Goal: Task Accomplishment & Management: Manage account settings

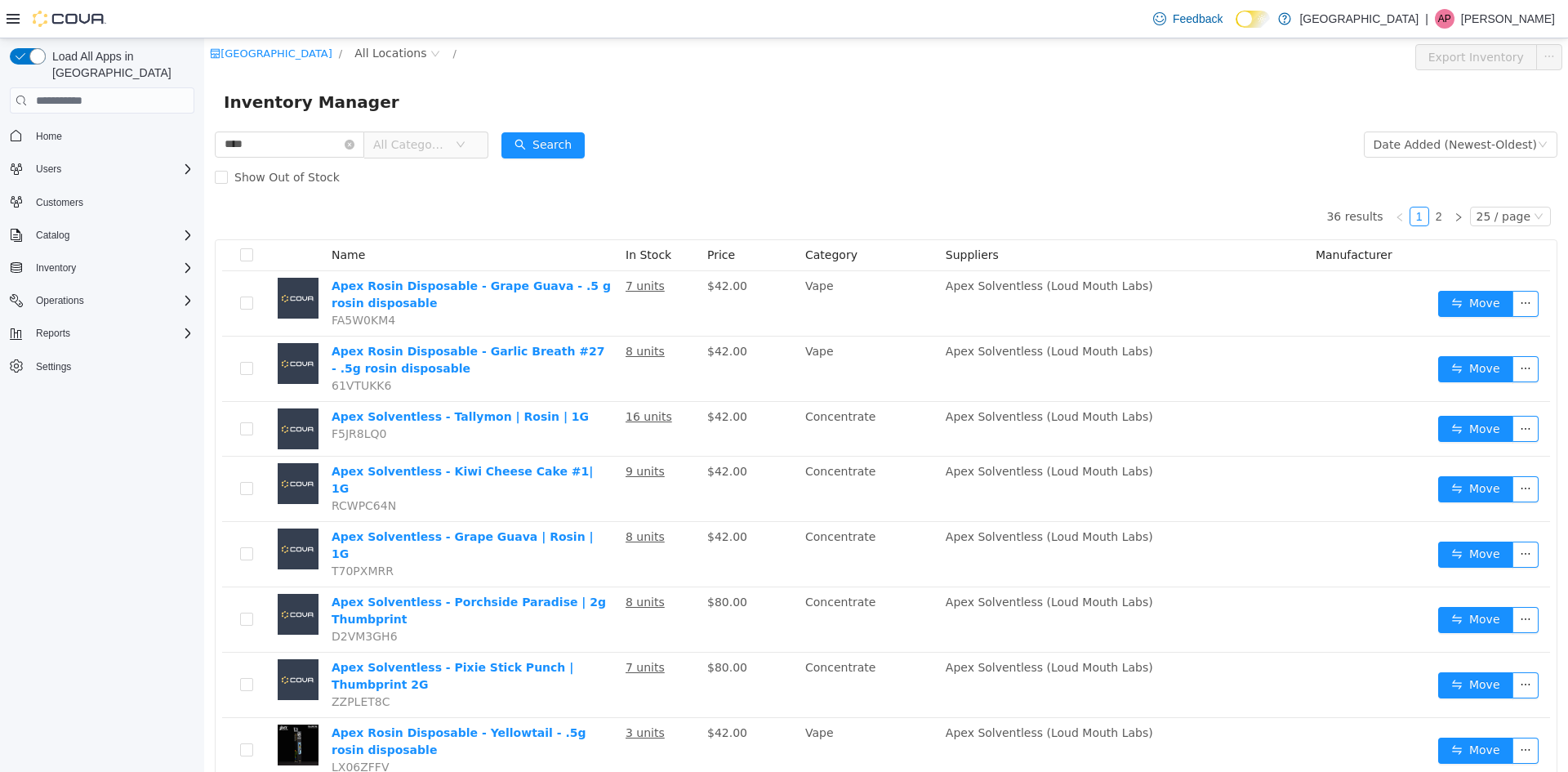
scroll to position [641, 0]
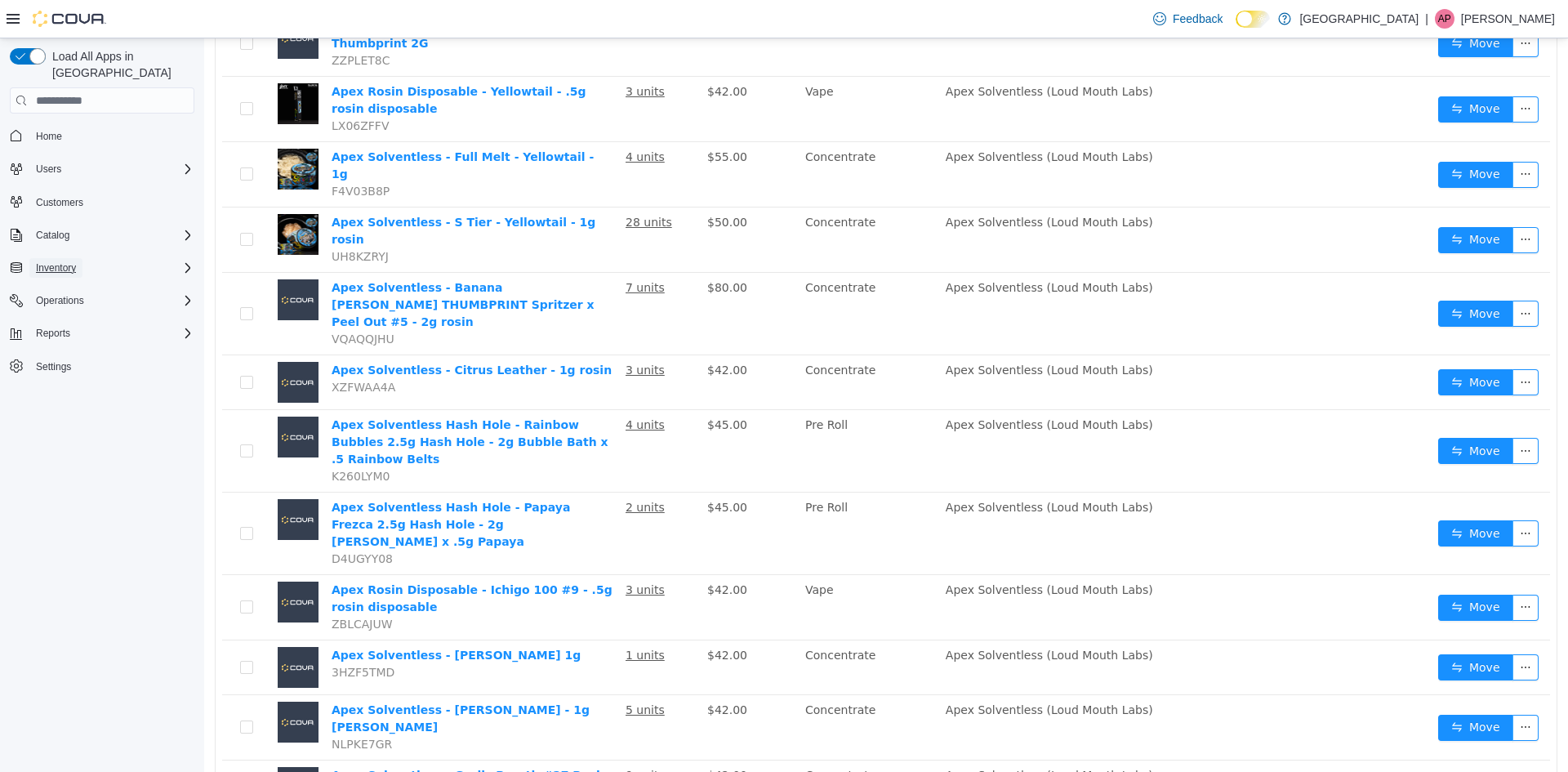
click at [69, 262] on span "Inventory" at bounding box center [56, 268] width 40 height 13
click at [64, 326] on span "Manifests" at bounding box center [50, 336] width 41 height 20
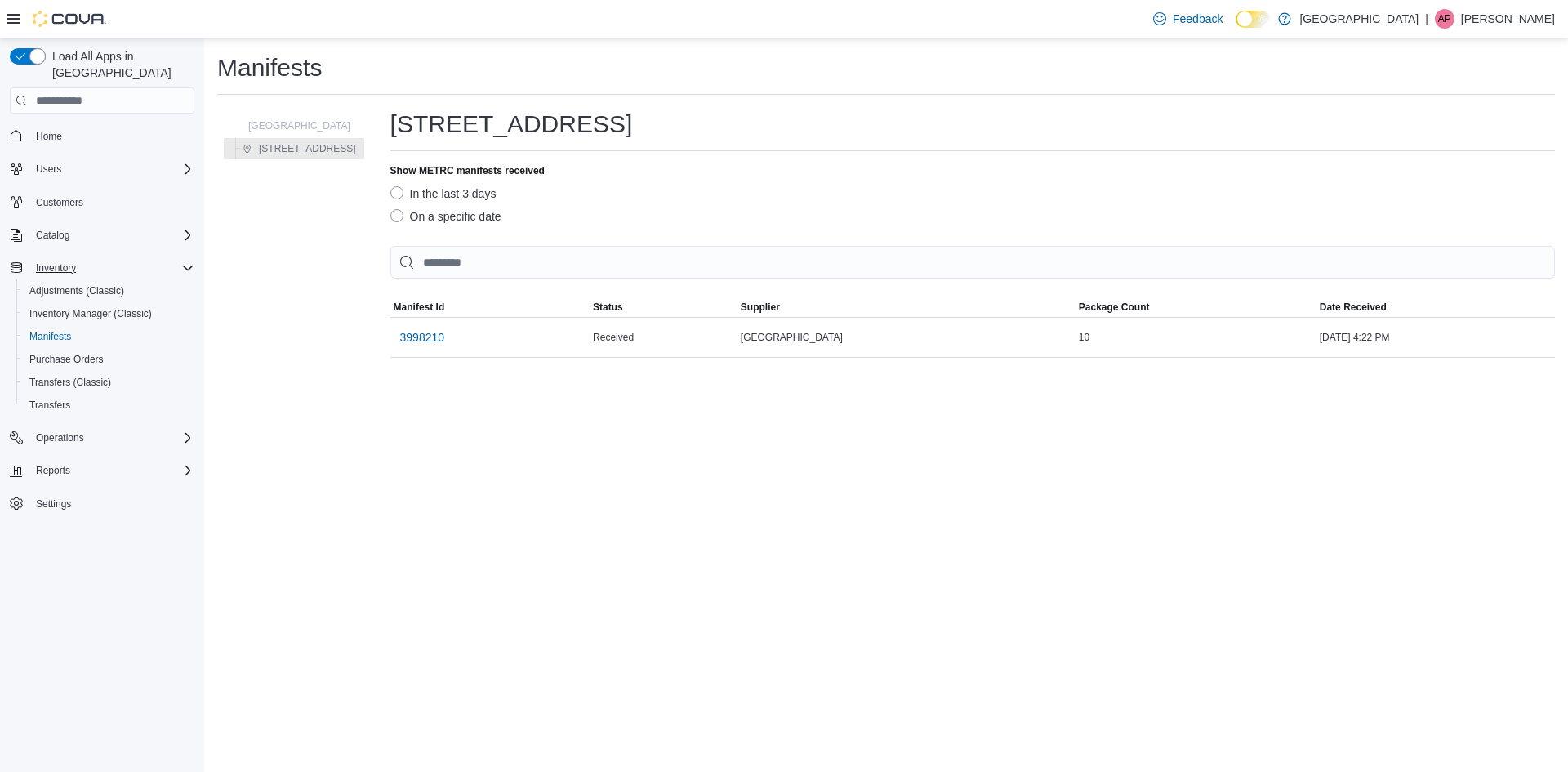
drag, startPoint x: 441, startPoint y: 337, endPoint x: 356, endPoint y: 333, distance: 85.1
click at [430, 335] on div "3998210" at bounding box center [490, 337] width 200 height 40
click at [356, 333] on div "Southland Farms [STREET_ADDRESS] Show METRC manifests received In the last 3 da…" at bounding box center [886, 233] width 1338 height 250
click at [400, 341] on span "3998210" at bounding box center [423, 337] width 45 height 16
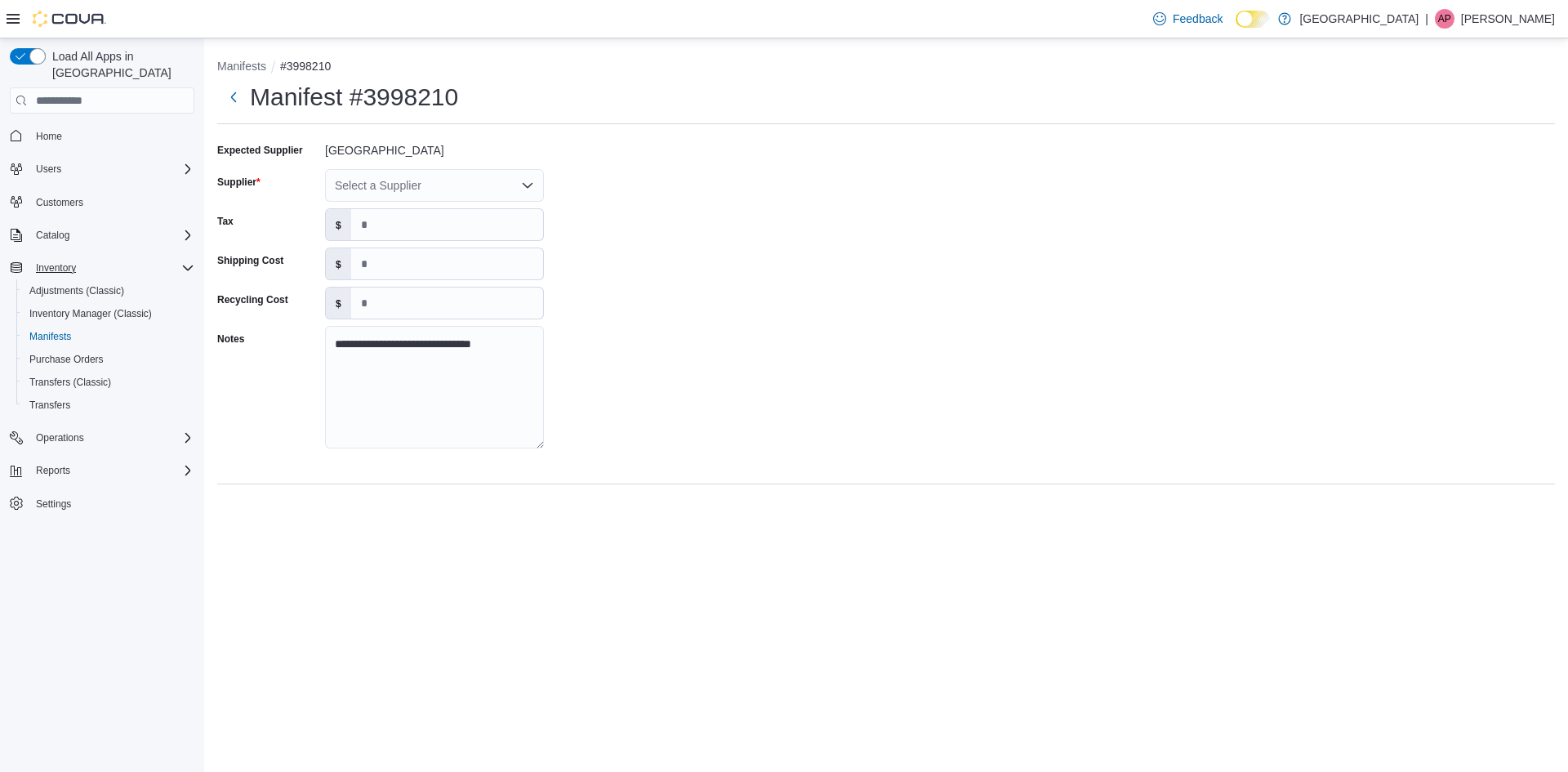
click at [423, 166] on div "**********" at bounding box center [886, 300] width 1338 height 326
click at [424, 176] on div "Select a Supplier" at bounding box center [434, 185] width 218 height 32
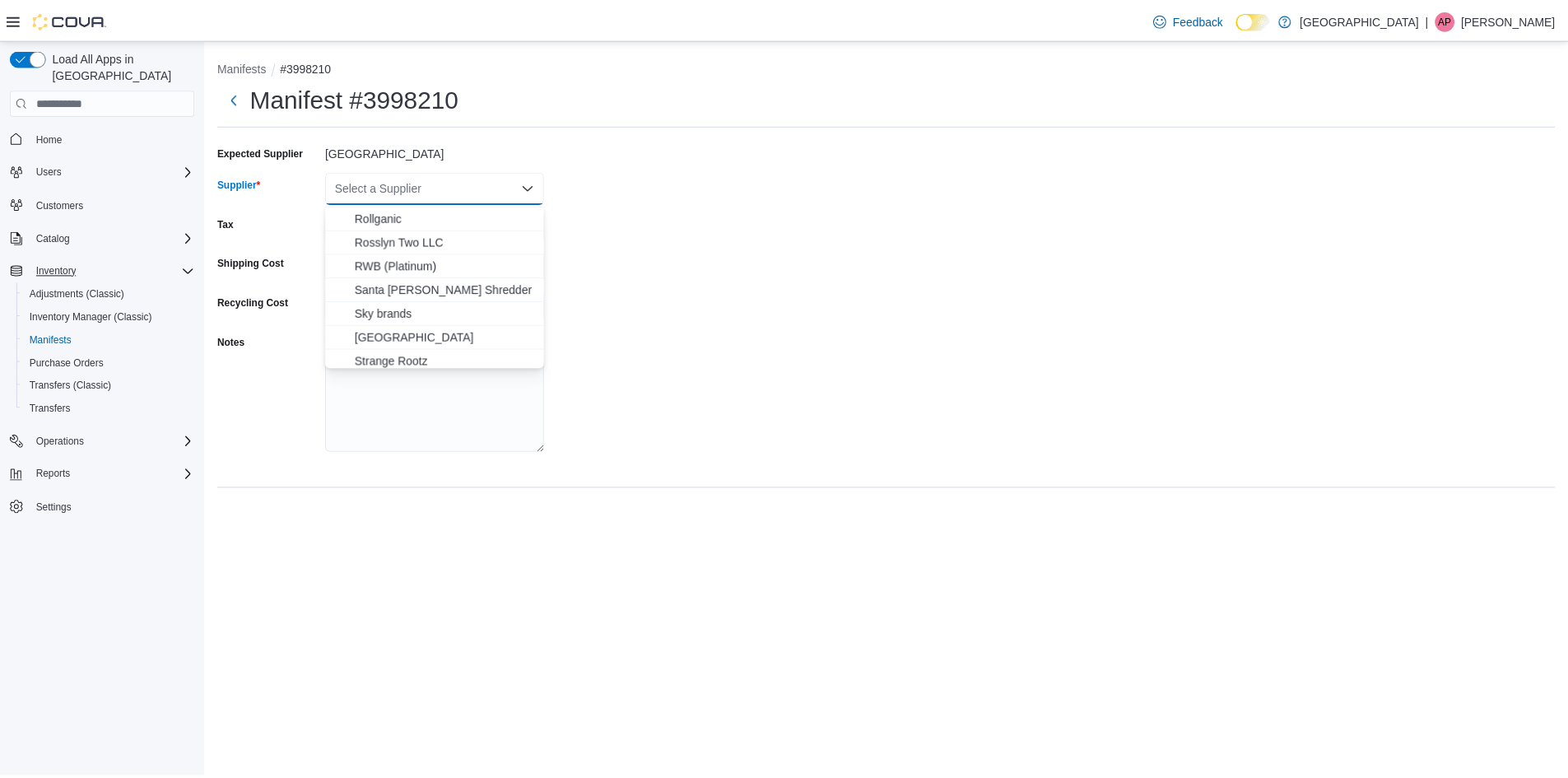
scroll to position [1152, 0]
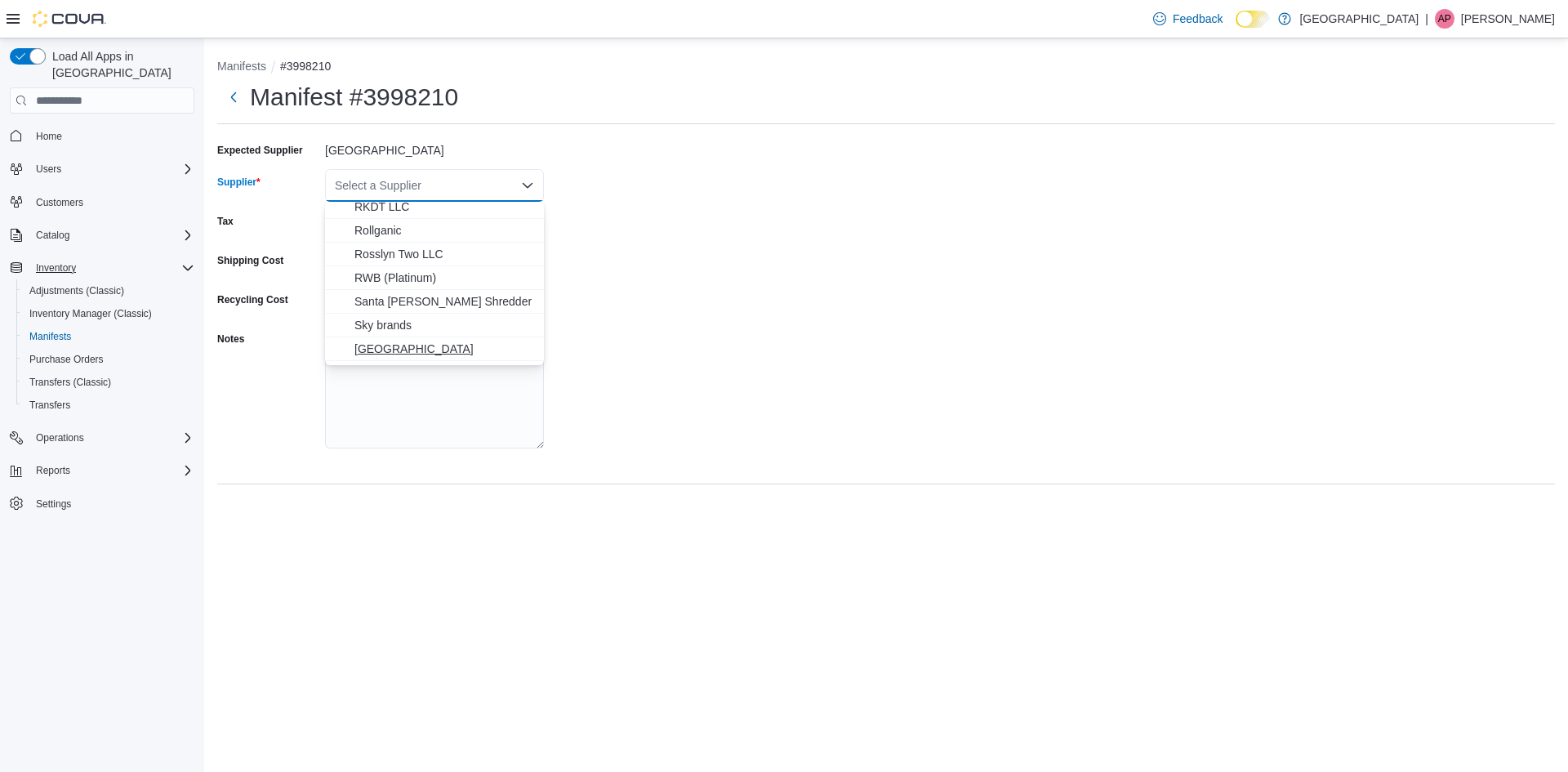
click at [397, 344] on span "[GEOGRAPHIC_DATA]" at bounding box center [444, 349] width 180 height 16
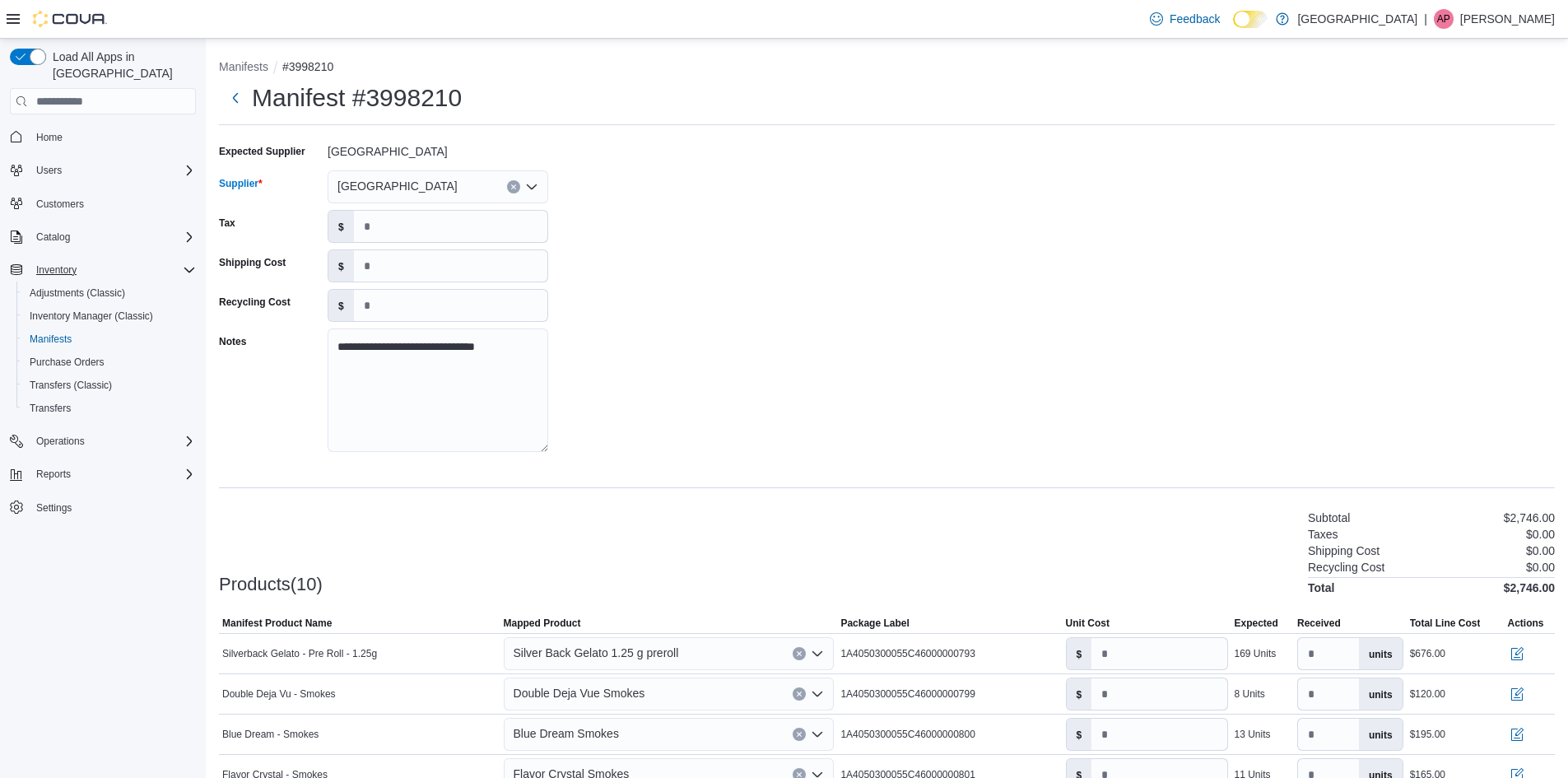
drag, startPoint x: 630, startPoint y: 342, endPoint x: 637, endPoint y: 352, distance: 12.2
click at [637, 354] on div "**********" at bounding box center [887, 303] width 1335 height 329
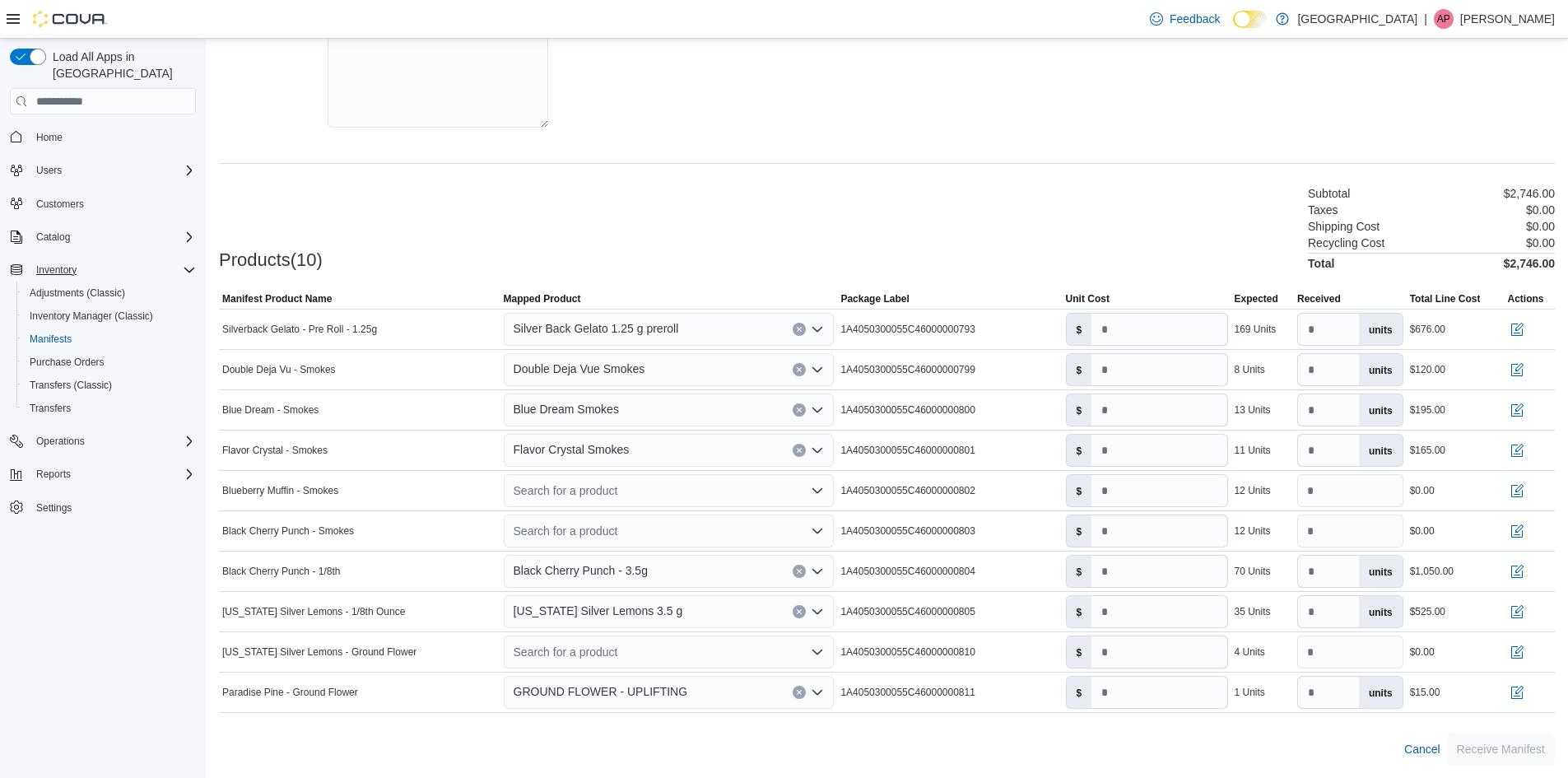
scroll to position [325, 0]
click at [579, 484] on div "Search for a product" at bounding box center [669, 489] width 331 height 33
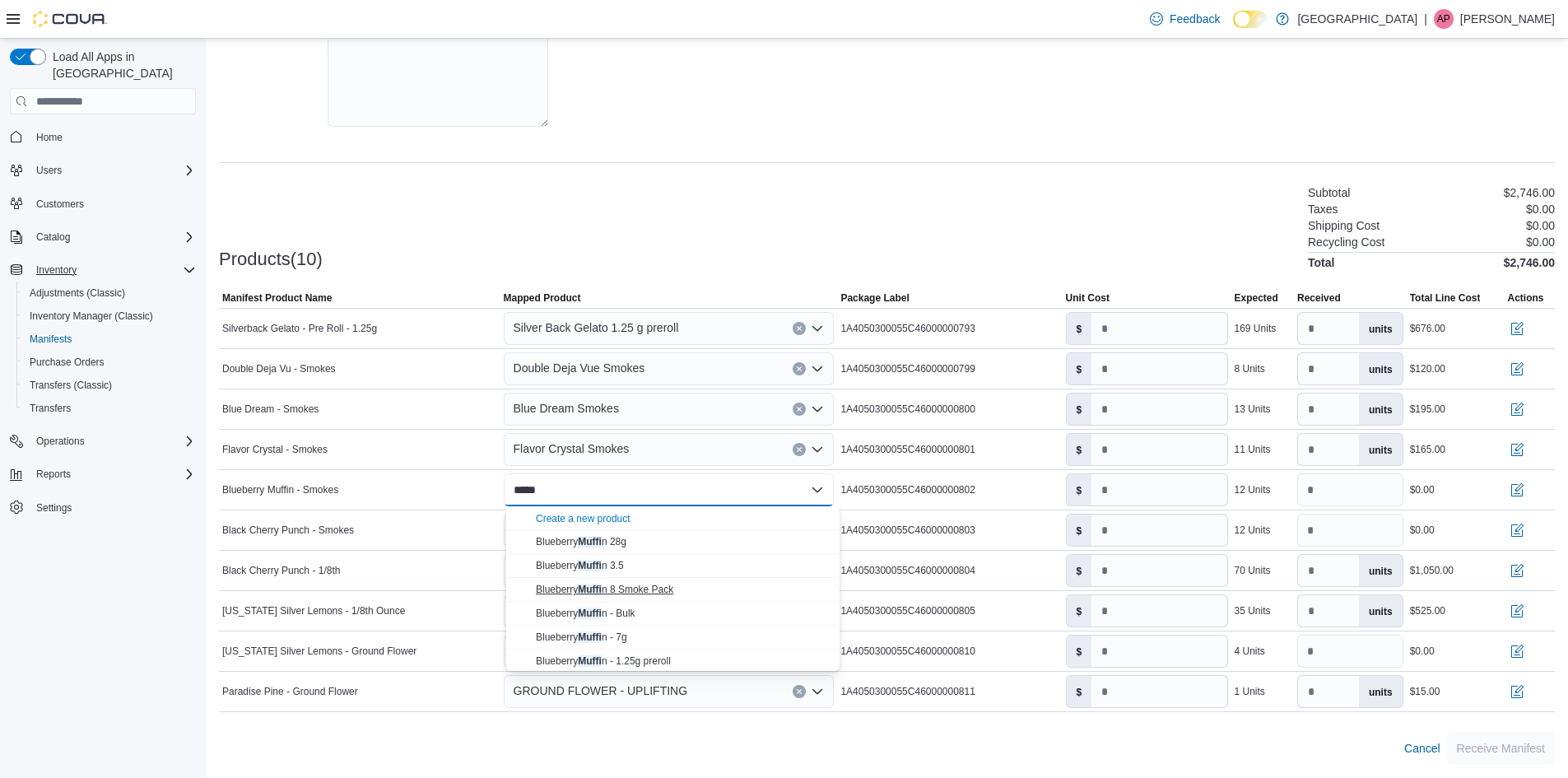
type input "*****"
click at [658, 584] on span "Blueberry Muffi n 8 Smoke Pack" at bounding box center [604, 589] width 138 height 12
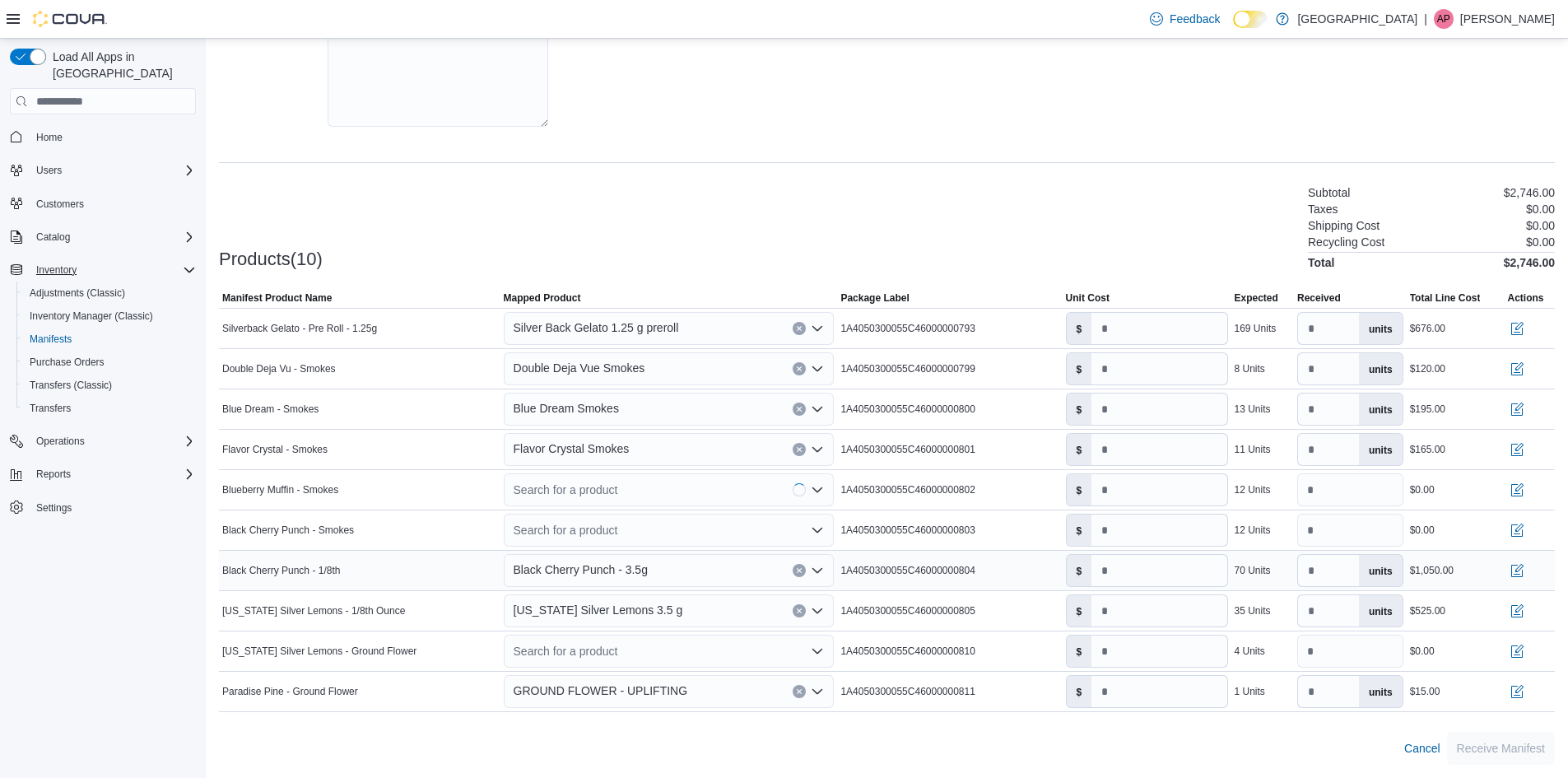
type input "**"
click at [645, 528] on div "Search for a product" at bounding box center [669, 530] width 331 height 33
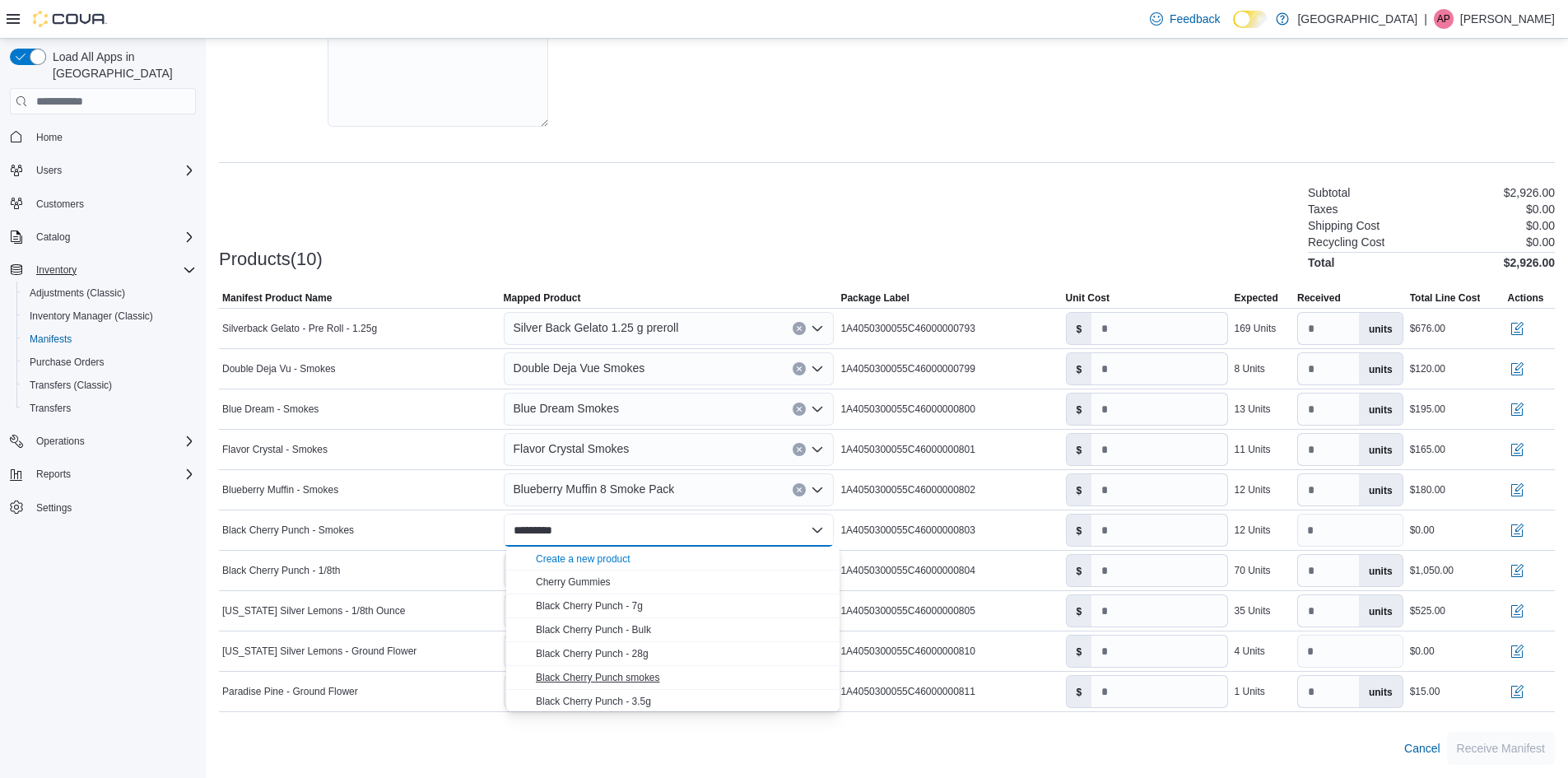
type input "*********"
click at [632, 672] on span "Black Cherry Punch smokes" at bounding box center [597, 677] width 124 height 12
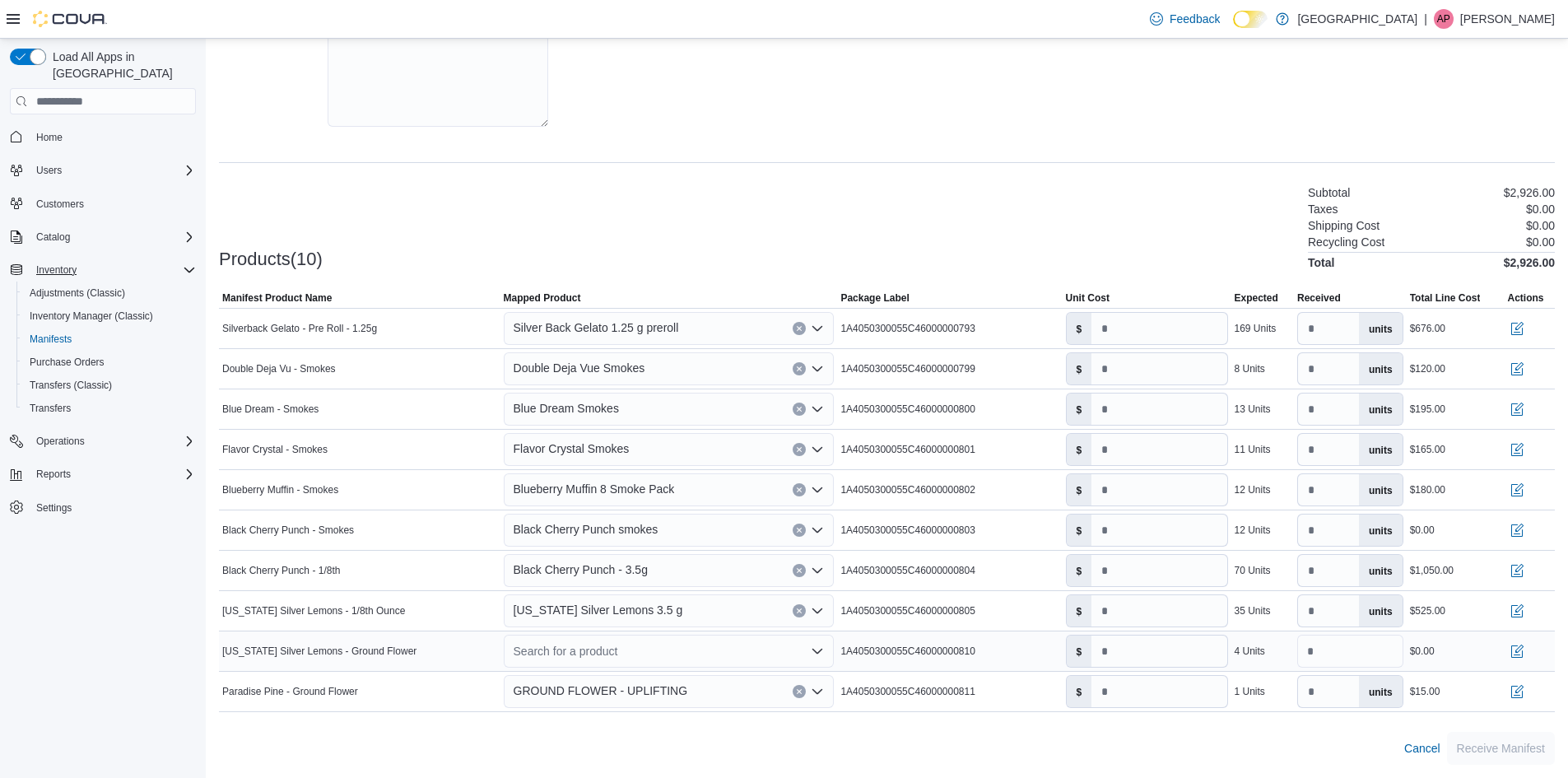
click at [648, 656] on div "Search for a product" at bounding box center [669, 650] width 331 height 33
type input "***"
click at [668, 615] on span "GROUND FLOWER - UPL IFTING" at bounding box center [609, 620] width 147 height 12
type input "**"
click at [665, 748] on div "Cancel Receive Manifest" at bounding box center [887, 748] width 1335 height 33
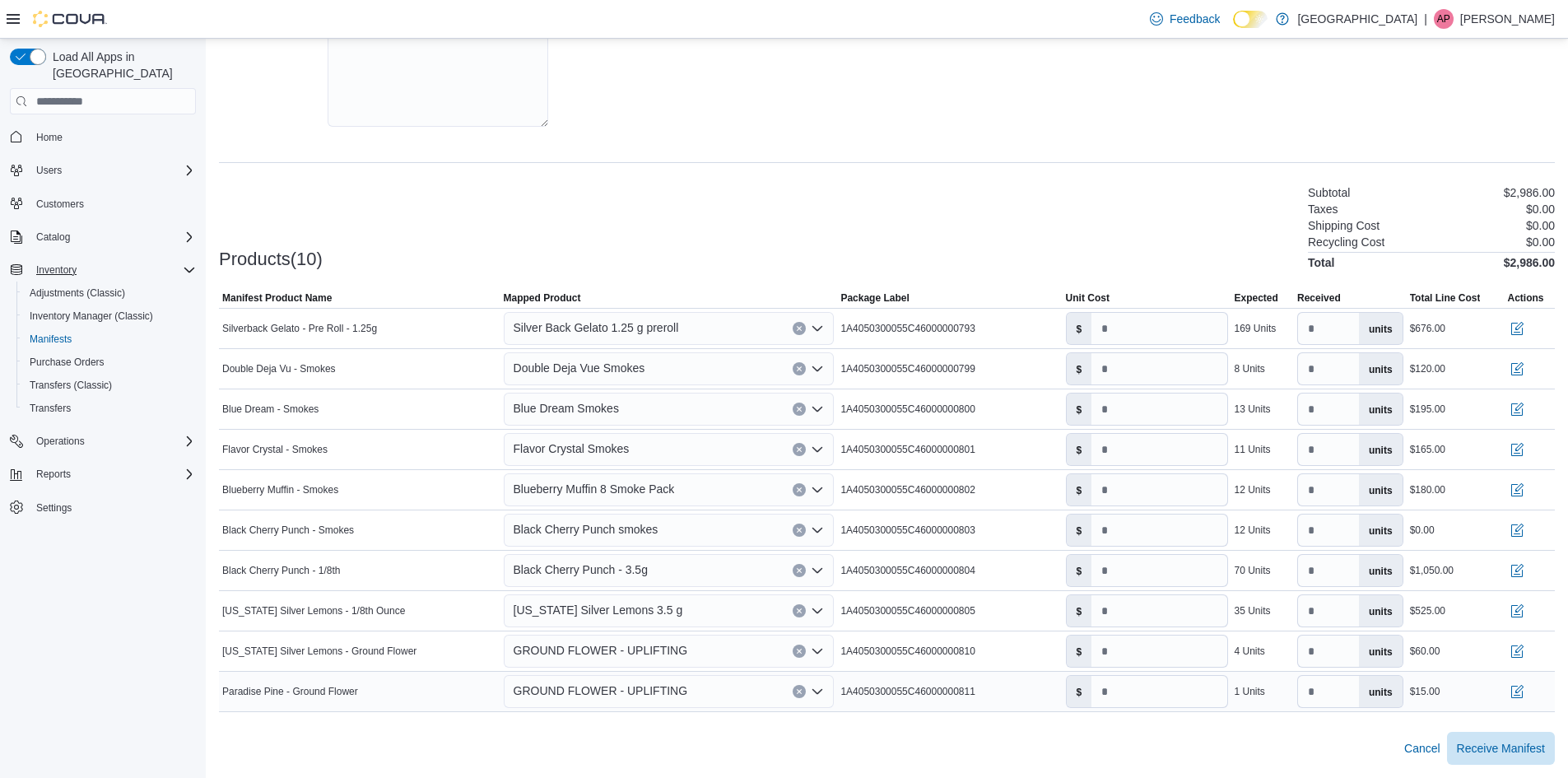
click at [653, 697] on span "GROUND FLOWER - UPLIFTING" at bounding box center [601, 690] width 175 height 20
type input "***"
click at [671, 661] on span "GROUND FLOWER - [MEDICAL_DATA] ANCED" at bounding box center [641, 660] width 212 height 12
click at [1479, 745] on span "Receive Manifest" at bounding box center [1500, 747] width 88 height 16
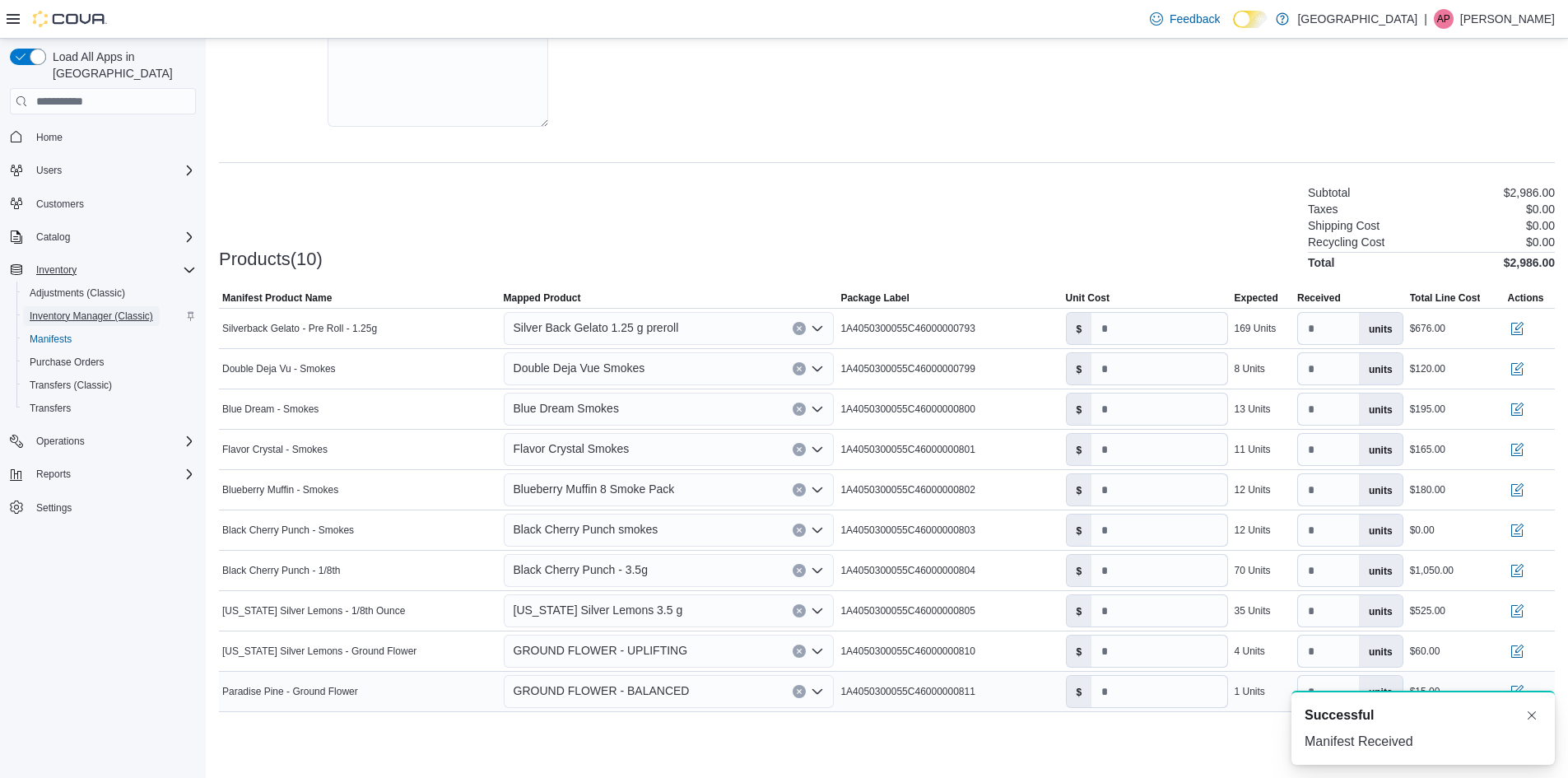
click at [125, 307] on span "Inventory Manager (Classic)" at bounding box center [91, 316] width 123 height 20
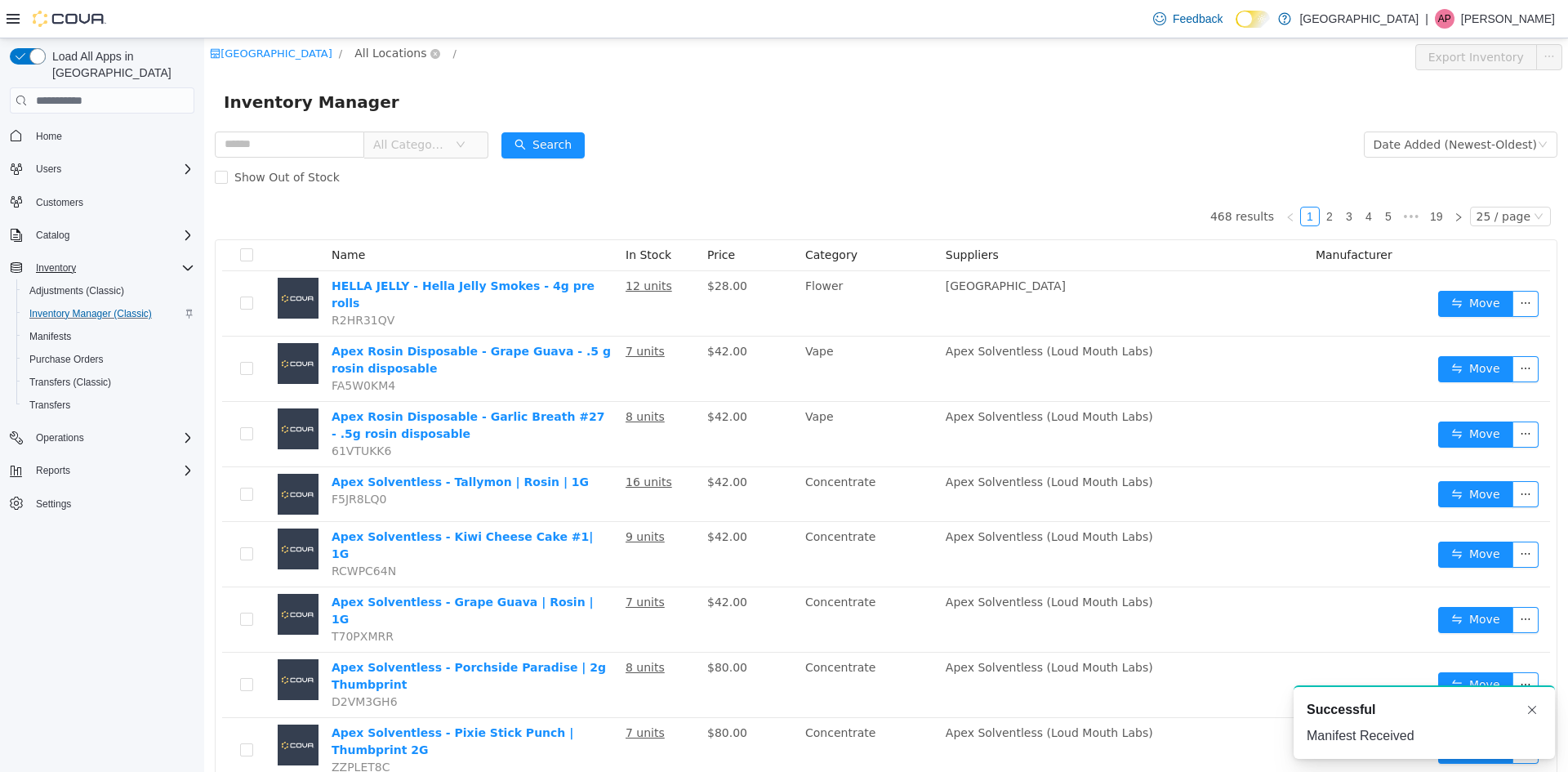
click at [371, 56] on span "All Locations" at bounding box center [390, 53] width 72 height 18
click at [382, 140] on span "[STREET_ADDRESS]" at bounding box center [418, 141] width 113 height 13
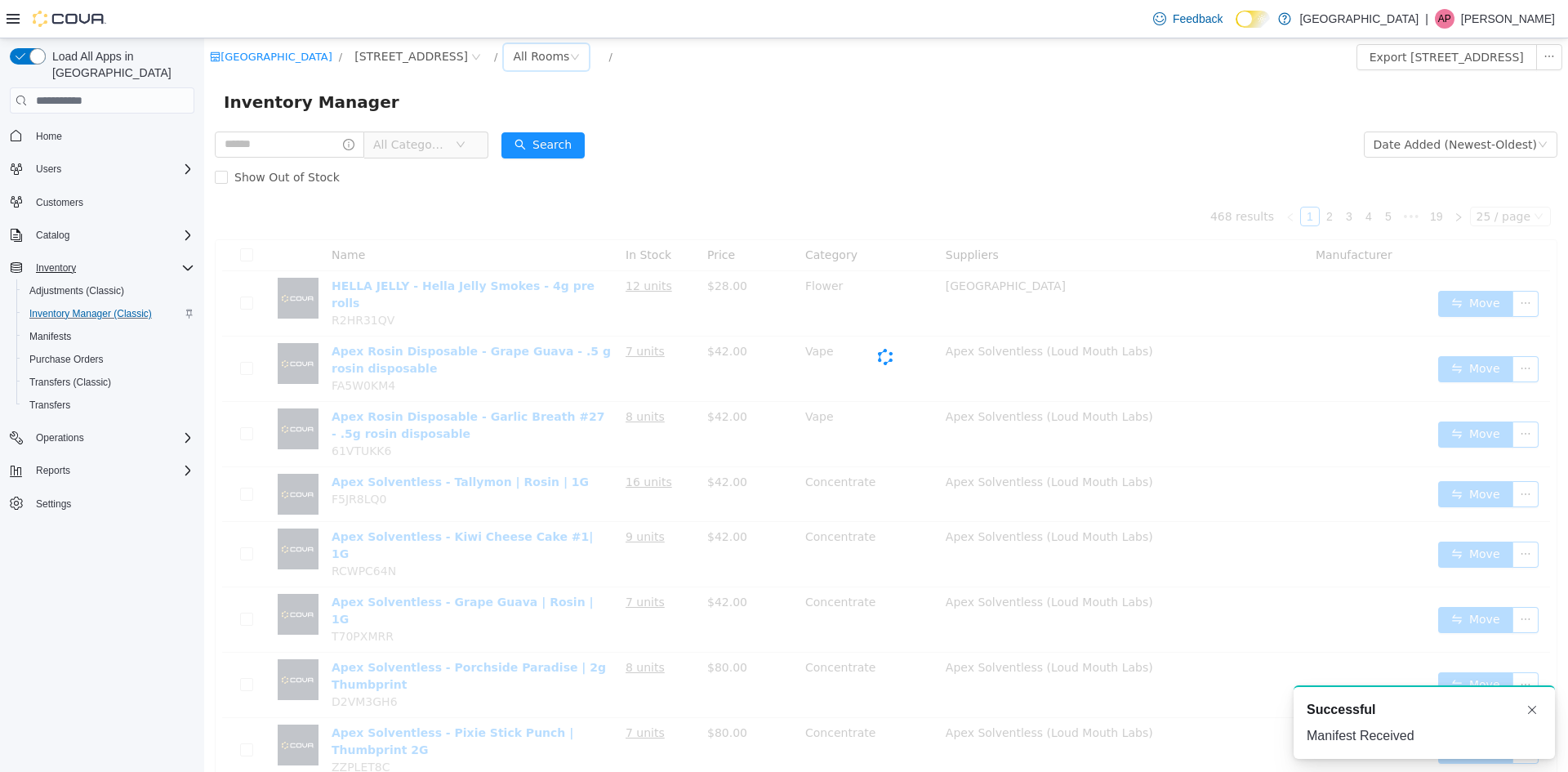
click at [513, 58] on div "All Rooms" at bounding box center [541, 56] width 57 height 24
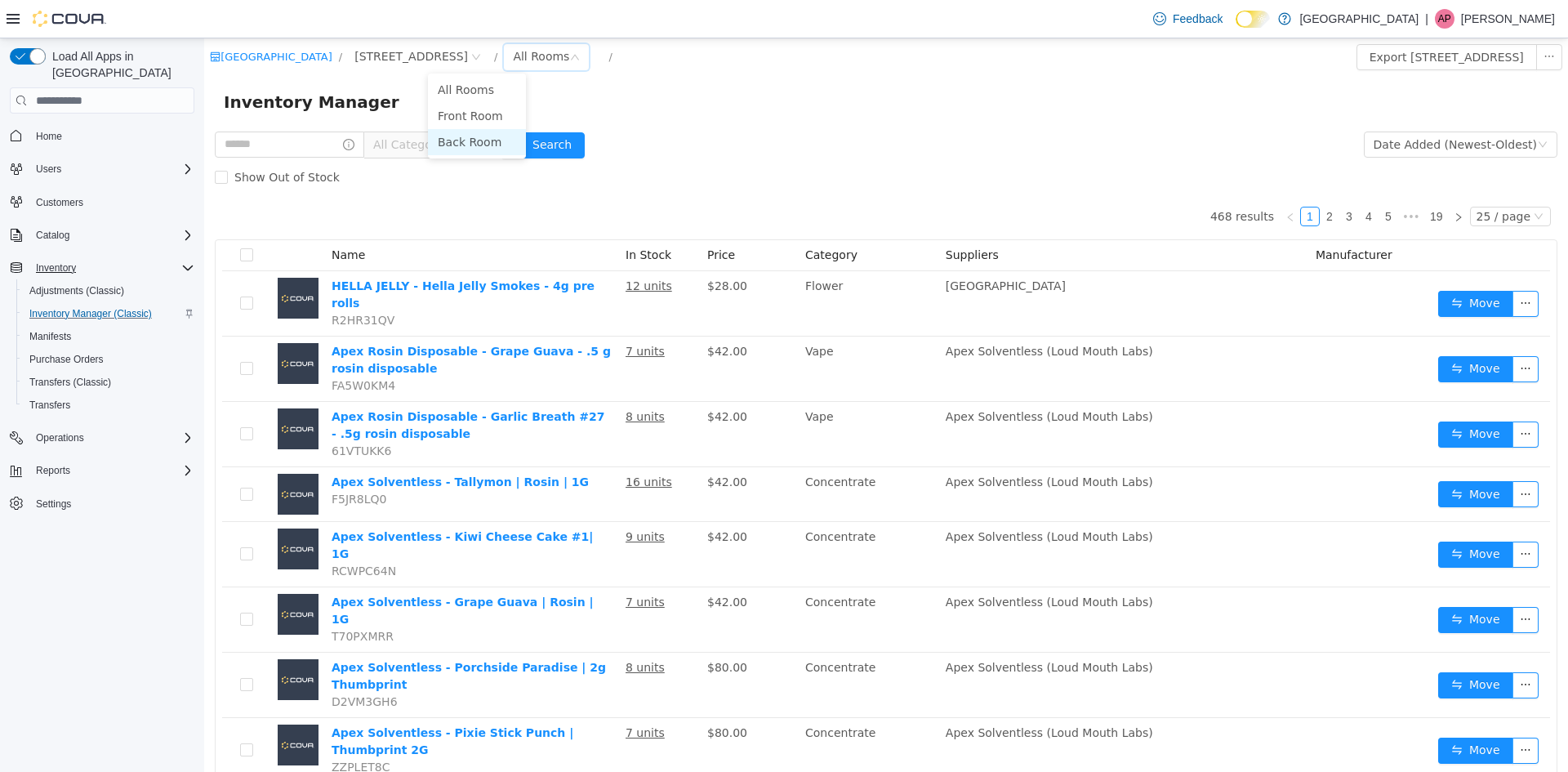
click at [478, 138] on li "Back Room" at bounding box center [477, 142] width 98 height 26
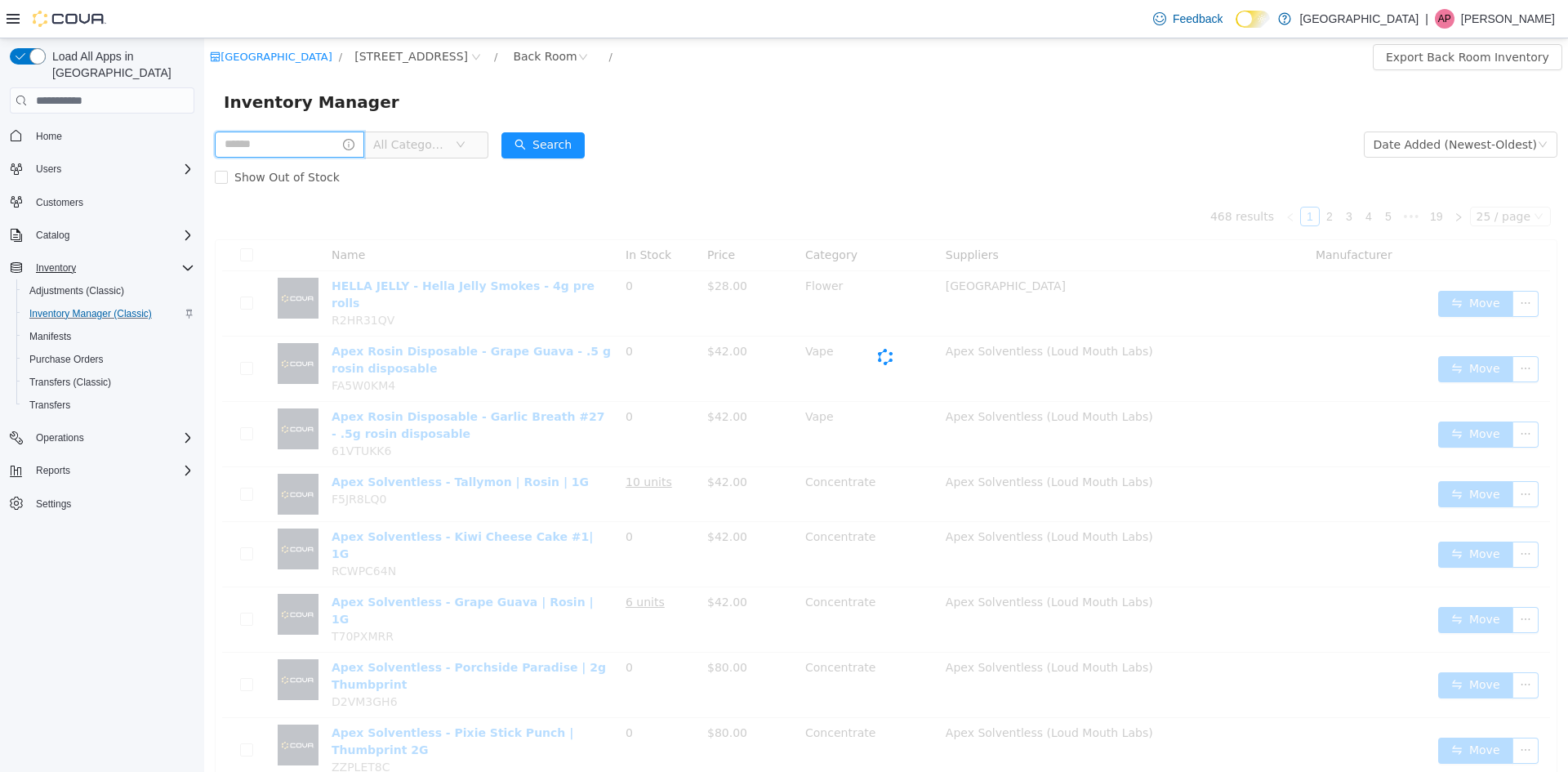
click at [334, 140] on input "text" at bounding box center [290, 144] width 149 height 26
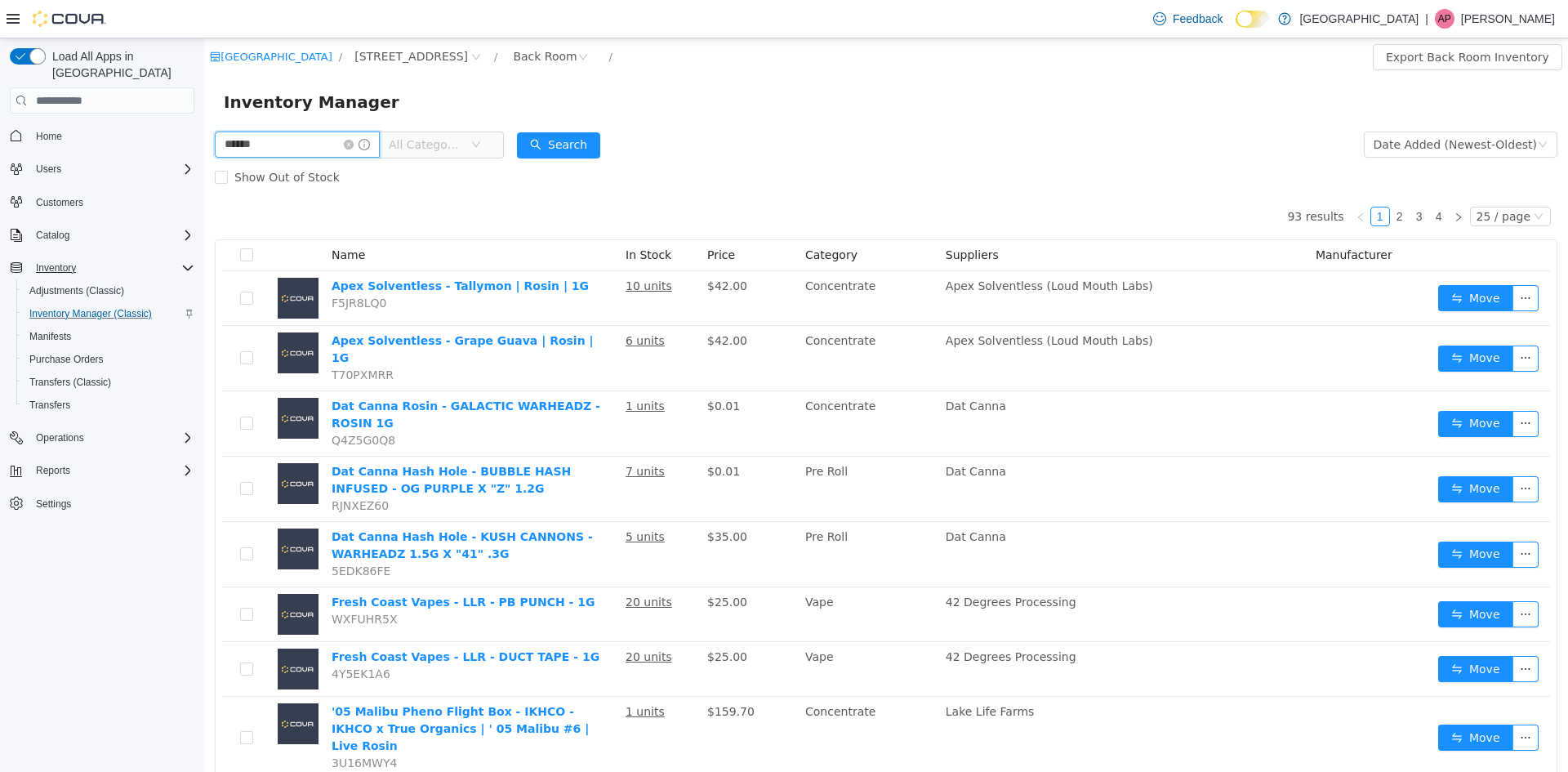
type input "******"
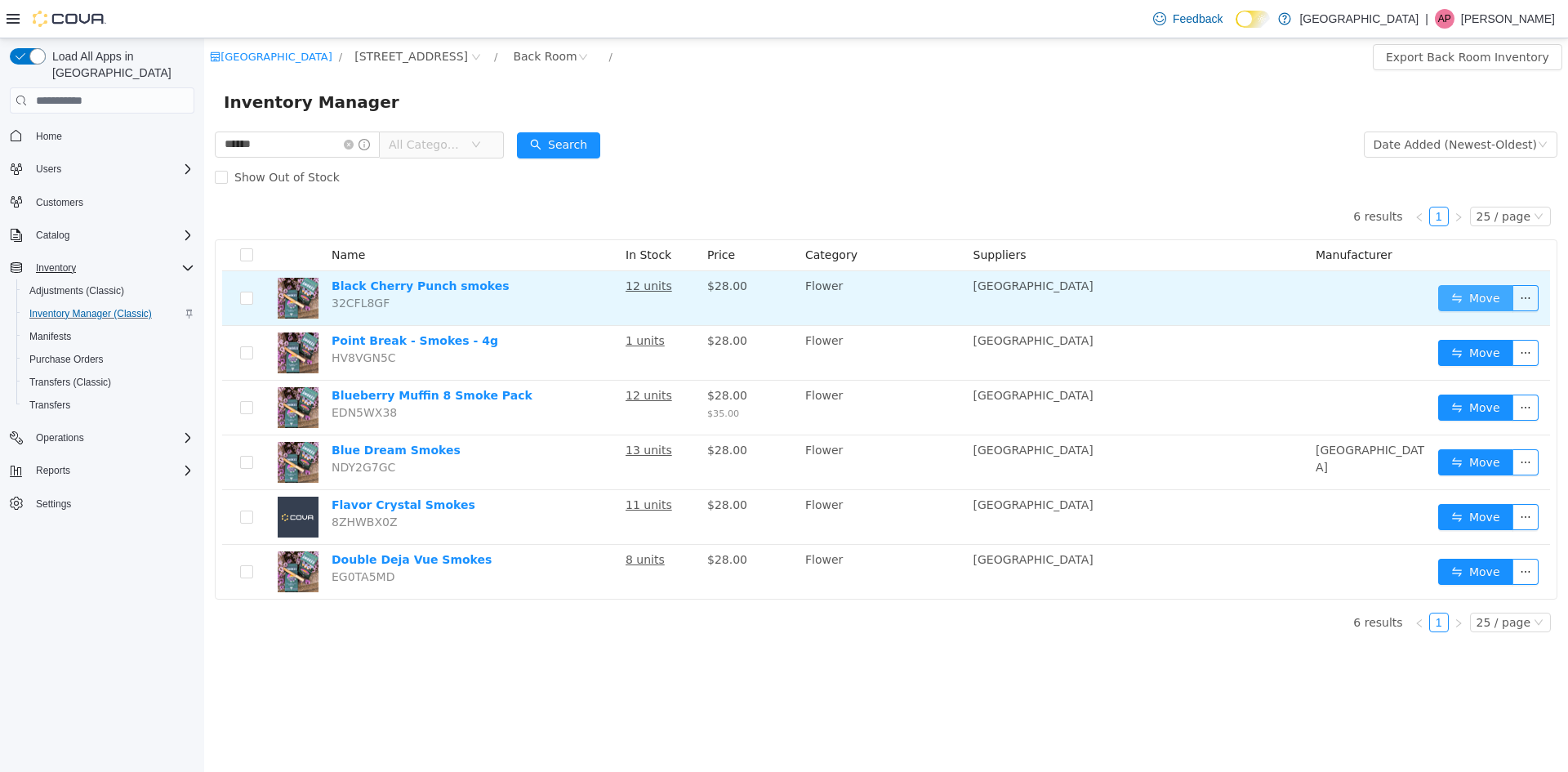
click at [1460, 291] on button "Move" at bounding box center [1476, 297] width 76 height 26
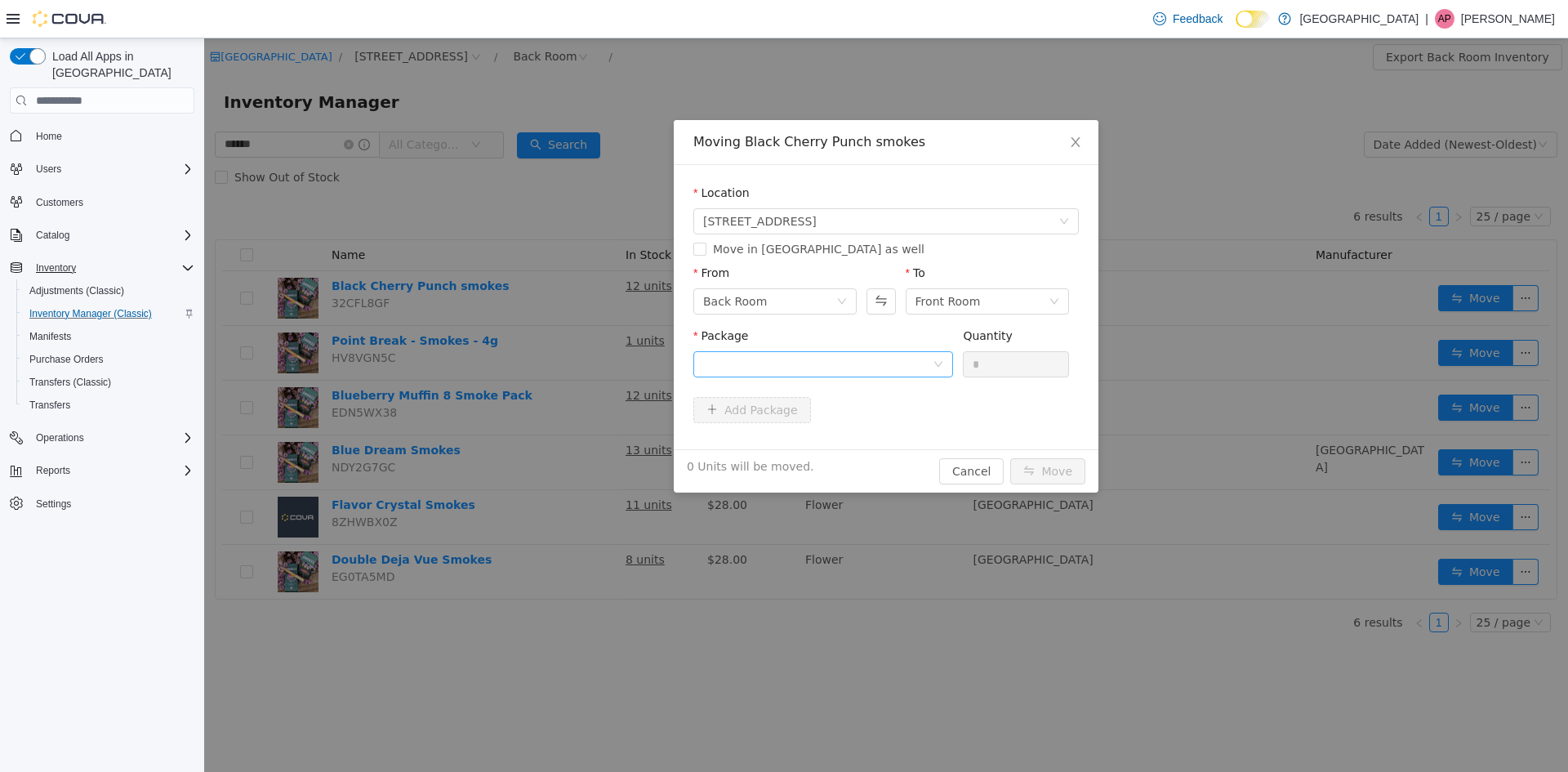
click at [754, 352] on div "Package" at bounding box center [823, 355] width 260 height 57
click at [755, 352] on div at bounding box center [817, 364] width 229 height 24
click at [794, 432] on li "1A4050300055C46000000803 Quantity : 12 Units" at bounding box center [823, 431] width 260 height 44
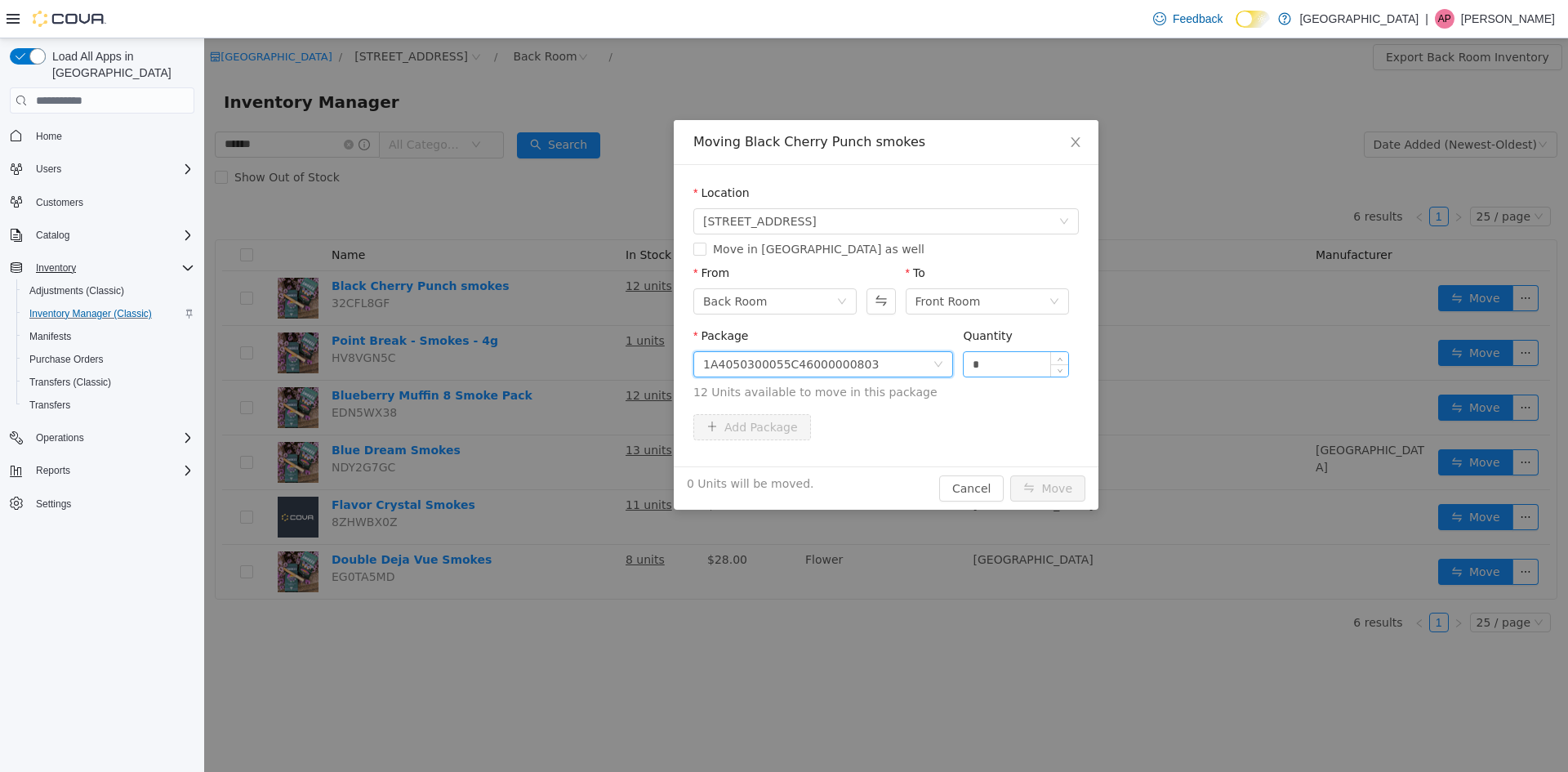
click at [1017, 361] on input "*" at bounding box center [1016, 364] width 104 height 24
type input "**"
click at [1011, 475] on button "Move" at bounding box center [1048, 488] width 76 height 26
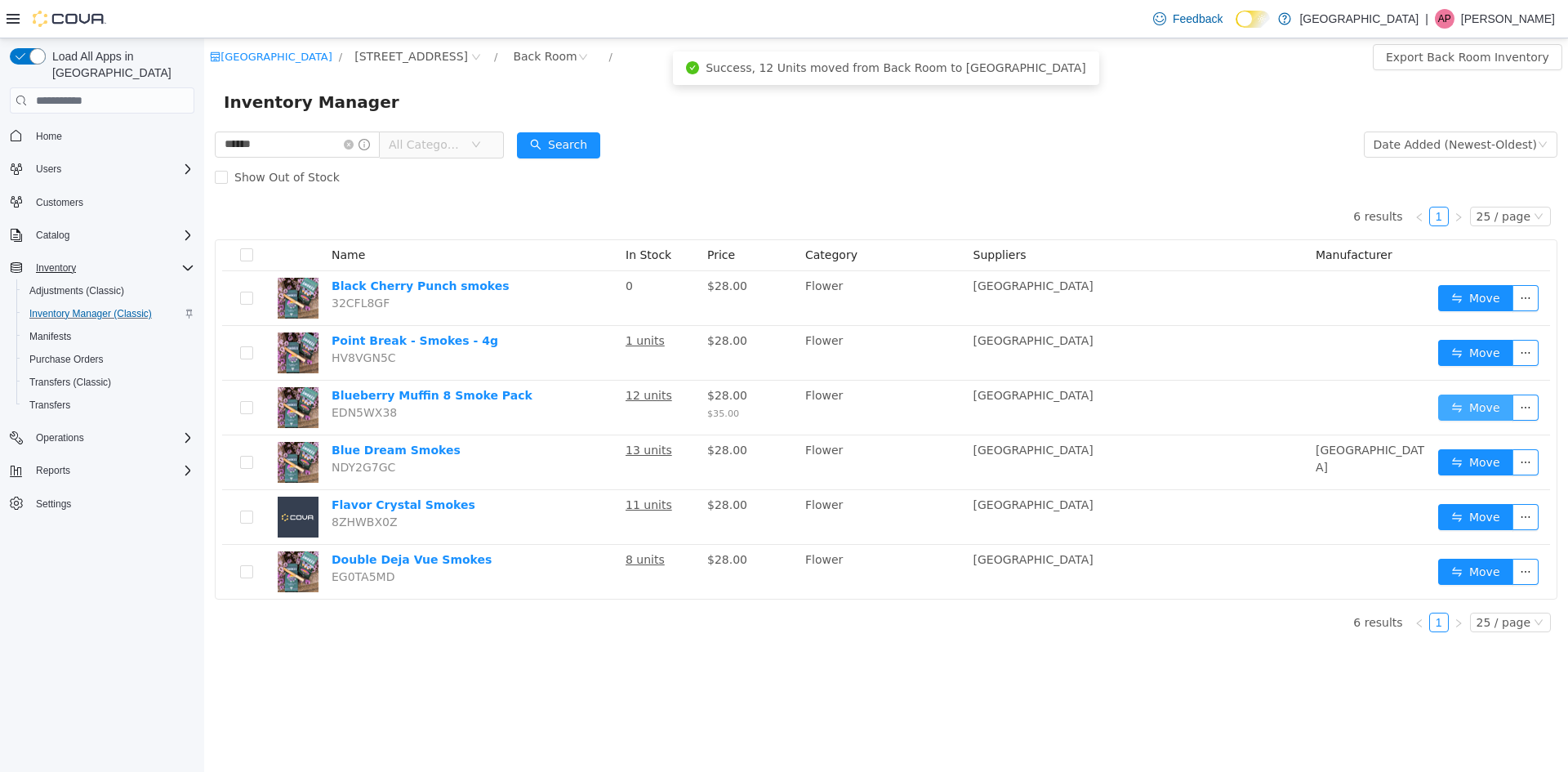
click at [1466, 412] on button "Move" at bounding box center [1476, 407] width 76 height 26
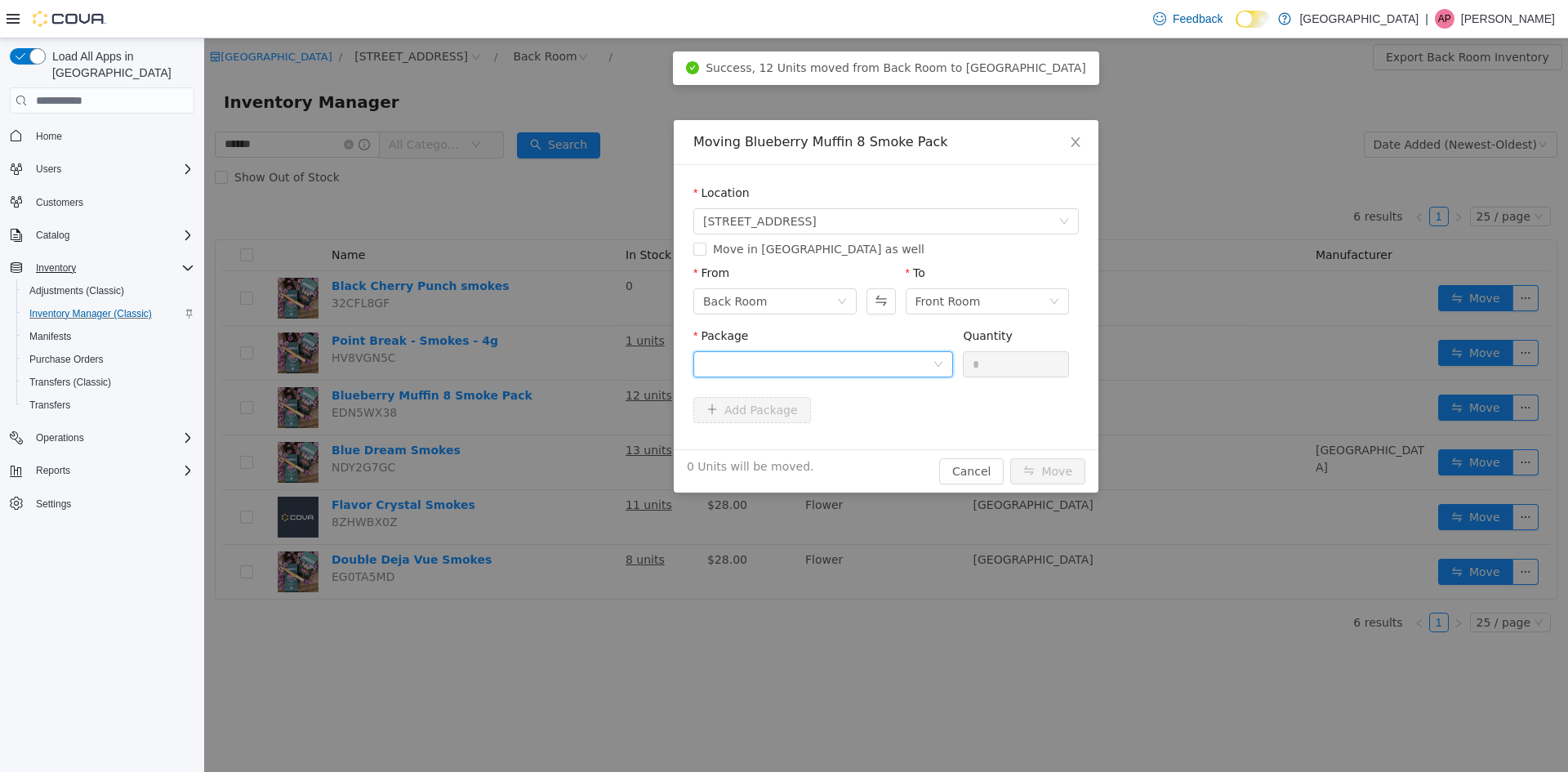
click at [826, 367] on div at bounding box center [817, 364] width 229 height 24
click at [830, 416] on strong "1A4050300055C46000000802" at bounding box center [798, 422] width 192 height 13
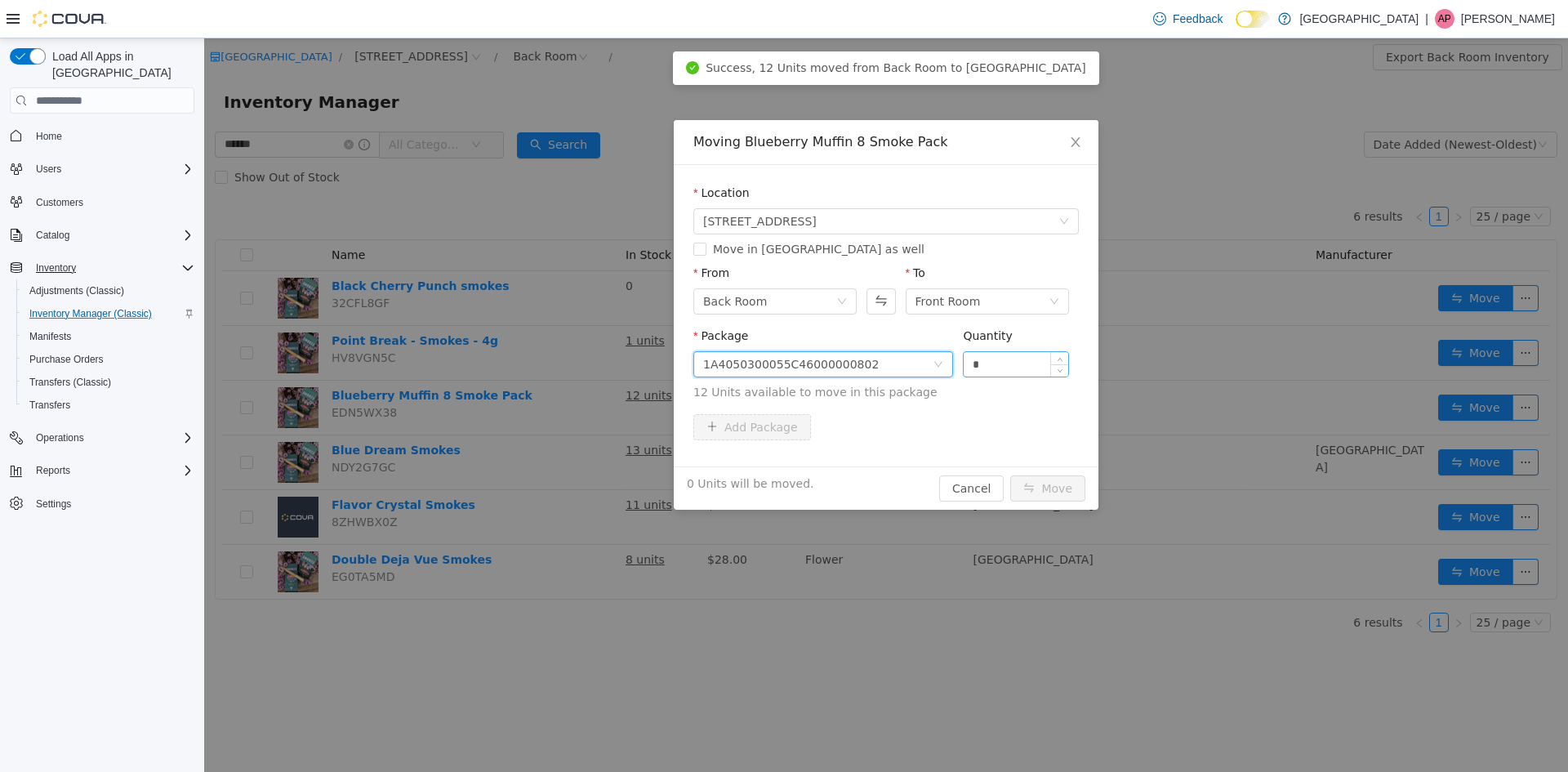
click at [1036, 352] on input "*" at bounding box center [1016, 364] width 104 height 24
type input "**"
click at [1011, 475] on button "Move" at bounding box center [1048, 488] width 76 height 26
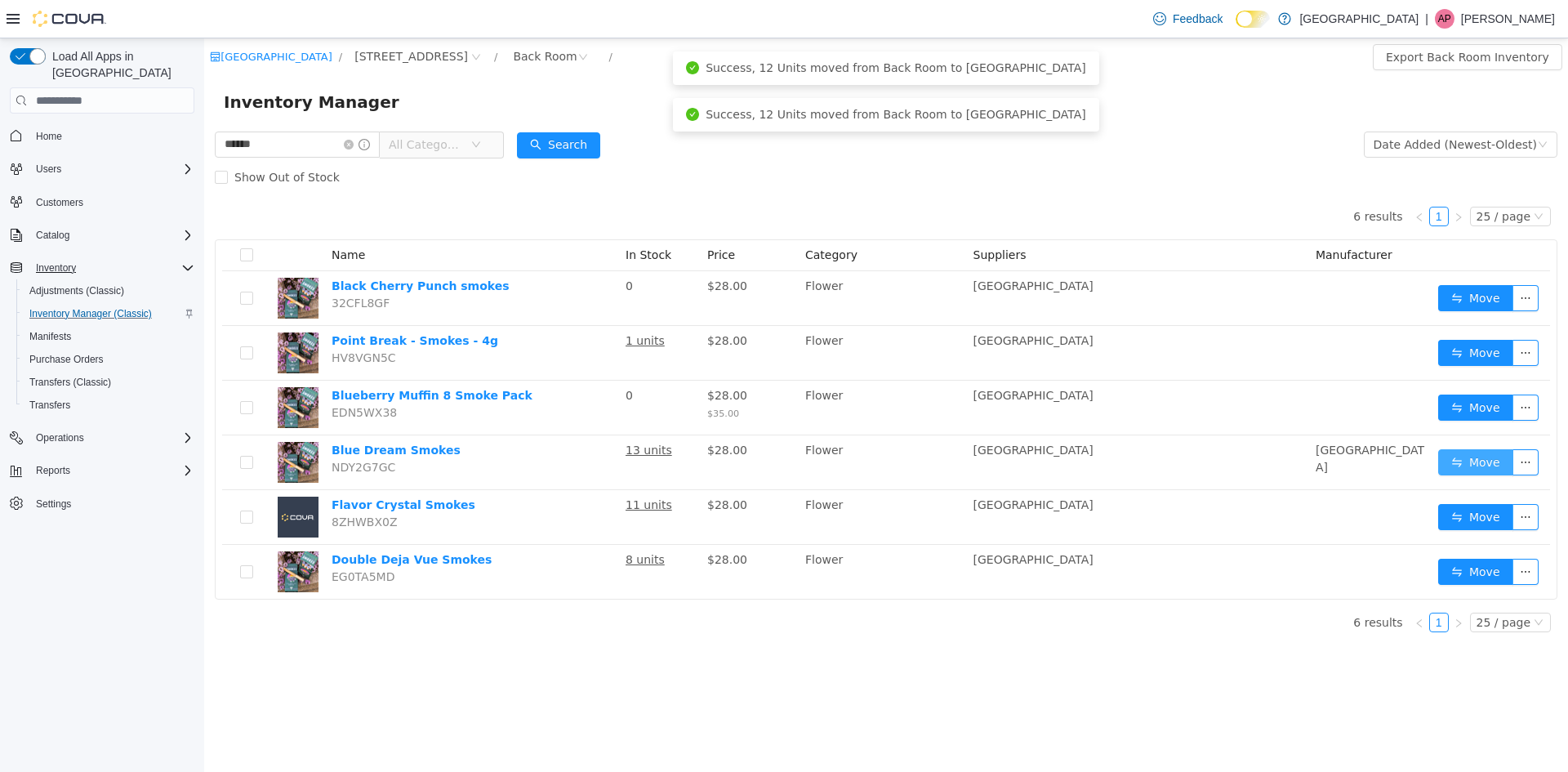
click at [1459, 453] on button "Move" at bounding box center [1476, 462] width 76 height 26
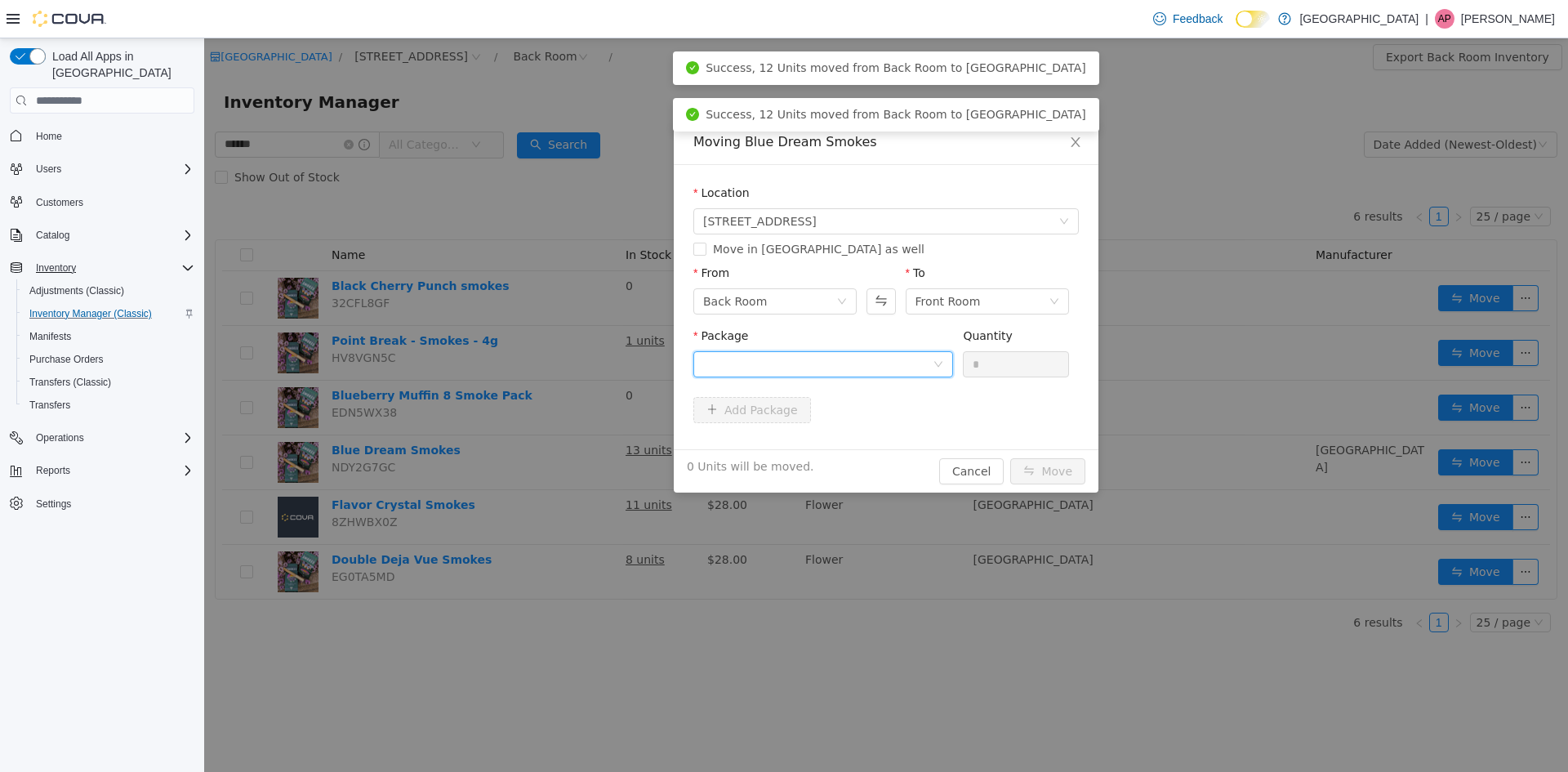
click at [799, 359] on div at bounding box center [817, 364] width 229 height 24
drag, startPoint x: 813, startPoint y: 426, endPoint x: 940, endPoint y: 378, distance: 135.8
click at [815, 426] on strong "1A4050300055C46000000800" at bounding box center [798, 422] width 192 height 13
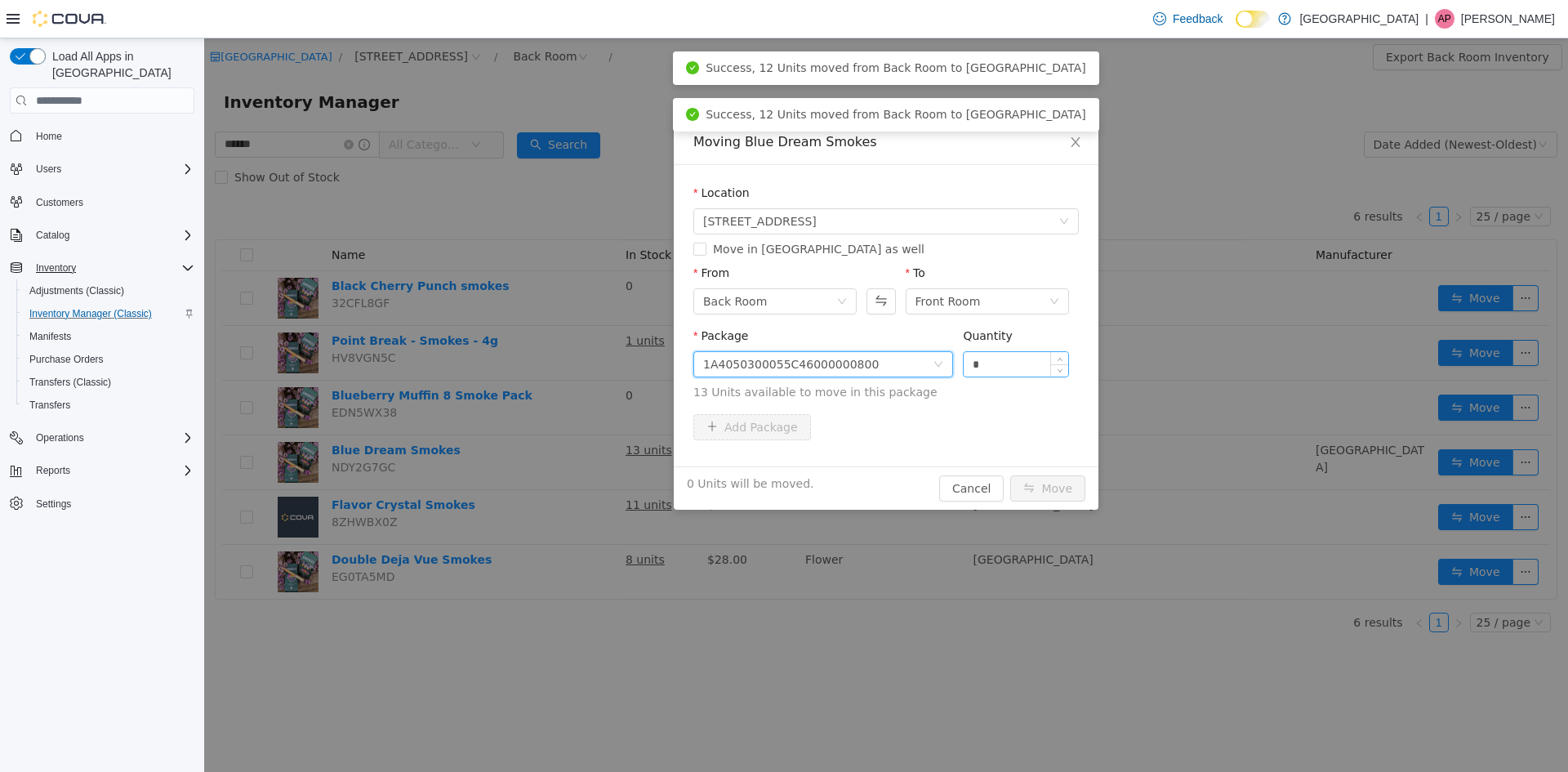
click at [1008, 362] on input "*" at bounding box center [1016, 364] width 104 height 24
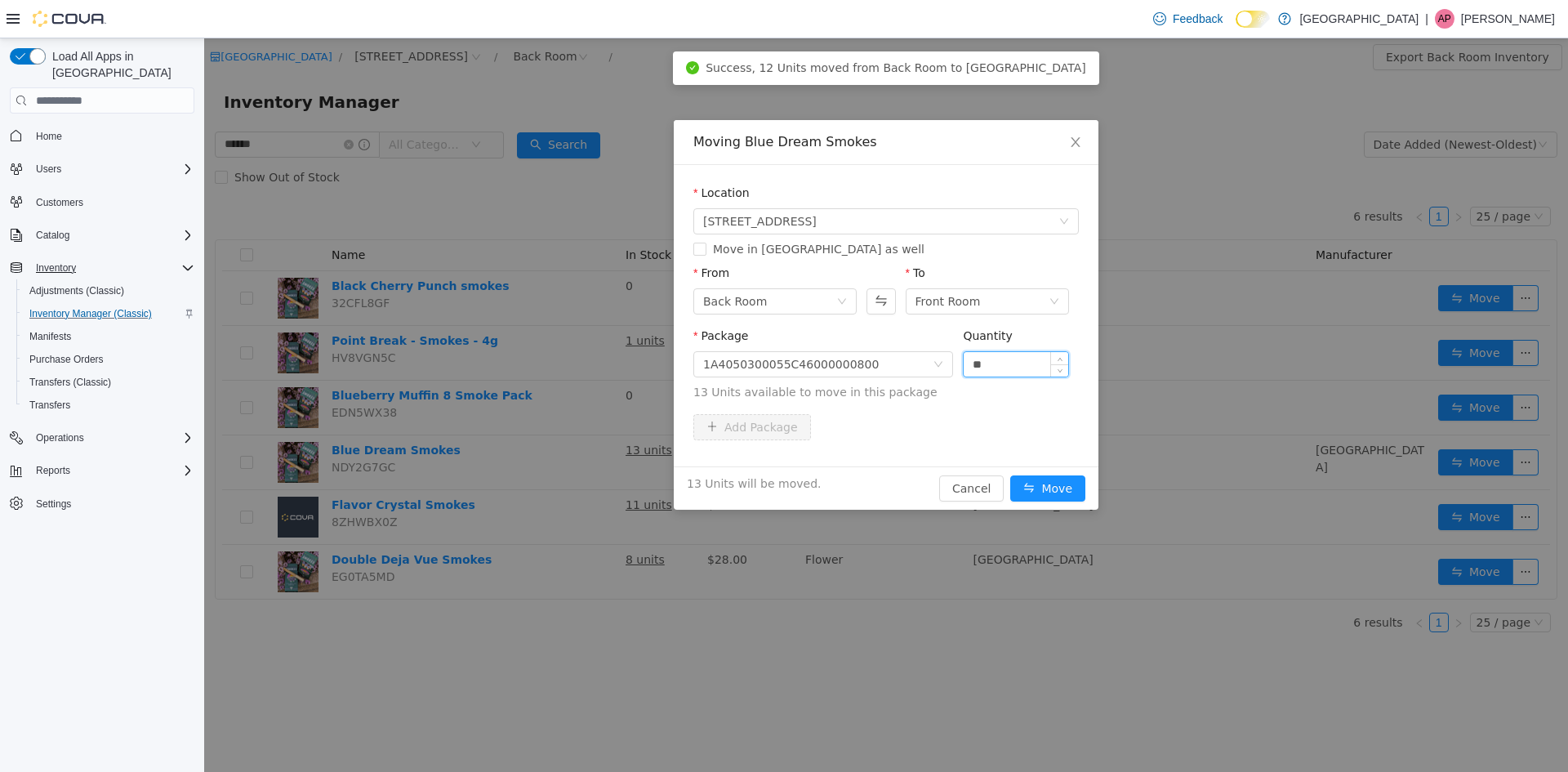
type input "**"
click at [1011, 475] on button "Move" at bounding box center [1048, 488] width 76 height 26
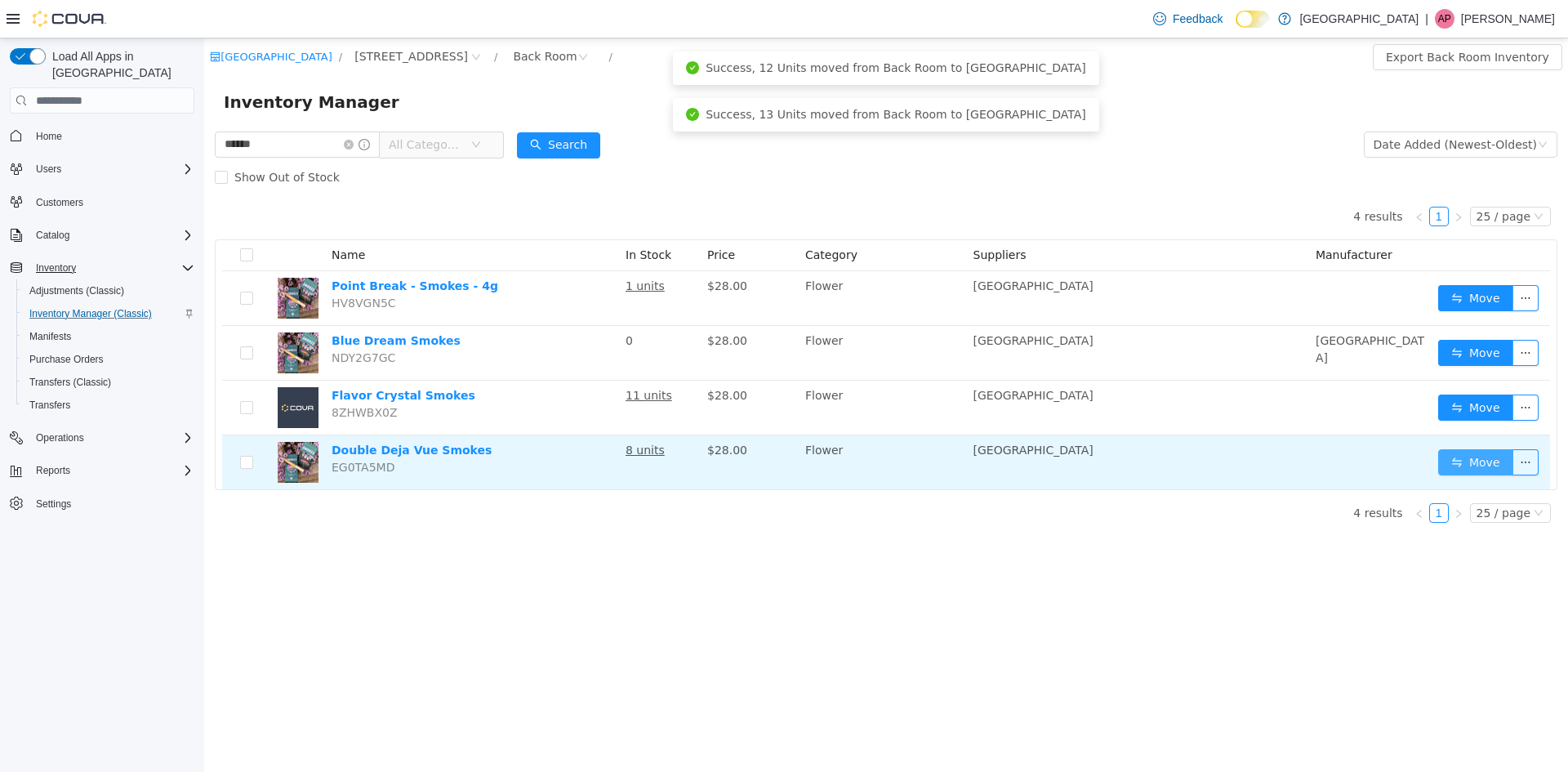
click at [1506, 451] on button "Move" at bounding box center [1476, 462] width 76 height 26
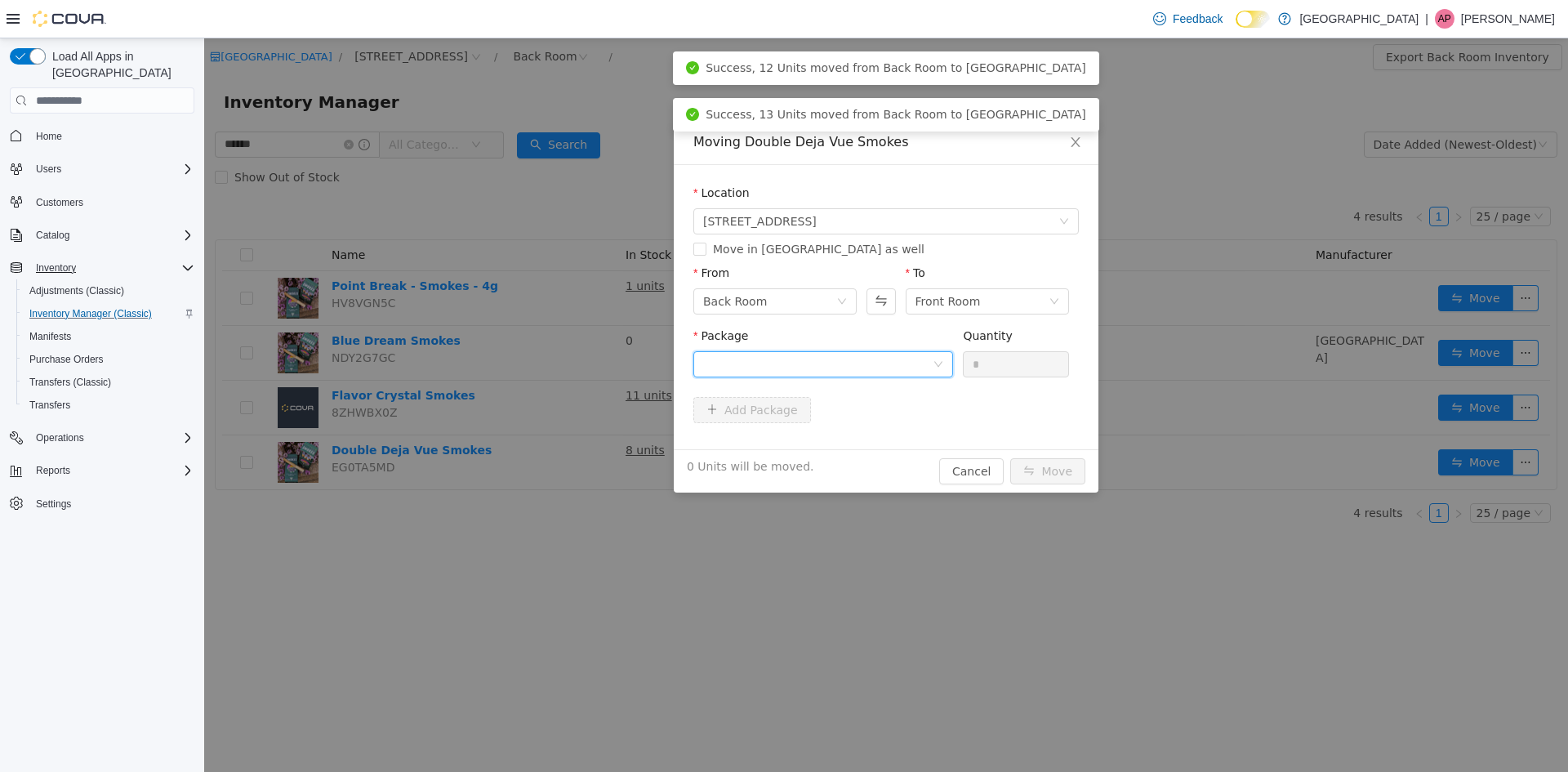
click at [772, 359] on div at bounding box center [817, 364] width 229 height 24
click at [828, 439] on li "1A4050300055C46000000799 Quantity : 8 Units" at bounding box center [823, 431] width 260 height 44
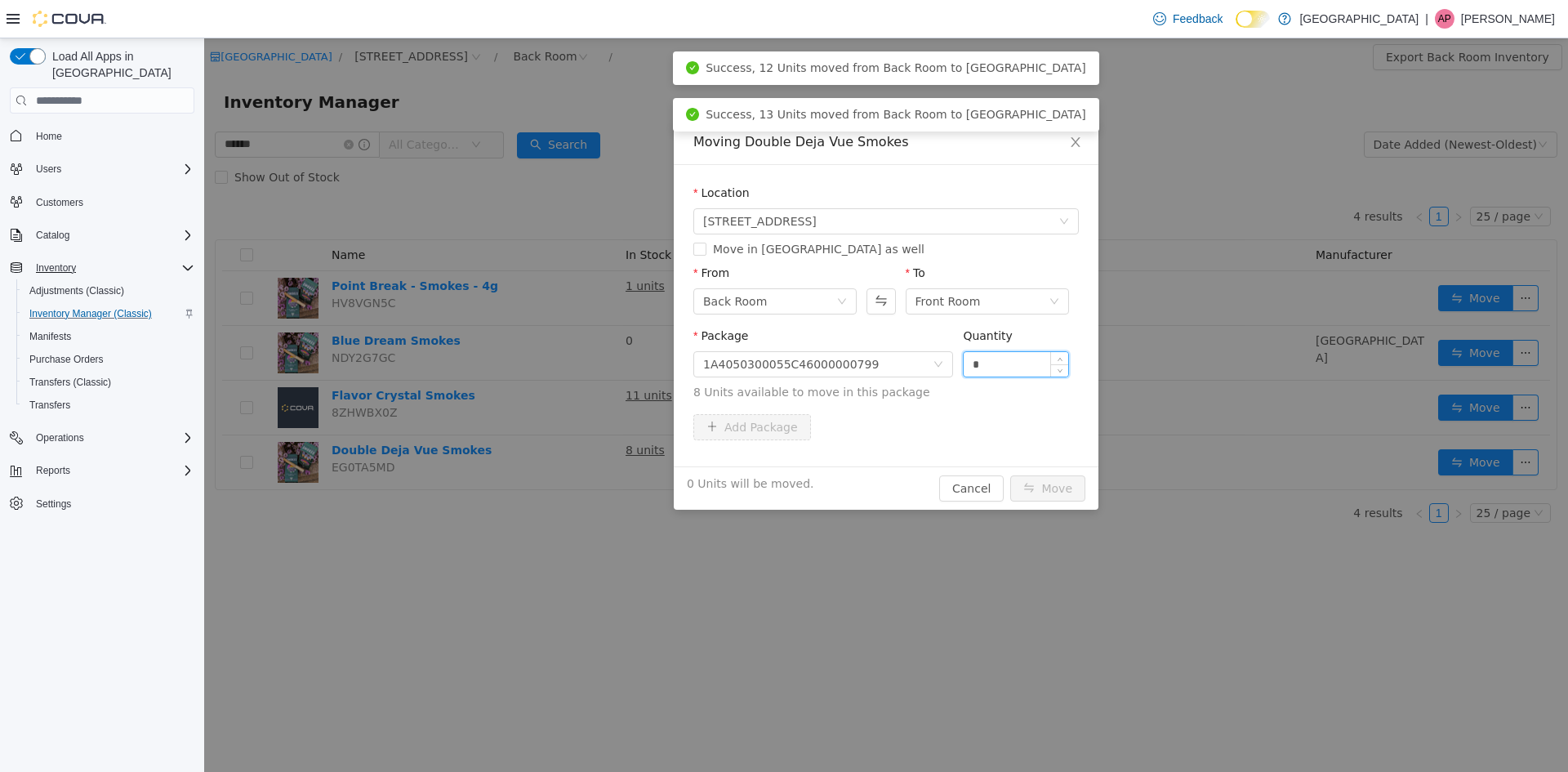
click at [1001, 369] on input "*" at bounding box center [1016, 364] width 104 height 24
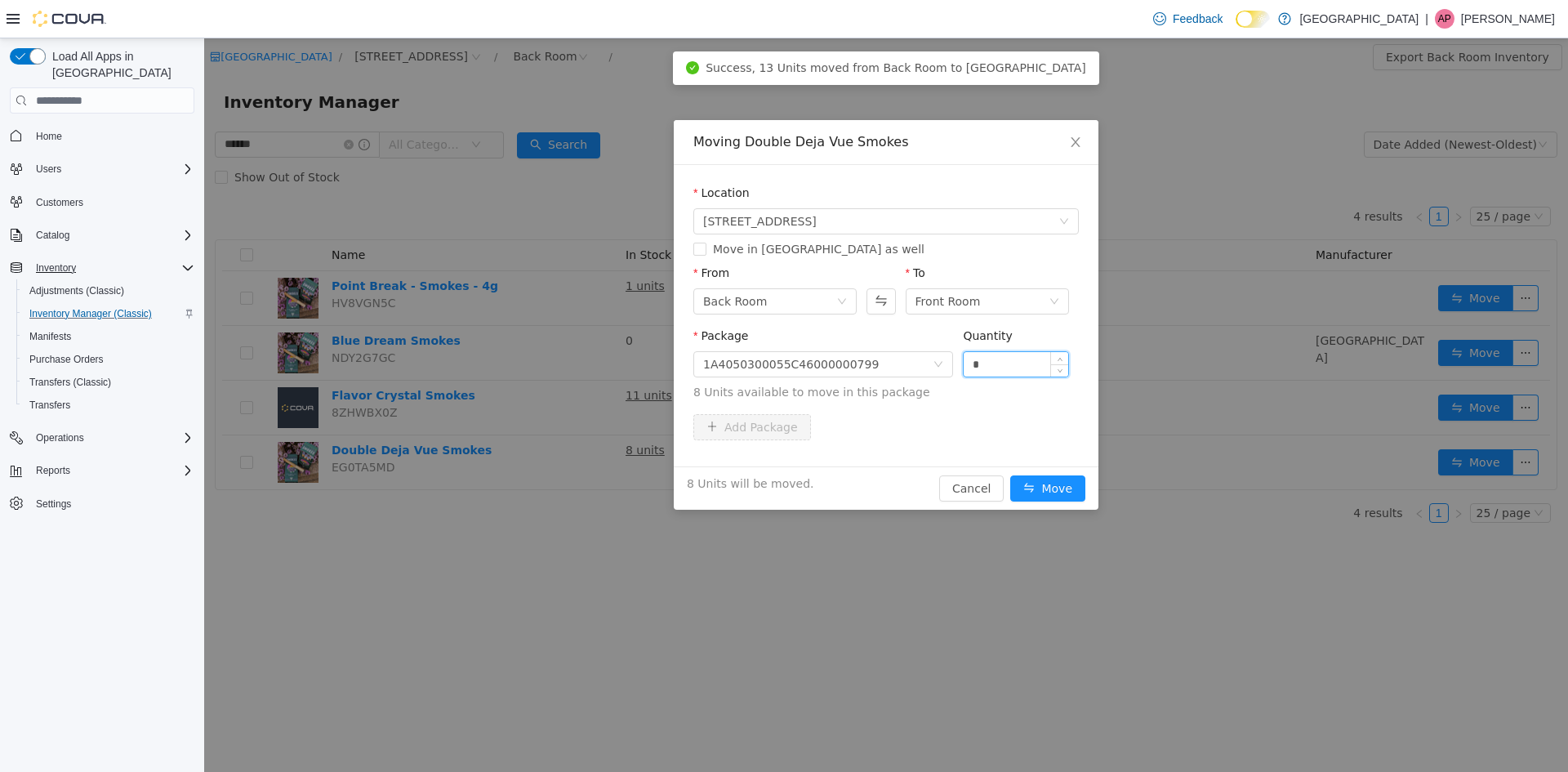
type input "*"
click at [1011, 475] on button "Move" at bounding box center [1048, 488] width 76 height 26
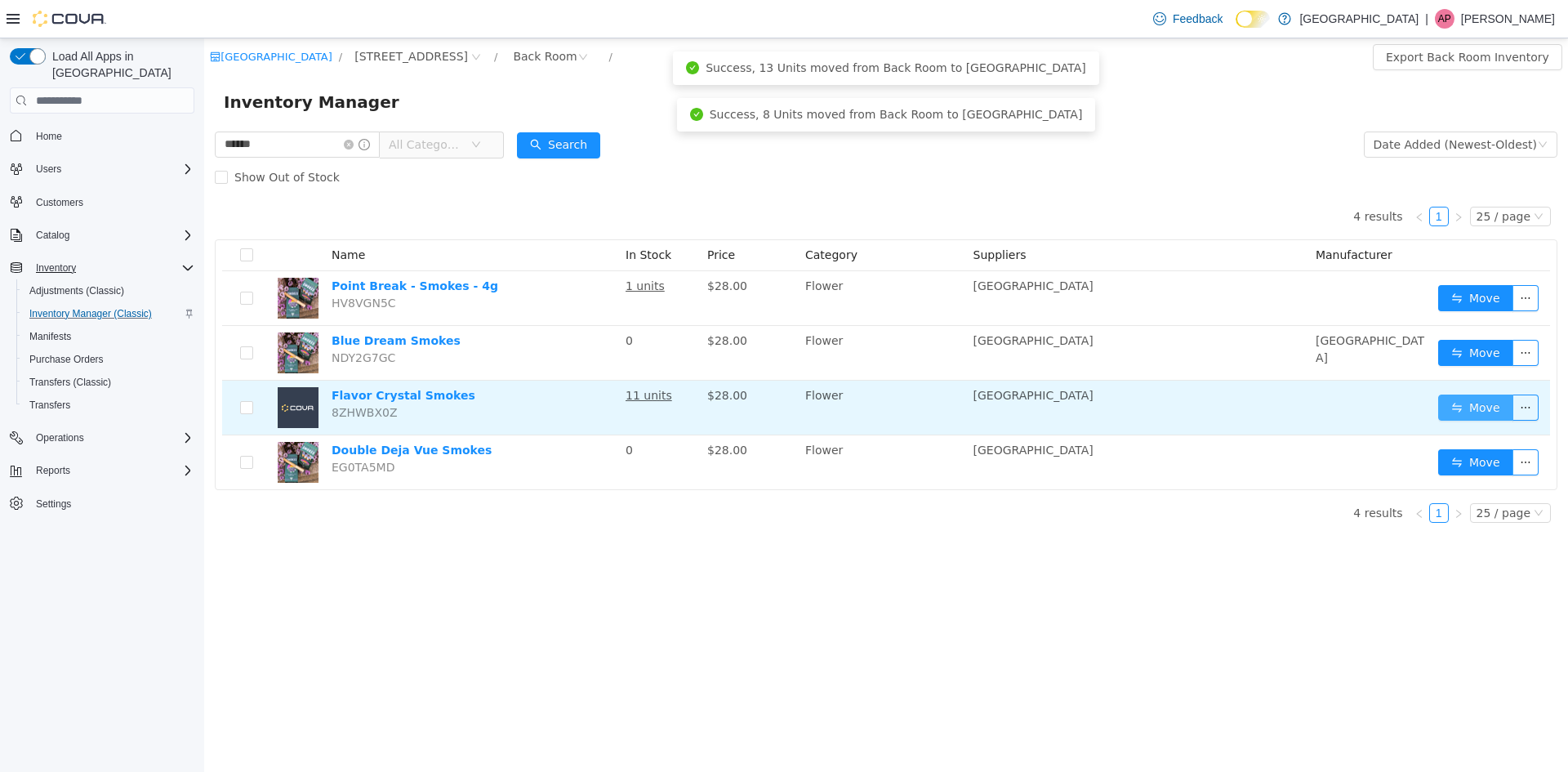
drag, startPoint x: 1504, startPoint y: 415, endPoint x: 1495, endPoint y: 414, distance: 9.1
click at [1502, 415] on button "Move" at bounding box center [1476, 407] width 76 height 26
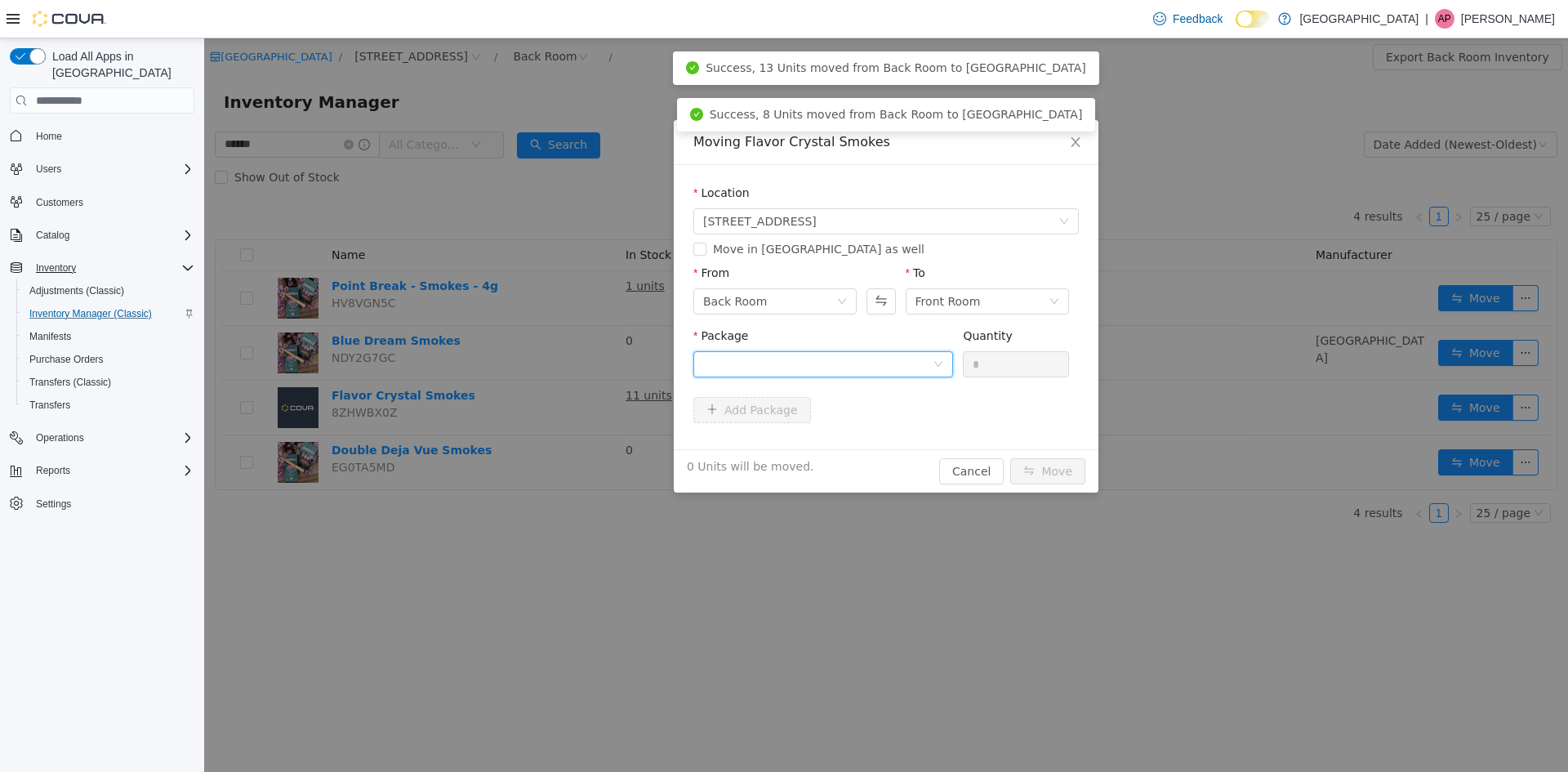
click at [776, 363] on div at bounding box center [817, 364] width 229 height 24
drag, startPoint x: 808, startPoint y: 433, endPoint x: 912, endPoint y: 397, distance: 110.1
click at [816, 431] on li "1A4050300055C46000000801 Quantity : 11 Units" at bounding box center [823, 431] width 260 height 44
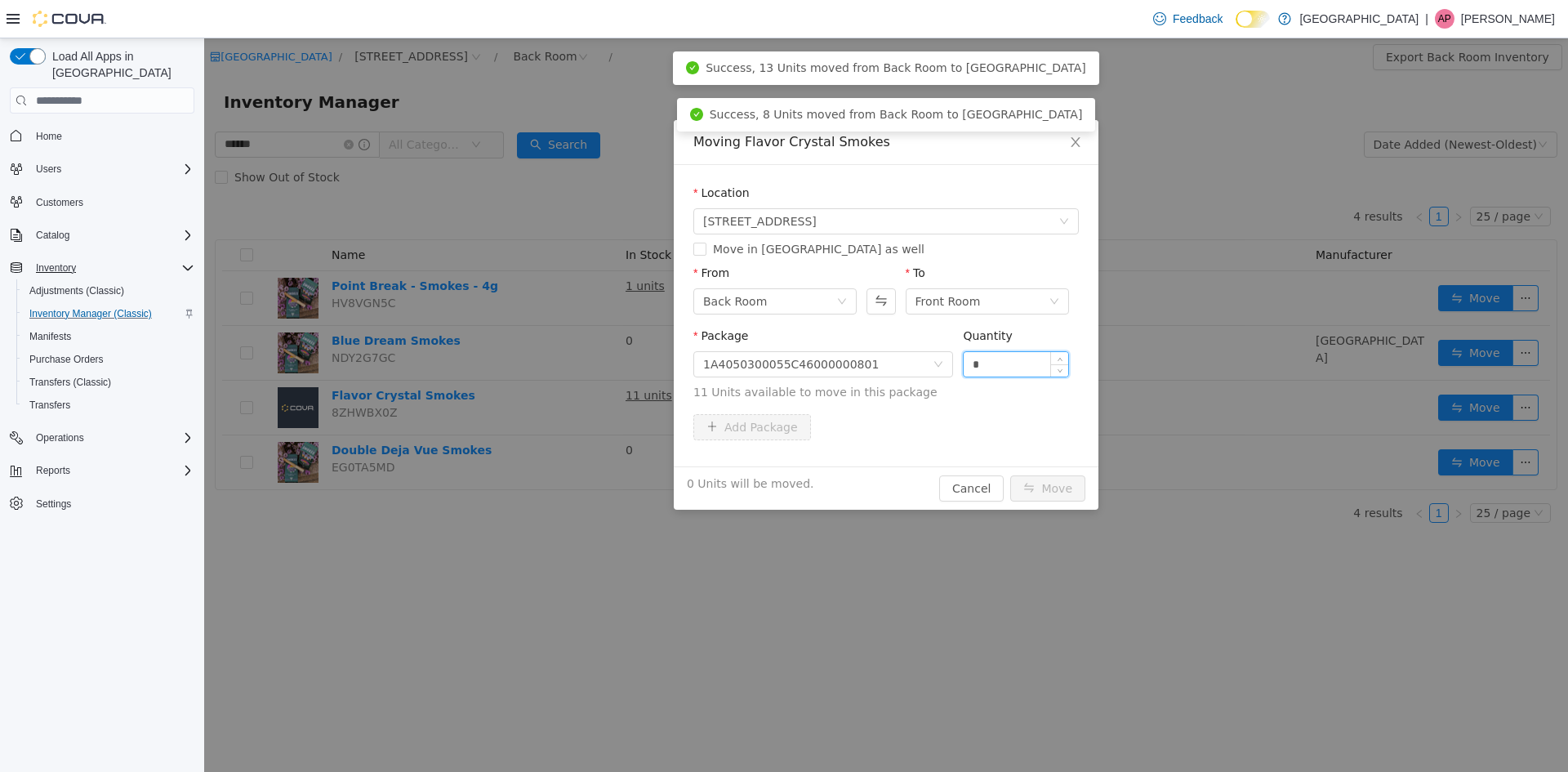
click at [1019, 359] on input "*" at bounding box center [1016, 364] width 104 height 24
type input "**"
click at [1011, 475] on button "Move" at bounding box center [1048, 488] width 76 height 26
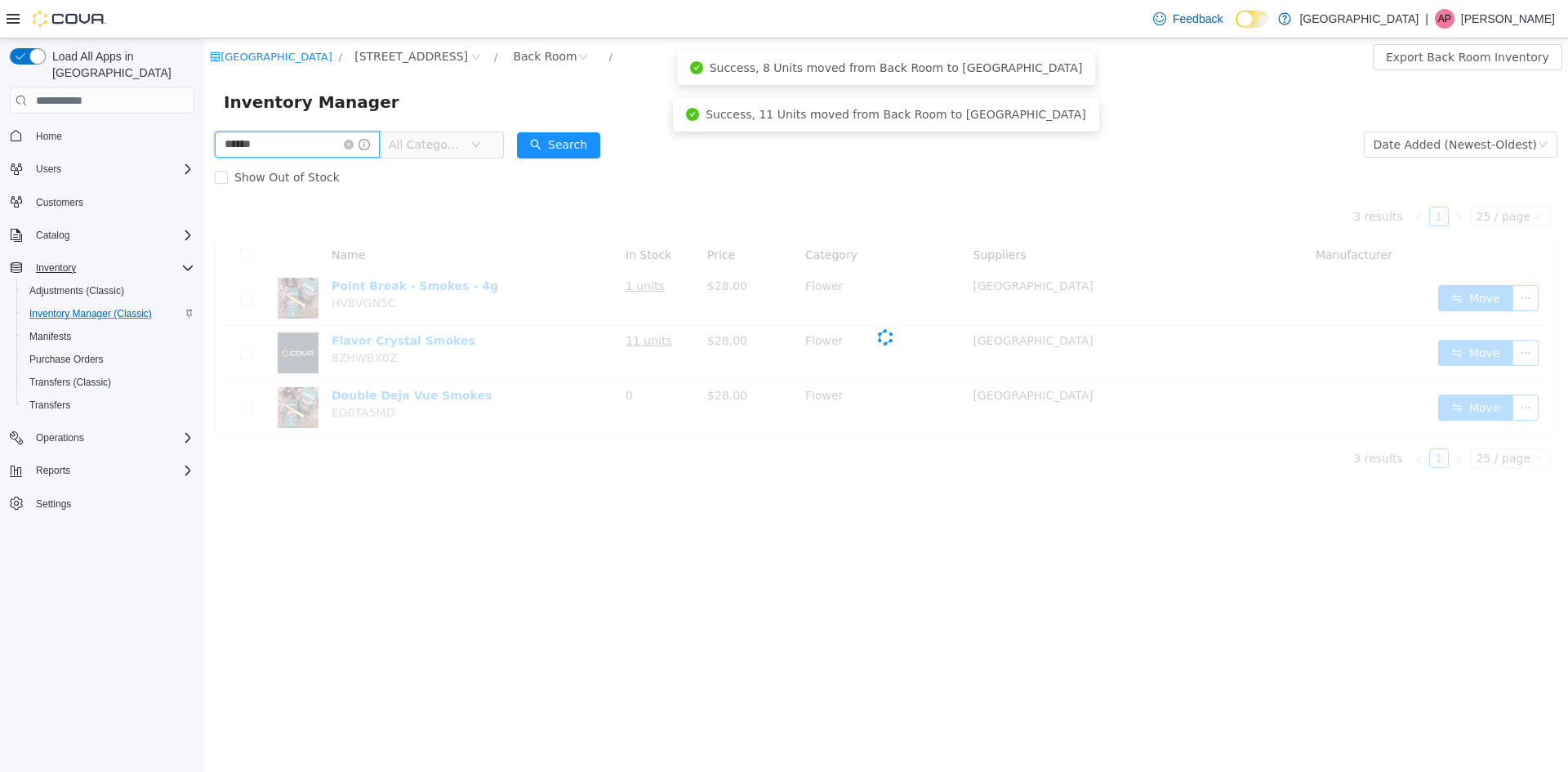
click at [288, 148] on input "******" at bounding box center [298, 144] width 165 height 26
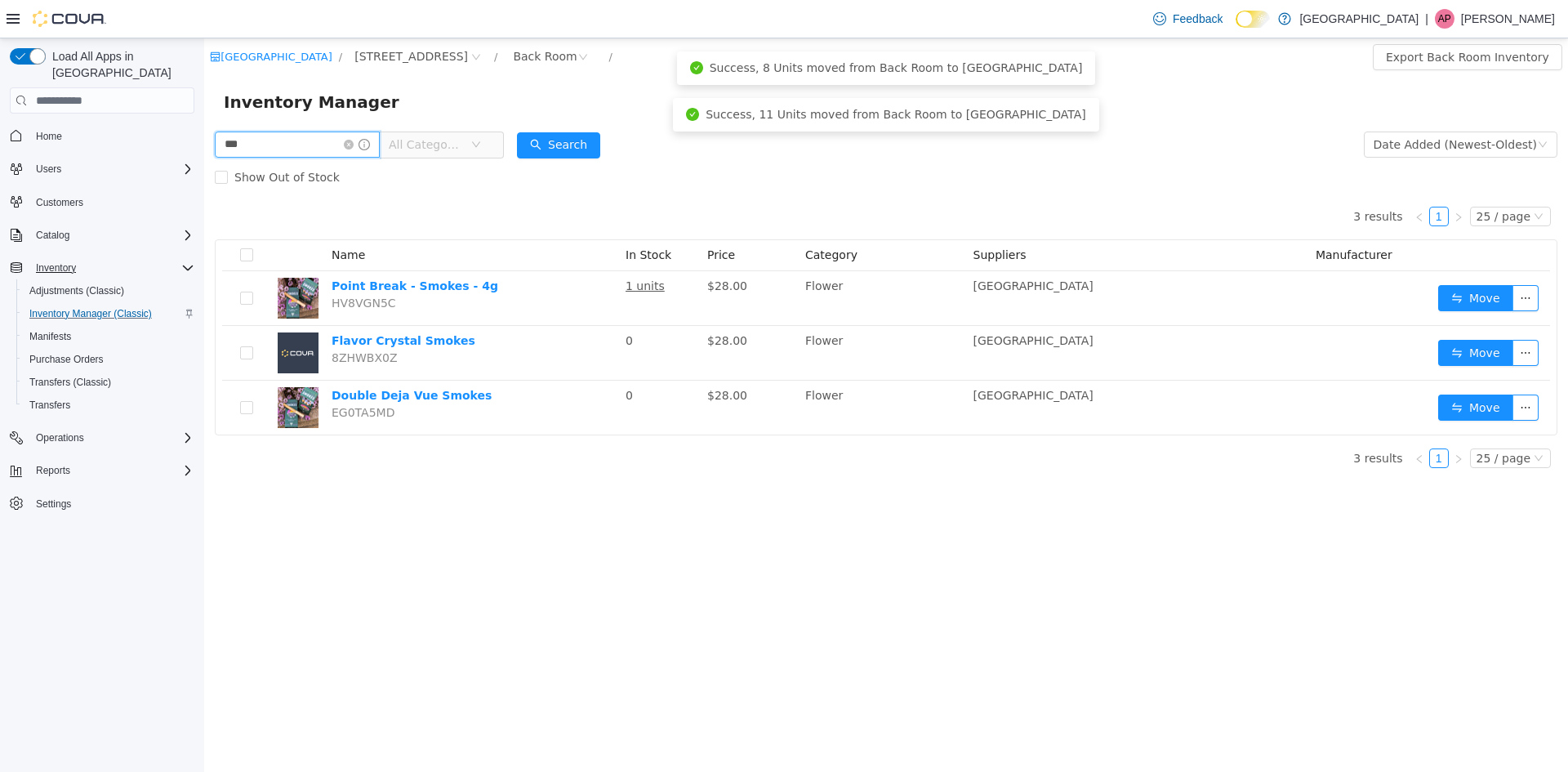
type input "***"
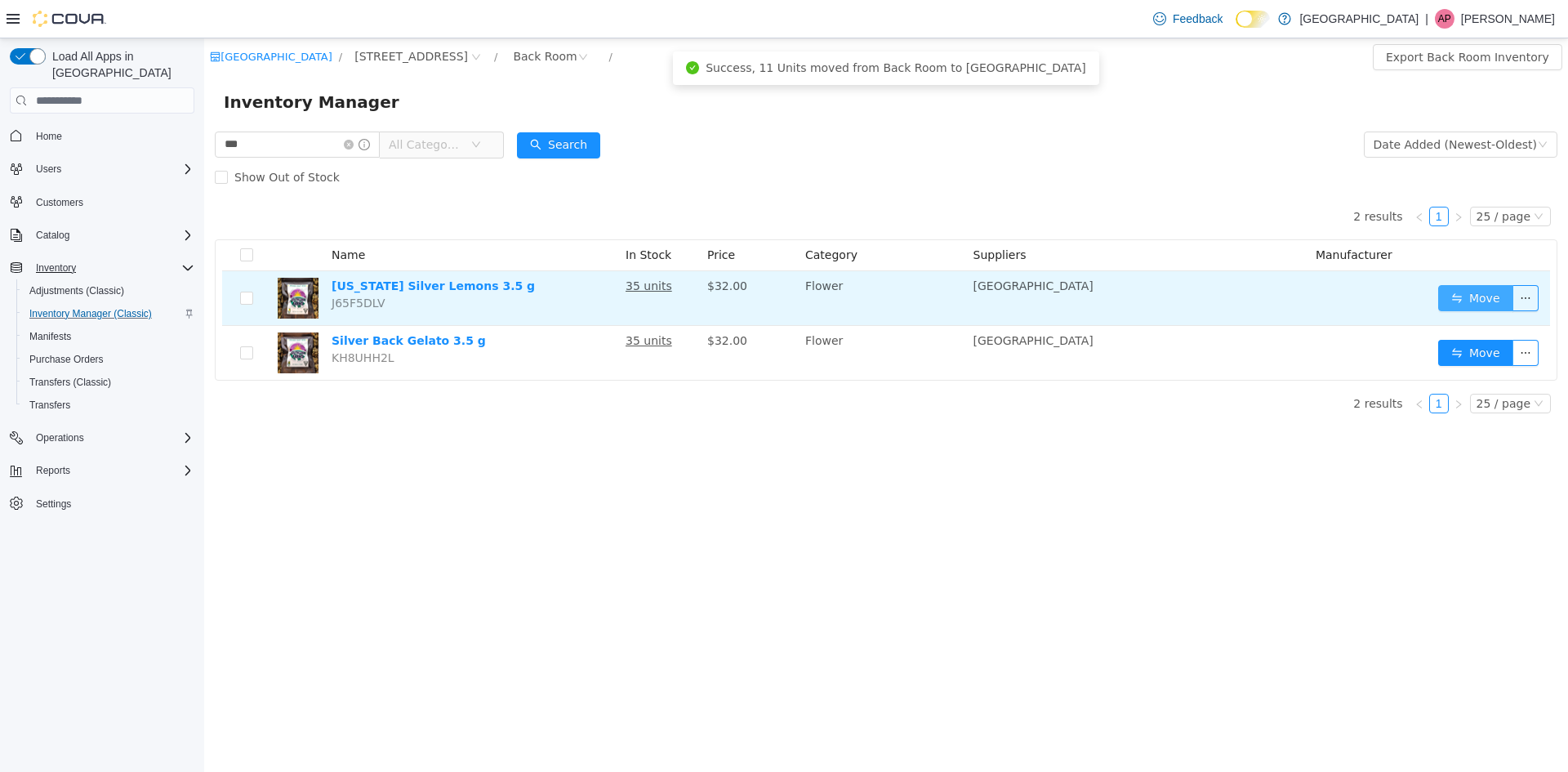
click at [1449, 298] on button "Move" at bounding box center [1476, 297] width 76 height 26
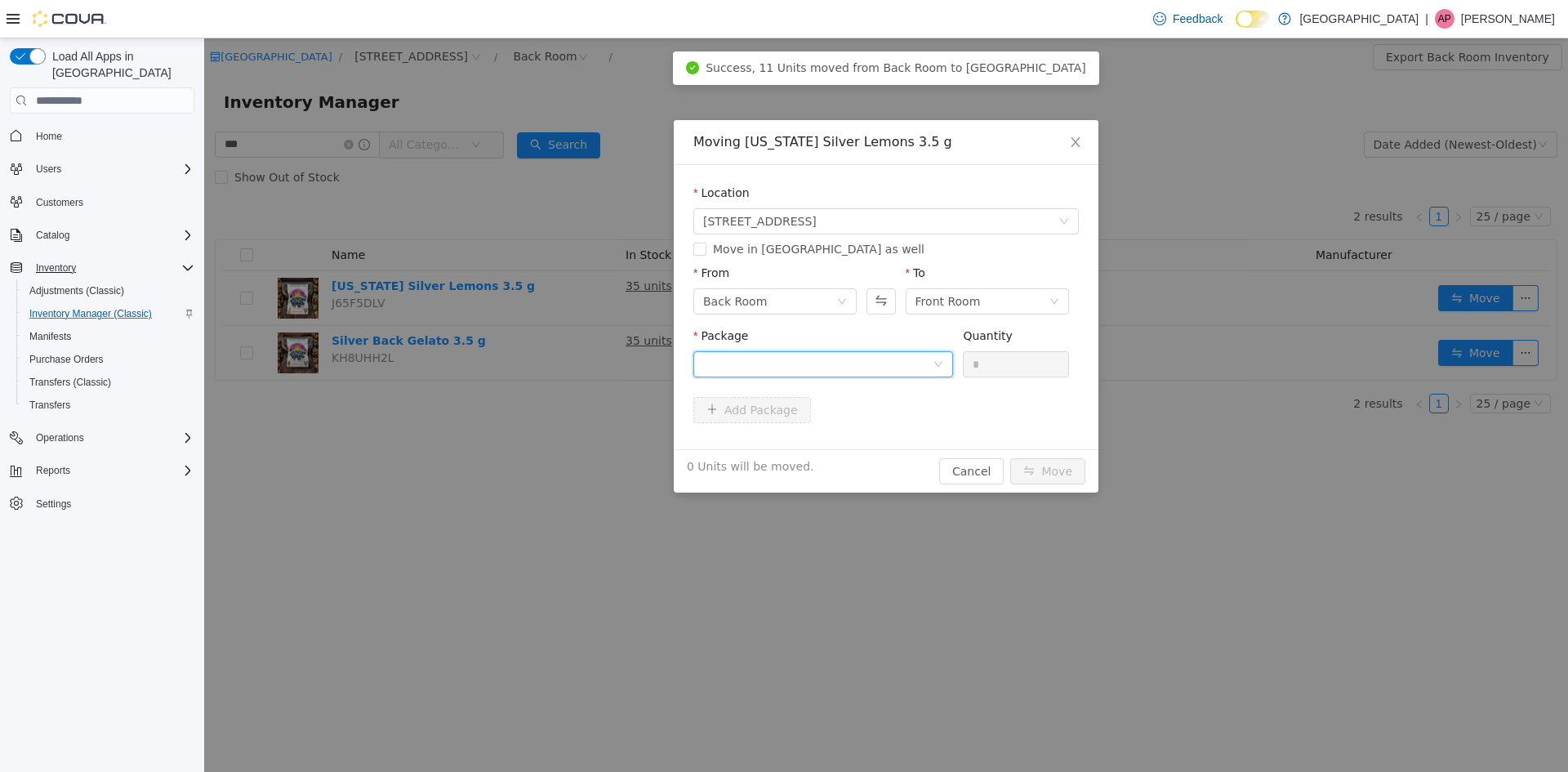
click at [817, 361] on div at bounding box center [817, 364] width 229 height 24
click at [833, 418] on strong "1A4050300055C46000000805" at bounding box center [798, 422] width 192 height 13
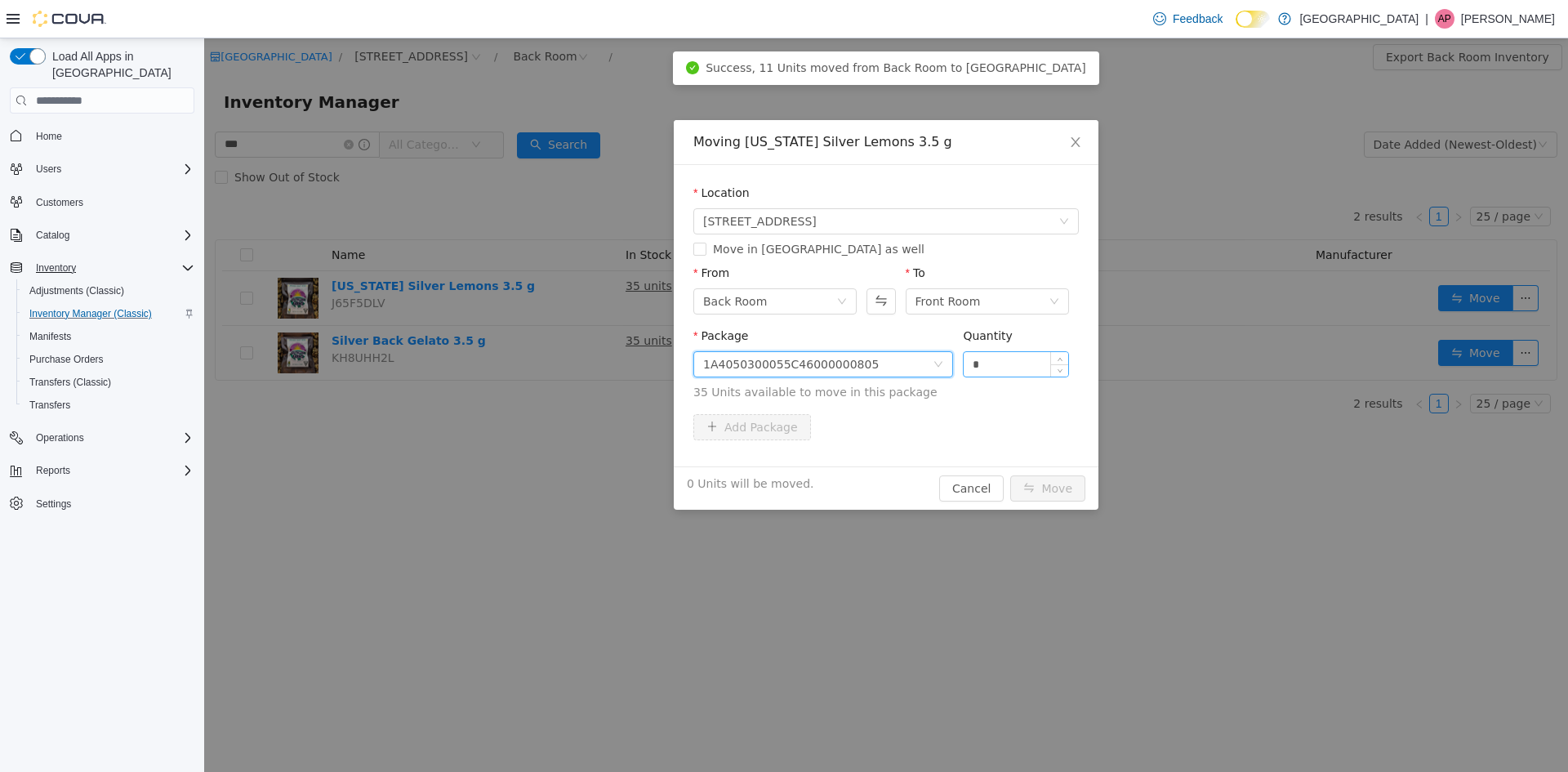
click at [1027, 368] on input "*" at bounding box center [1016, 364] width 104 height 24
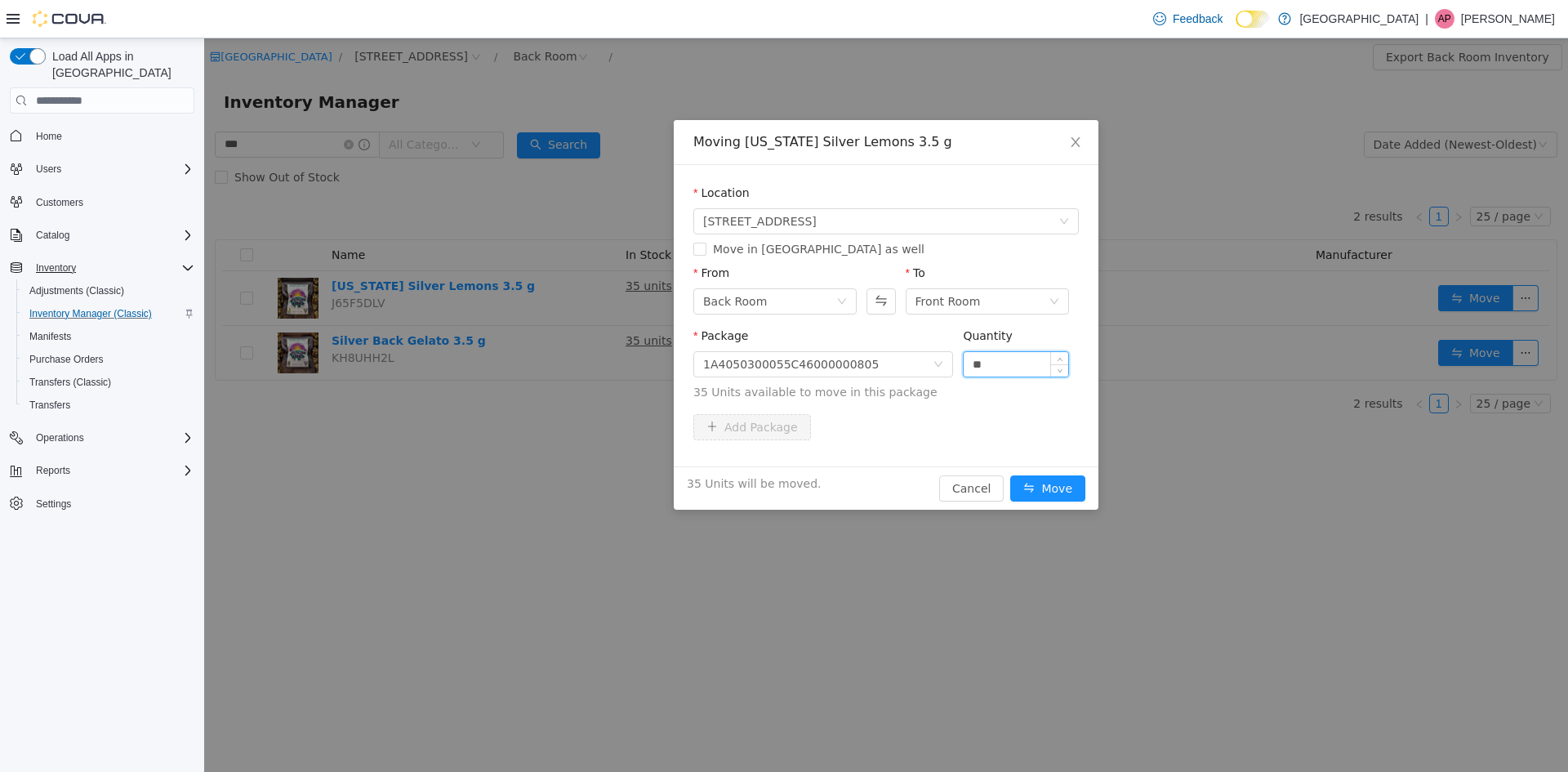
type input "**"
click at [1011, 475] on button "Move" at bounding box center [1048, 488] width 76 height 26
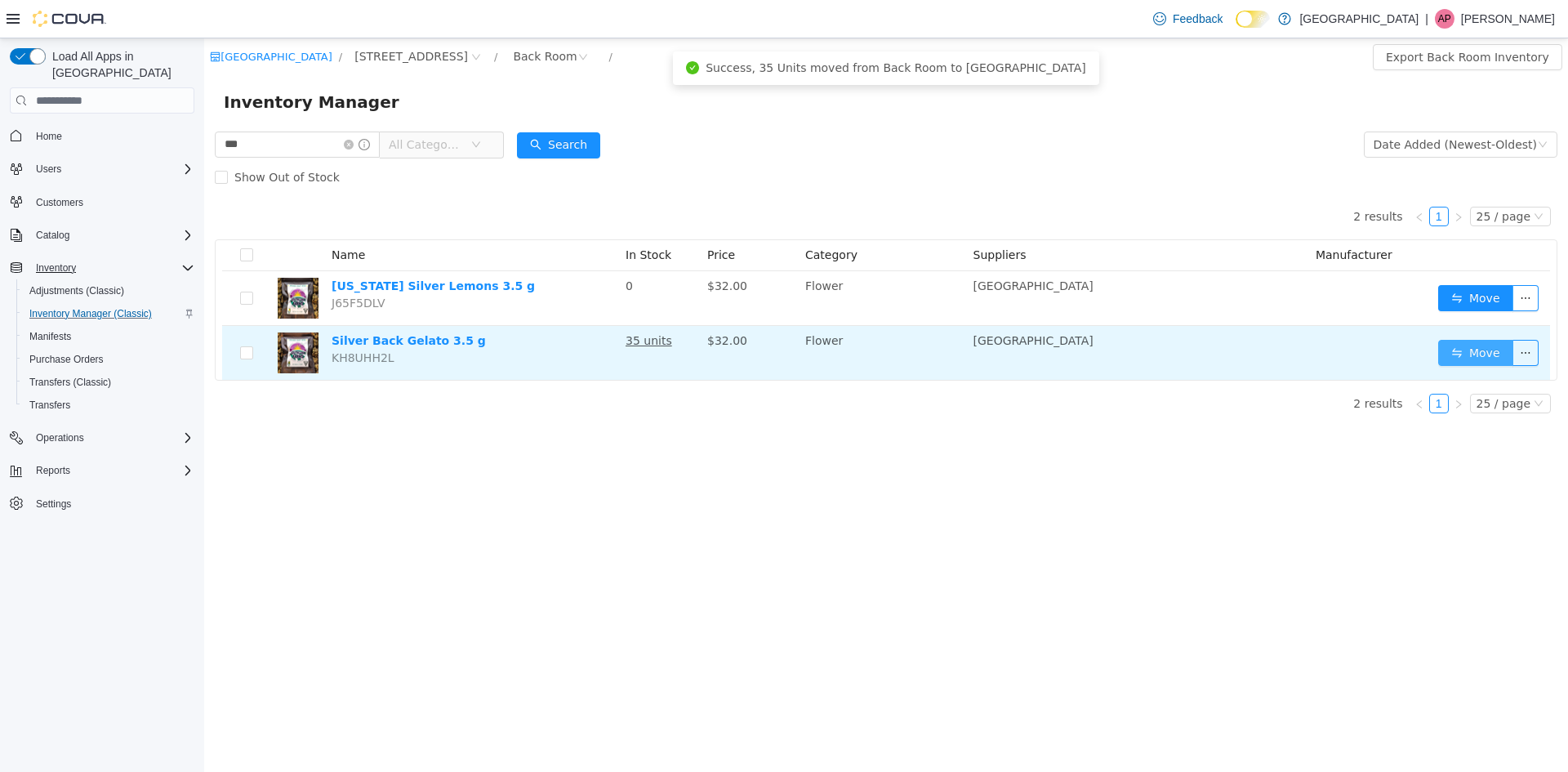
click at [1452, 342] on button "Move" at bounding box center [1476, 352] width 76 height 26
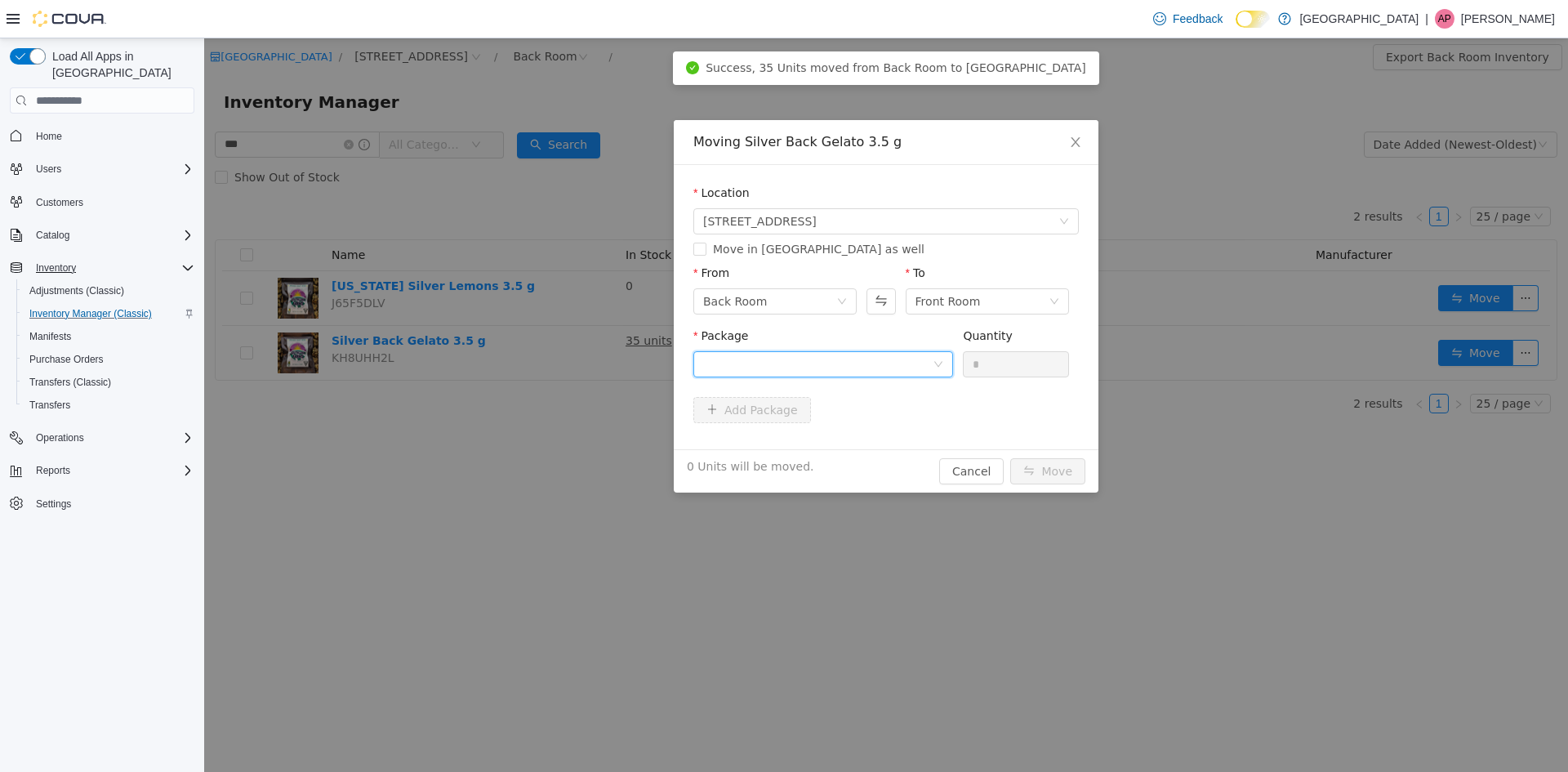
click at [895, 369] on div at bounding box center [817, 364] width 229 height 24
click at [857, 451] on li "1A4050300055C46000000786 Quantity : 35 Units" at bounding box center [823, 431] width 260 height 44
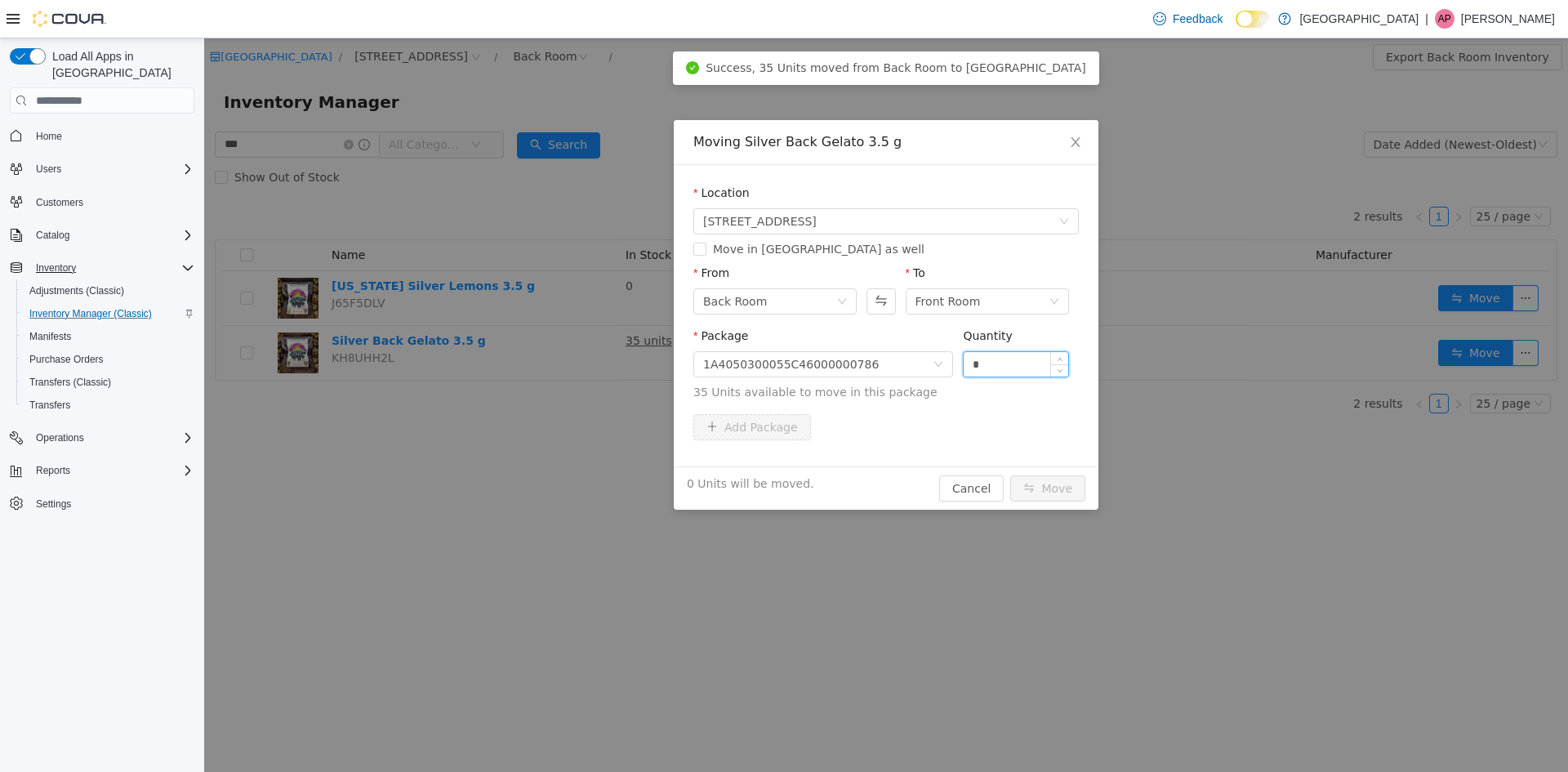
click at [1013, 370] on input "*" at bounding box center [1016, 364] width 104 height 24
type input "**"
click at [1011, 475] on button "Move" at bounding box center [1048, 488] width 76 height 26
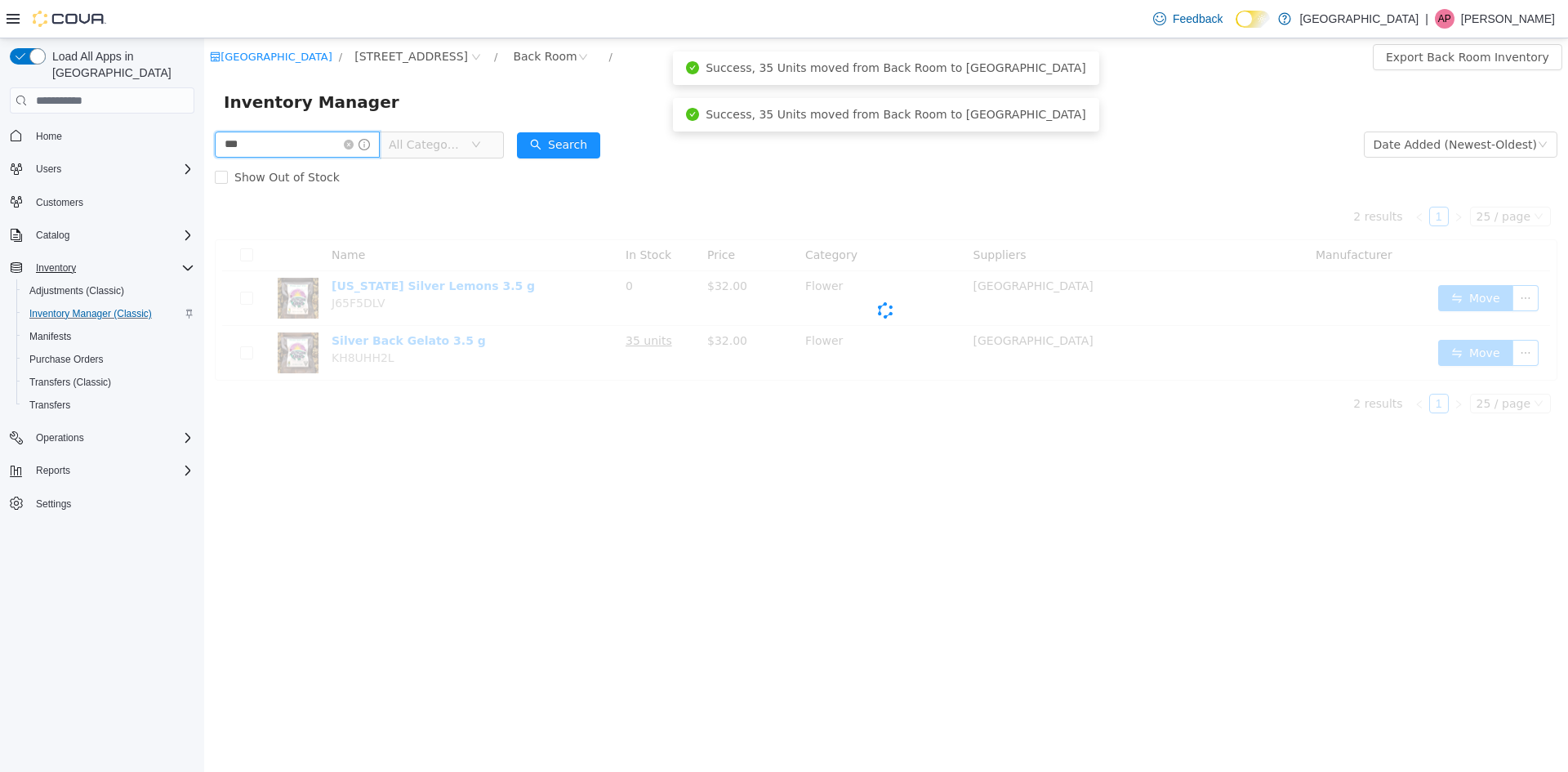
click at [270, 147] on input "***" at bounding box center [298, 144] width 165 height 26
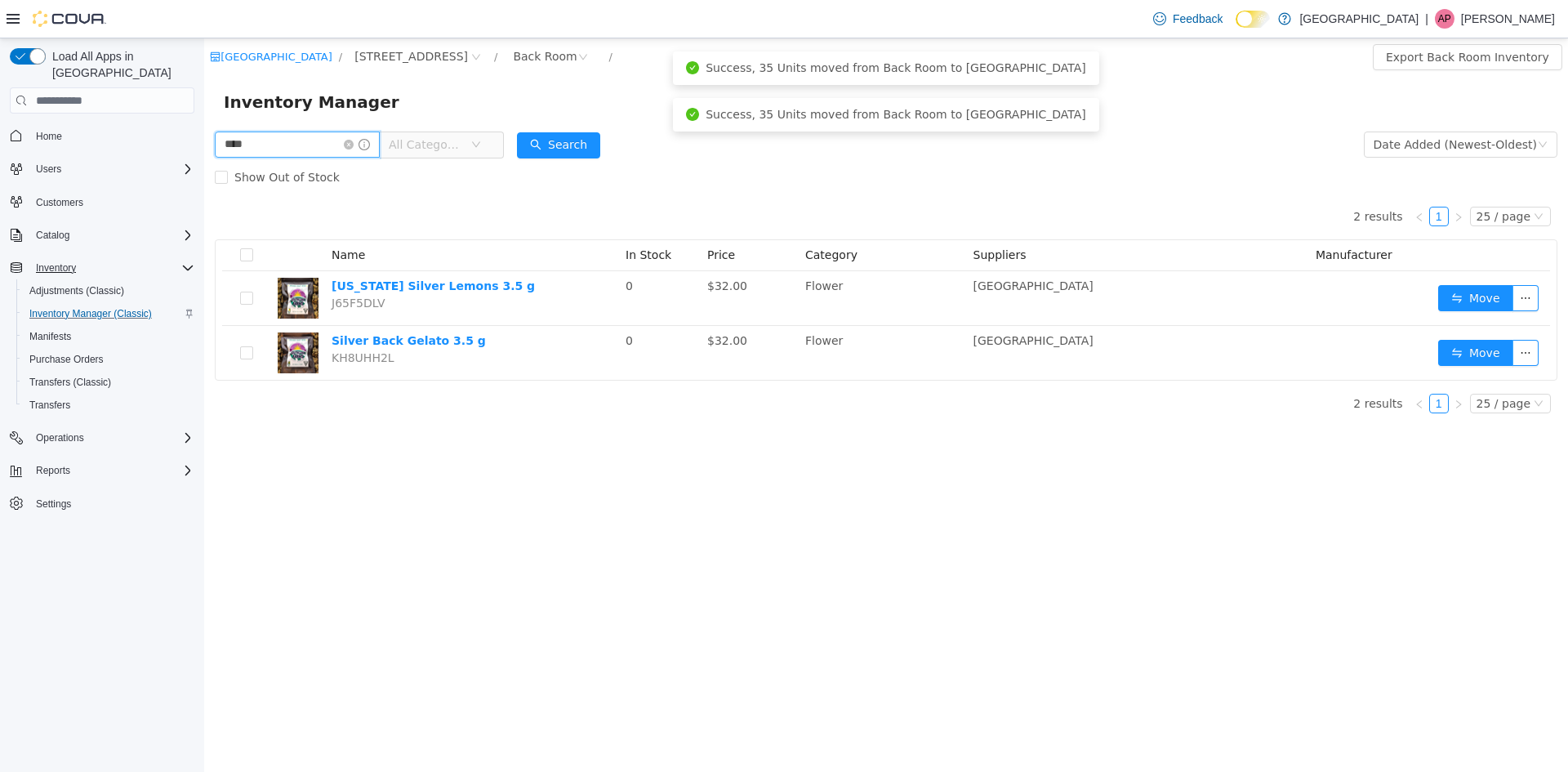
type input "****"
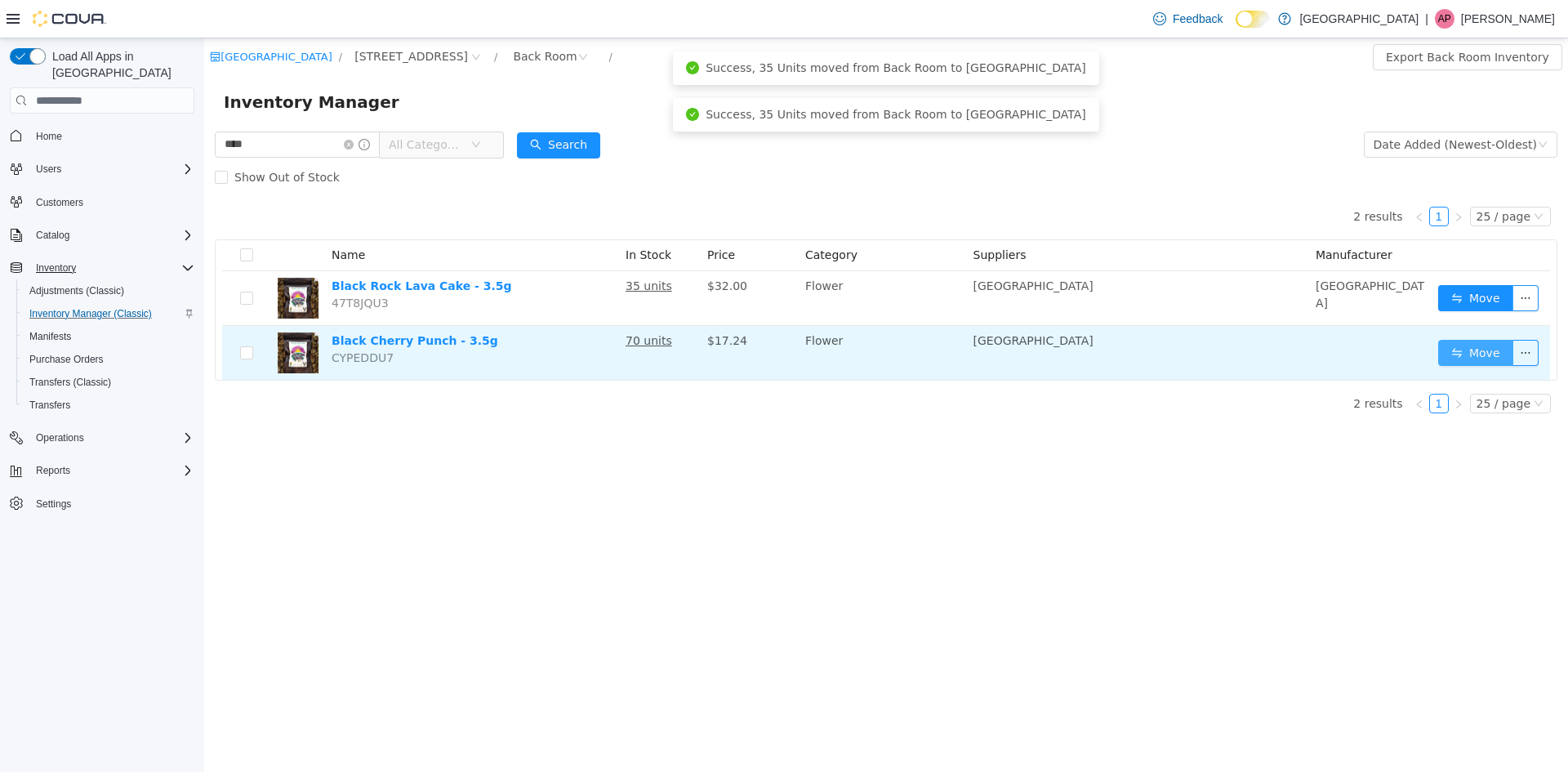
click at [1486, 353] on button "Move" at bounding box center [1476, 352] width 76 height 26
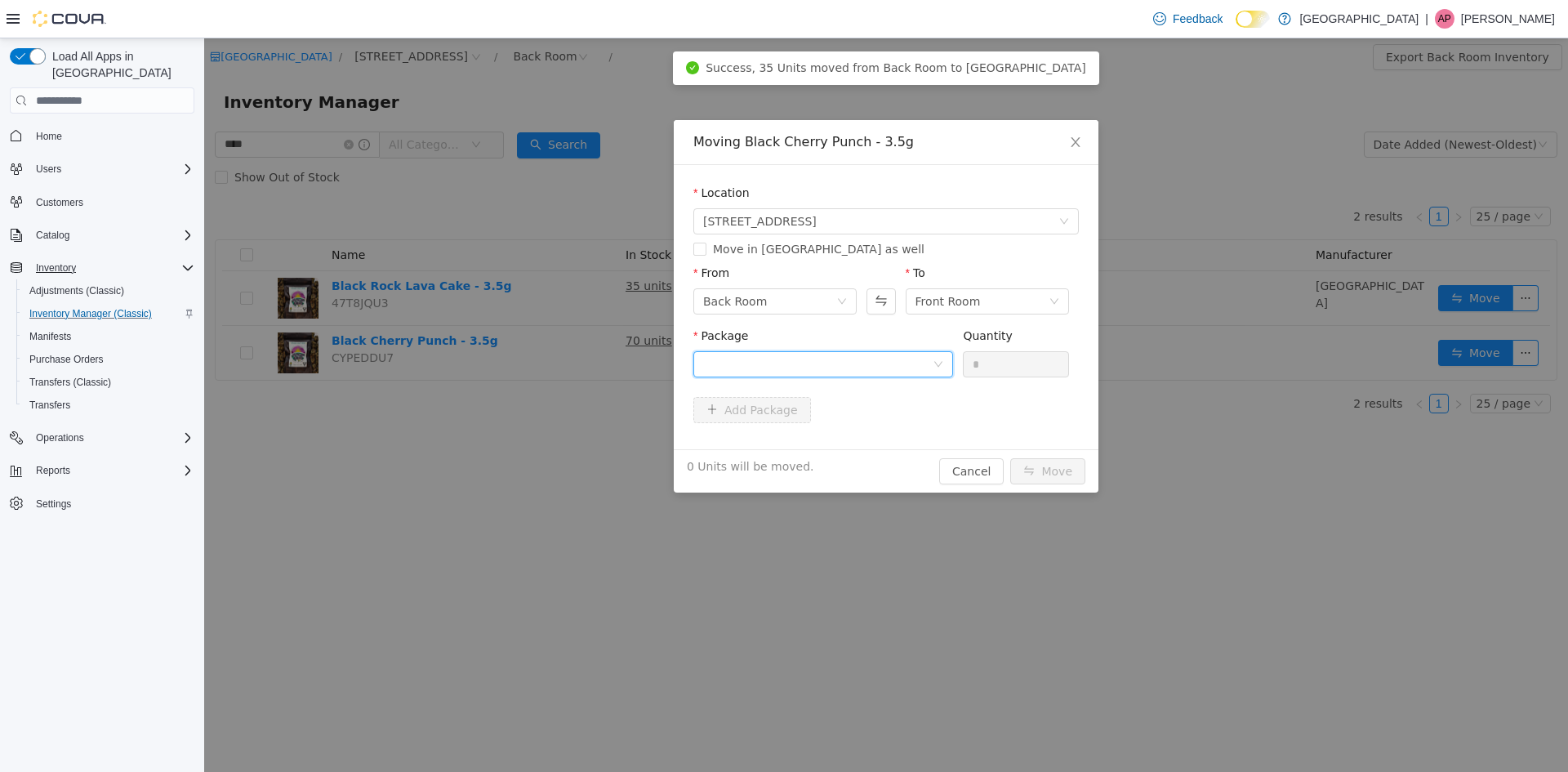
click at [757, 359] on div at bounding box center [817, 364] width 229 height 24
click at [822, 436] on li "1A4050300055C46000000804 Quantity : 70 Units" at bounding box center [823, 431] width 260 height 44
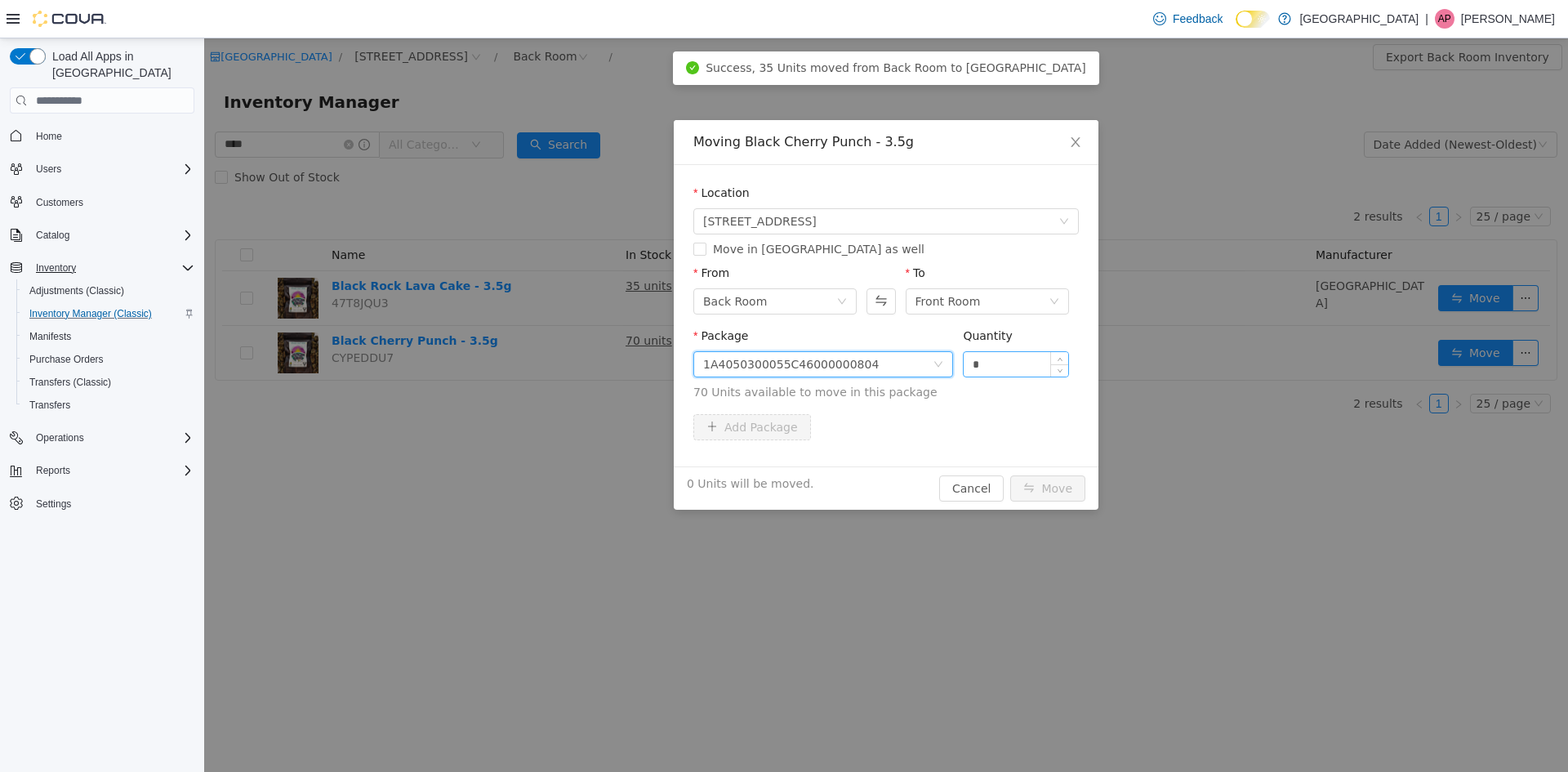
click at [983, 367] on input "*" at bounding box center [1016, 364] width 104 height 24
type input "**"
click at [1011, 475] on button "Move" at bounding box center [1048, 488] width 76 height 26
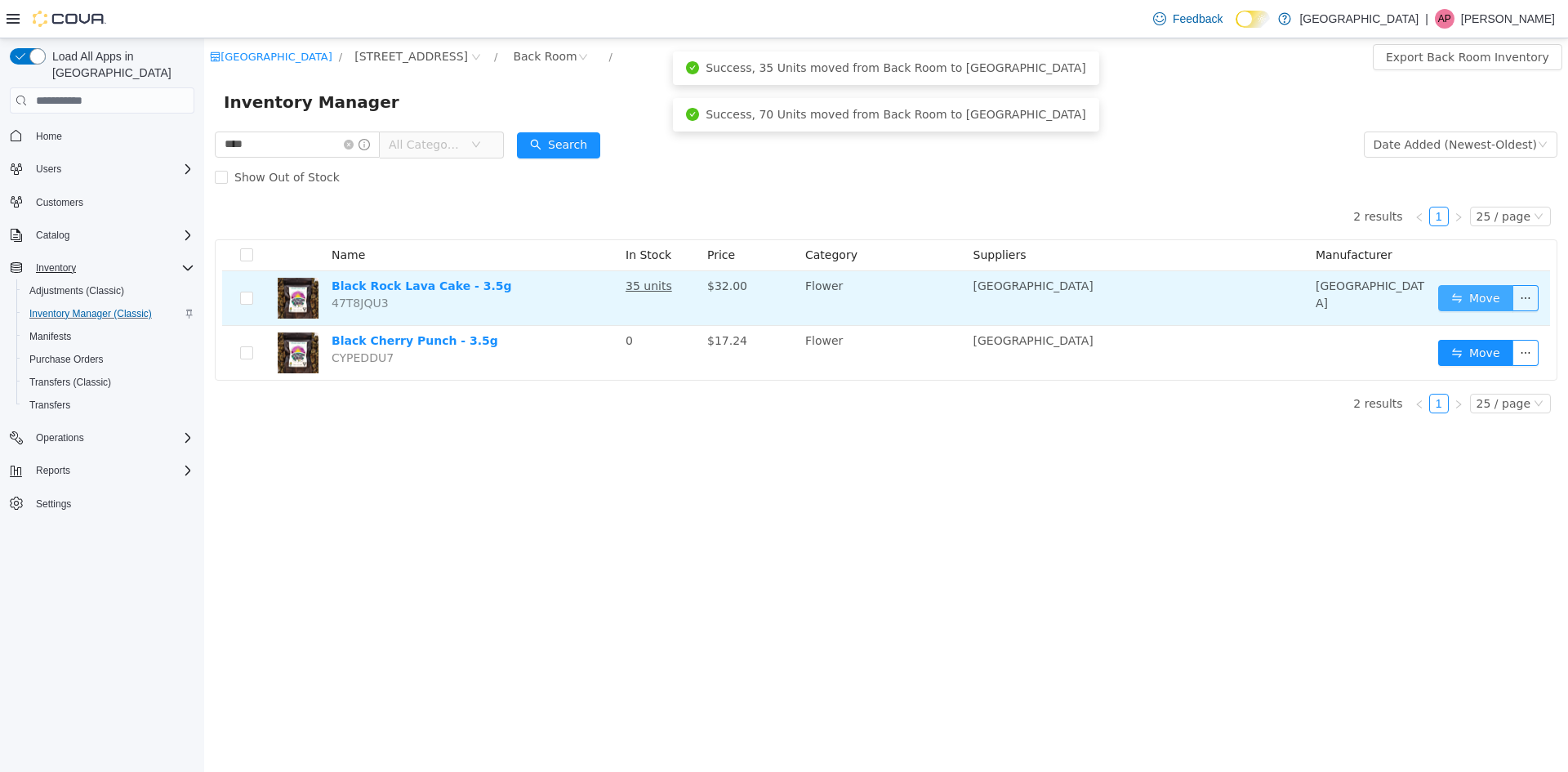
click at [1464, 294] on button "Move" at bounding box center [1476, 297] width 76 height 26
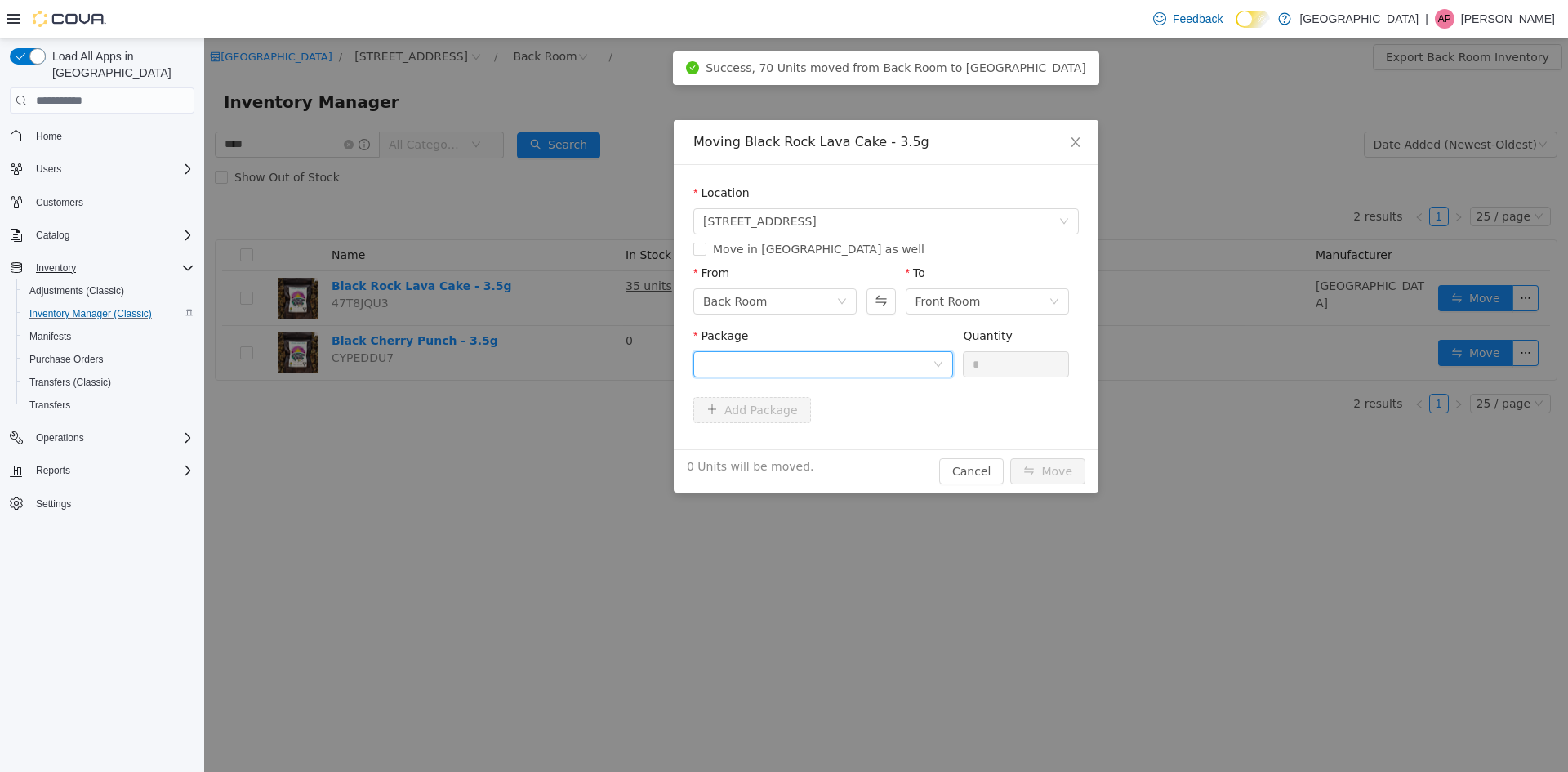
click at [886, 370] on div at bounding box center [817, 364] width 229 height 24
click at [873, 418] on li "1A4050300055C46000000787 Quantity : 35 Units" at bounding box center [823, 431] width 260 height 44
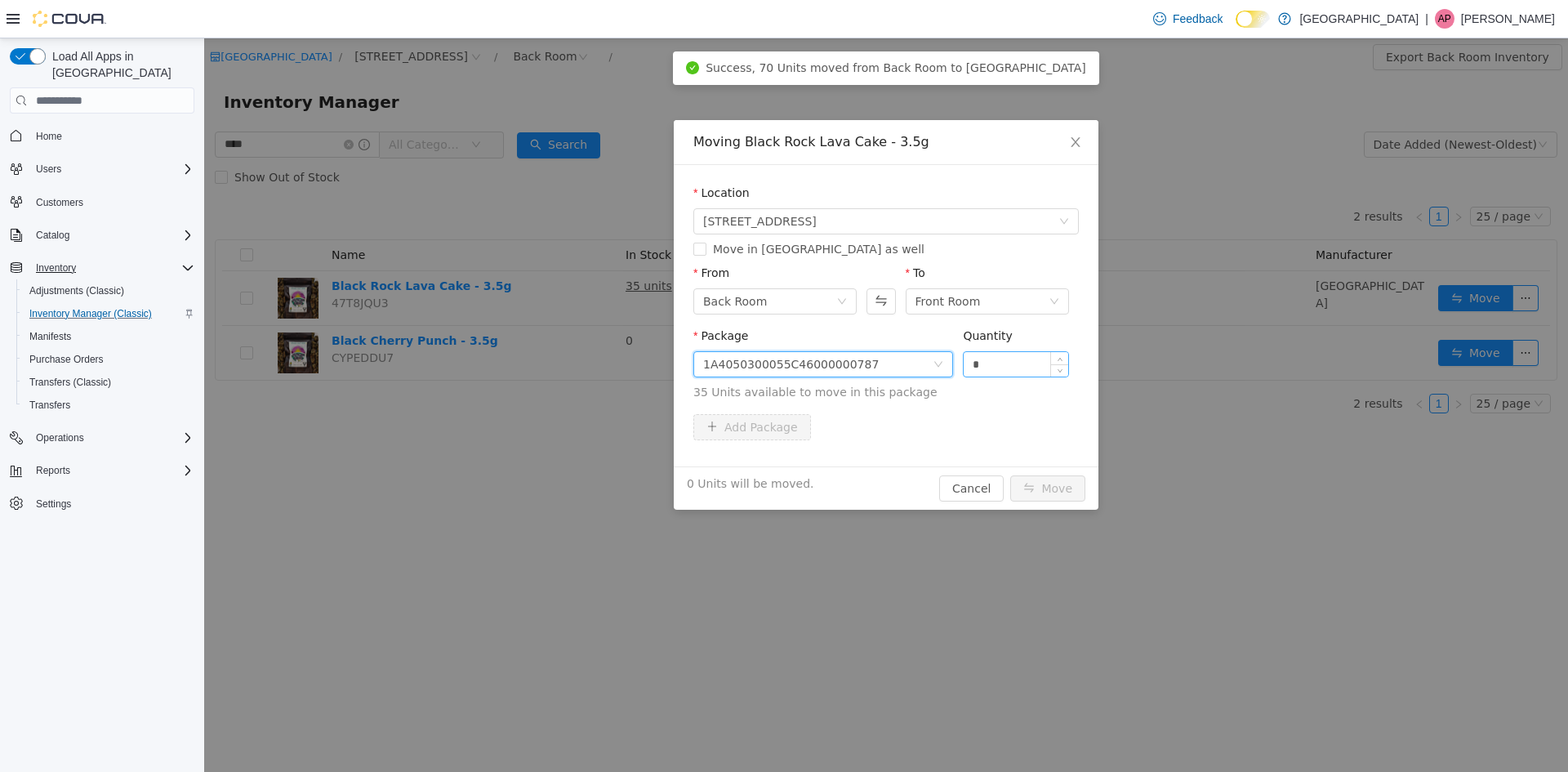
click at [1028, 368] on input "*" at bounding box center [1016, 364] width 104 height 24
type input "**"
click at [1011, 475] on button "Move" at bounding box center [1048, 488] width 76 height 26
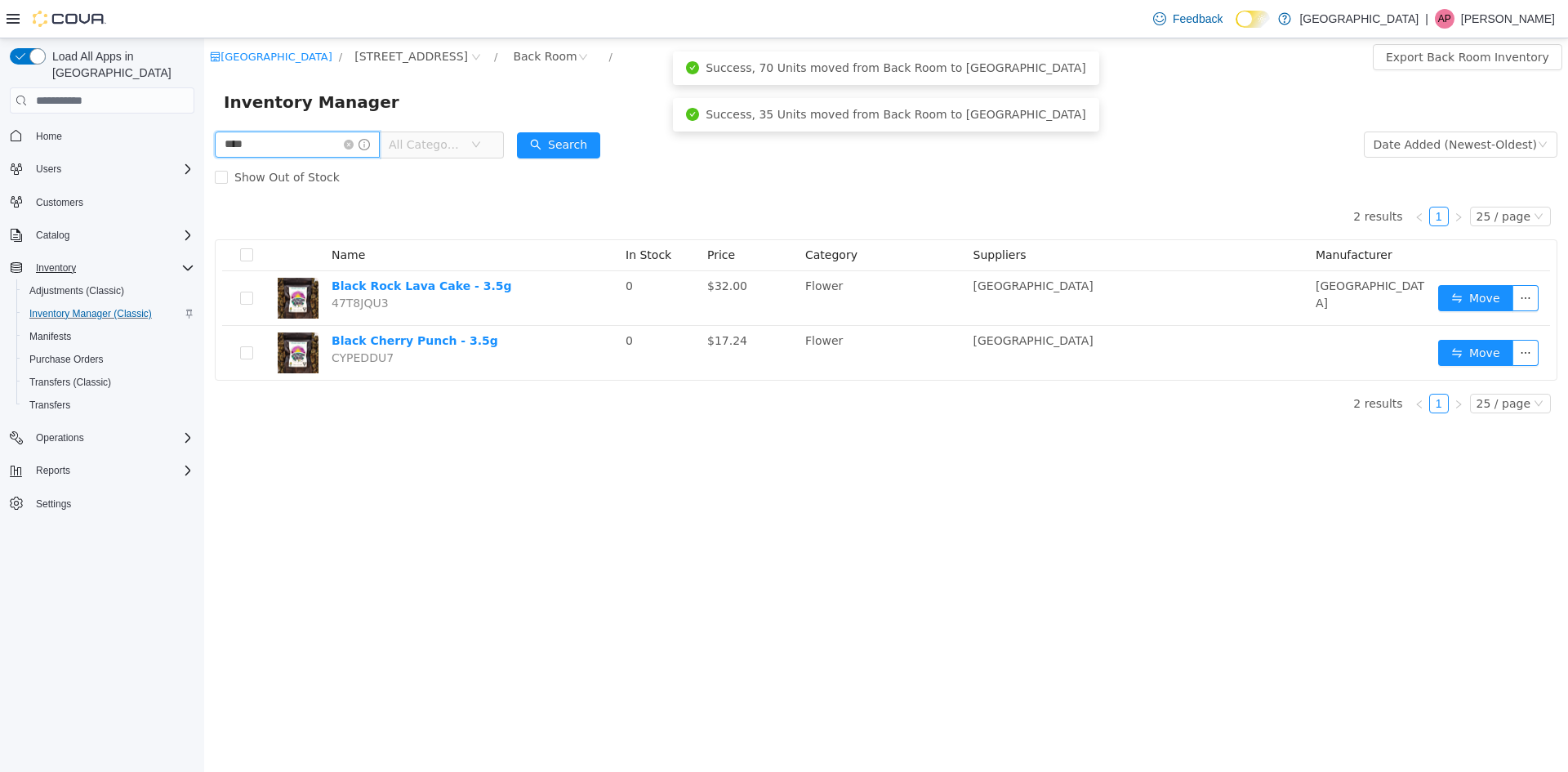
click at [299, 138] on input "****" at bounding box center [298, 144] width 165 height 26
type input "******"
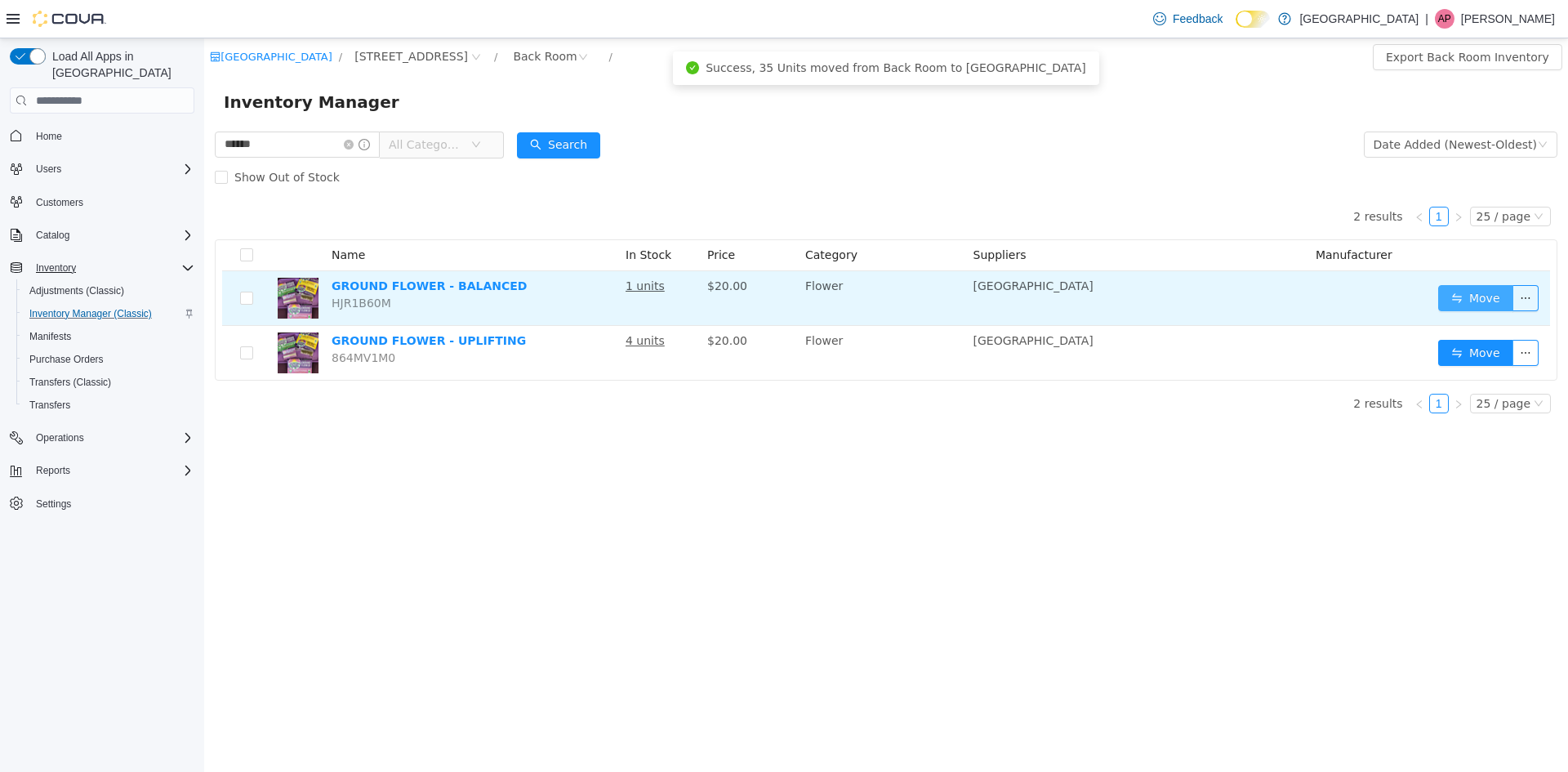
click at [1490, 296] on button "Move" at bounding box center [1476, 297] width 76 height 26
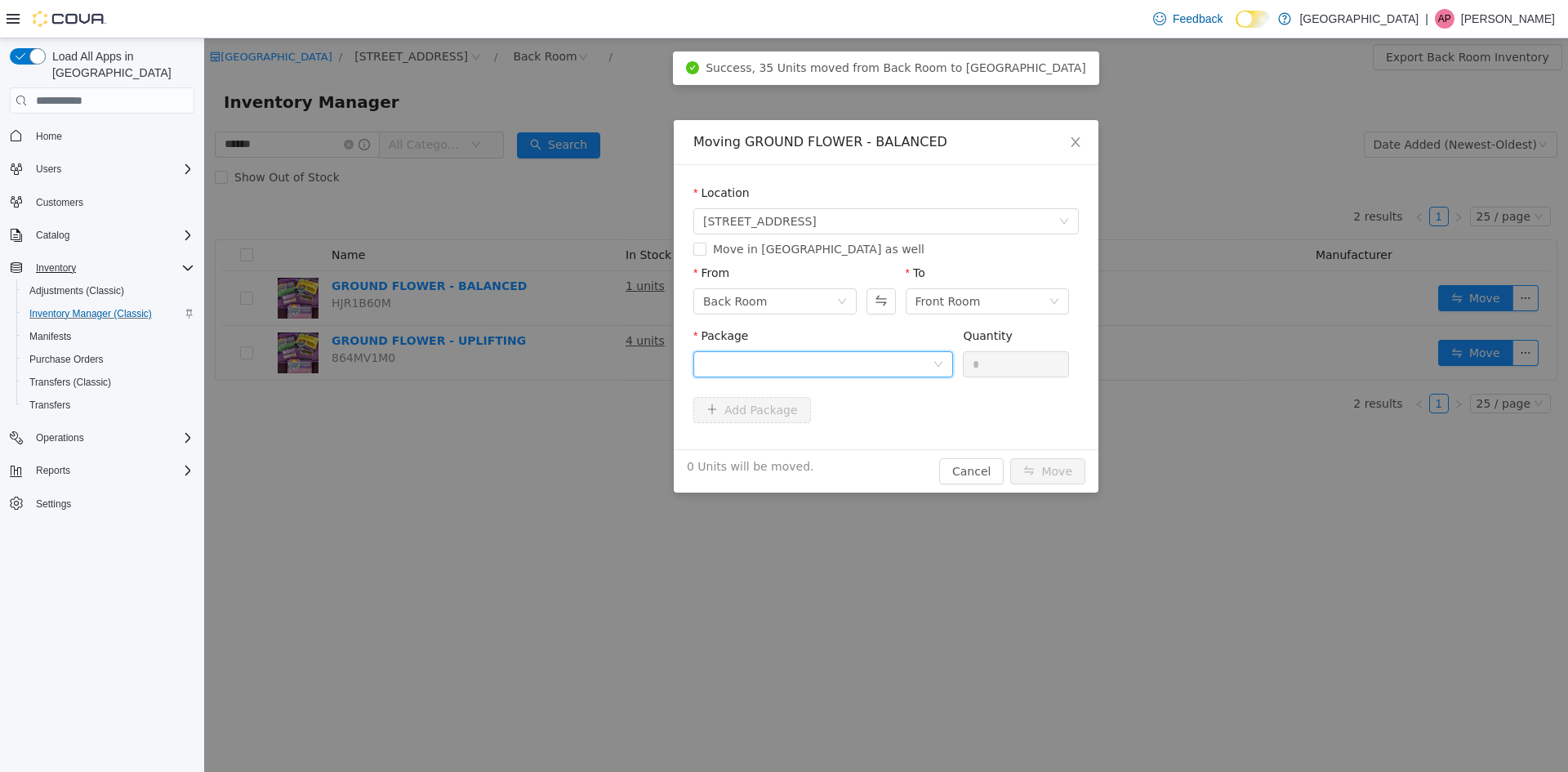
click at [772, 353] on div at bounding box center [817, 364] width 229 height 24
click at [796, 420] on strong "1A4050300055C46000000811" at bounding box center [798, 422] width 192 height 13
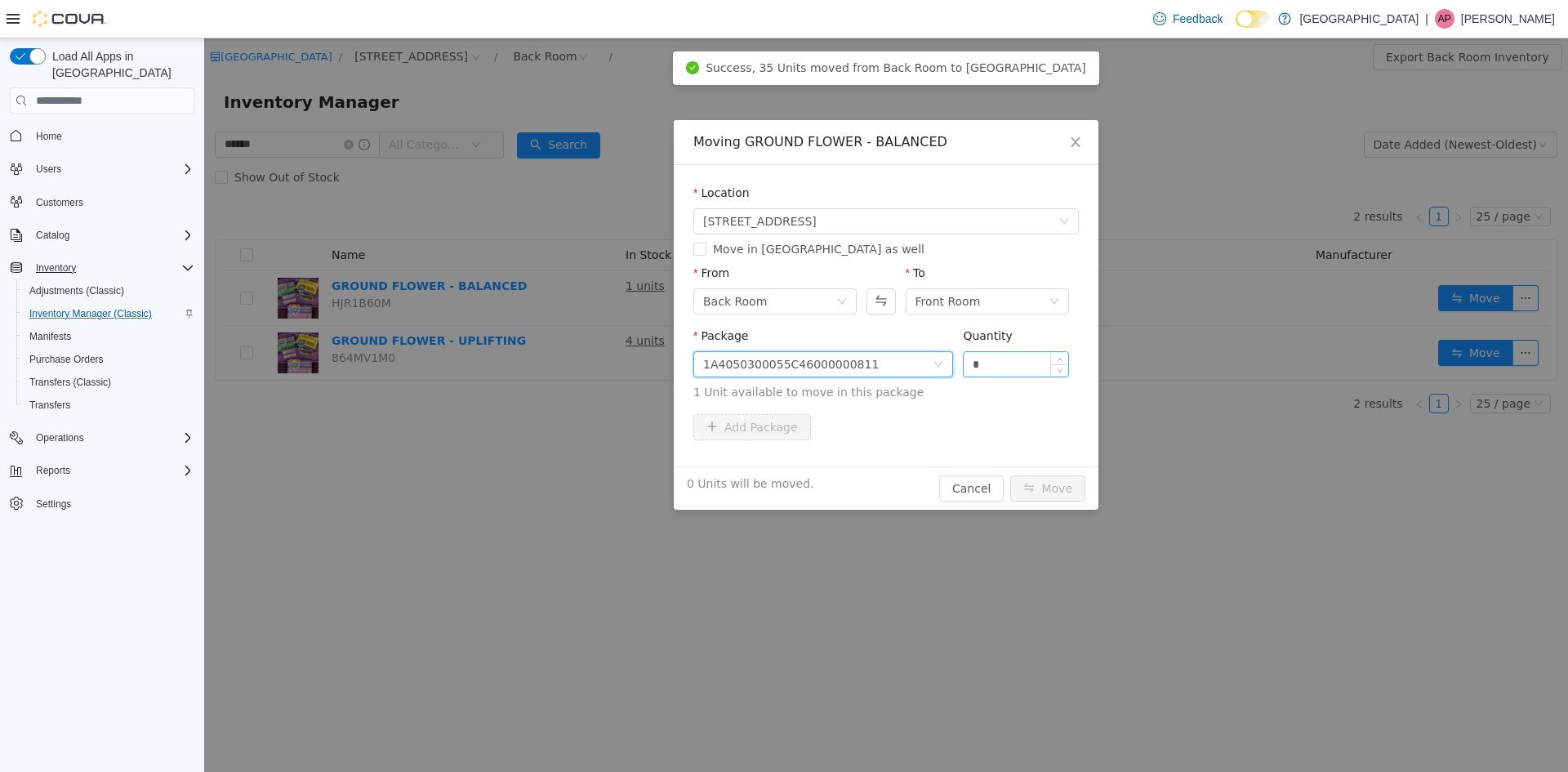
click at [1020, 361] on input "*" at bounding box center [1016, 364] width 104 height 24
type input "*"
click at [1011, 475] on button "Move" at bounding box center [1048, 488] width 76 height 26
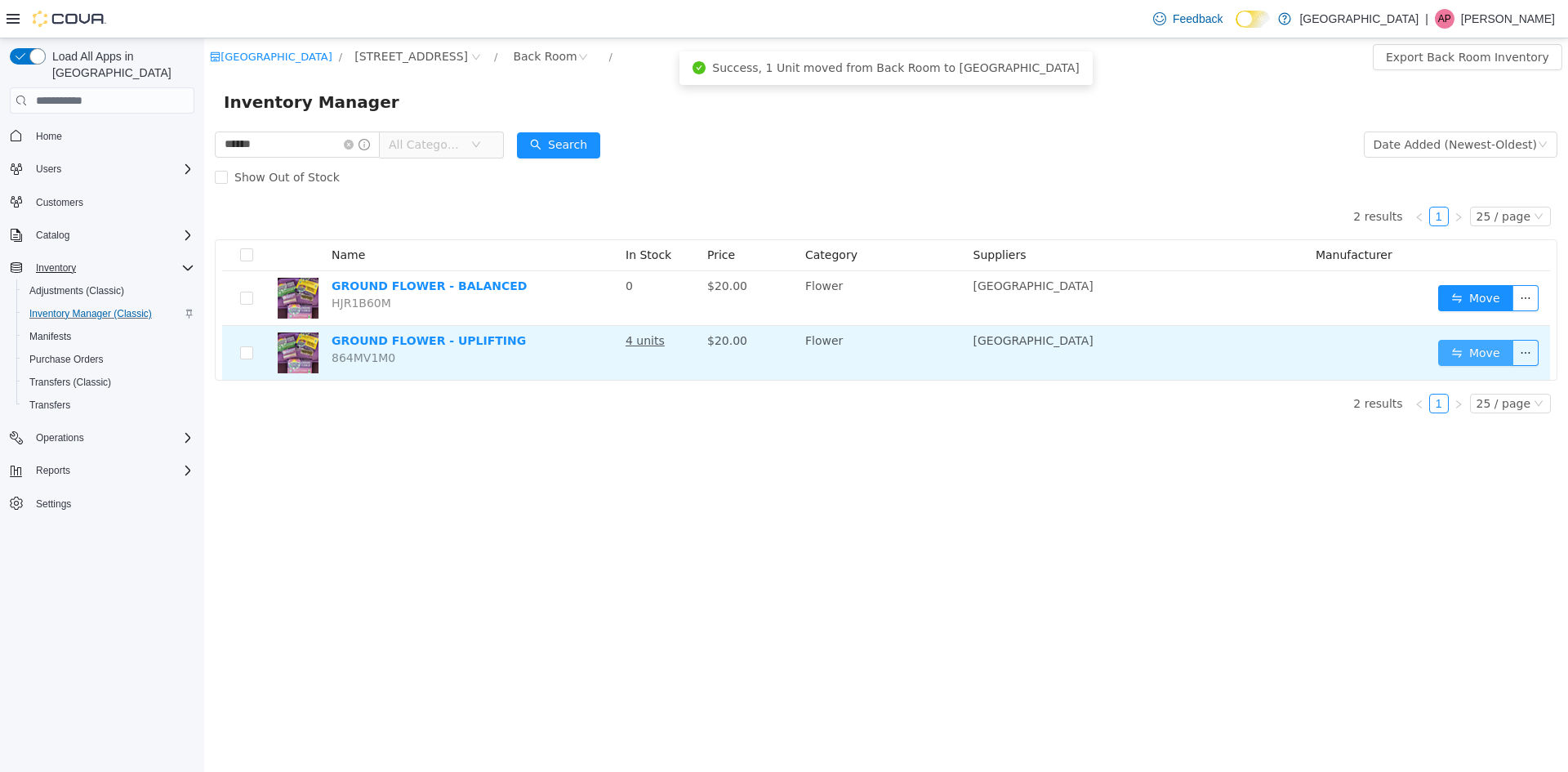
click at [1474, 346] on button "Move" at bounding box center [1476, 352] width 76 height 26
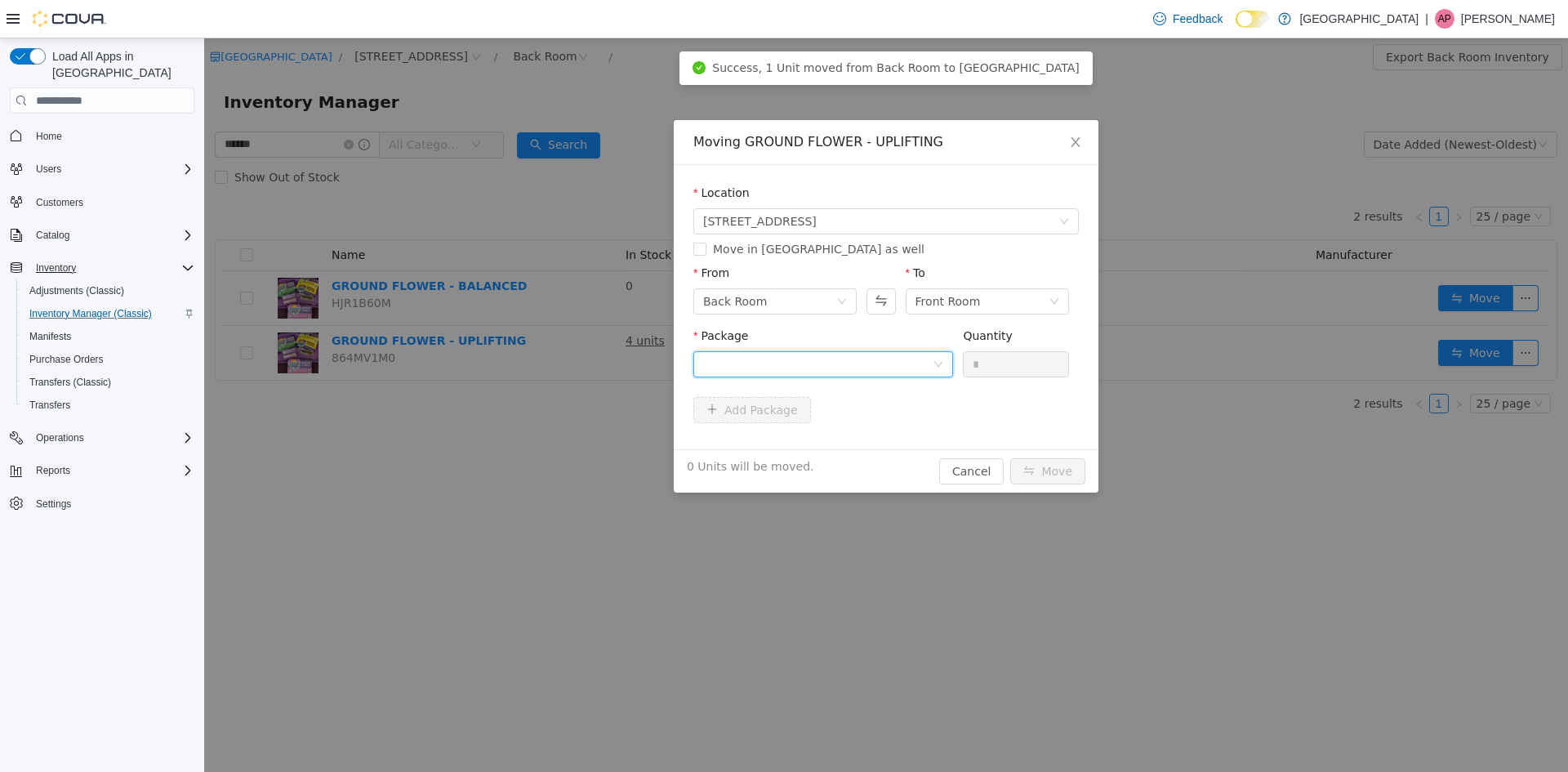
click at [758, 360] on div at bounding box center [817, 364] width 229 height 24
click at [781, 421] on strong "1A4050300055C46000000810" at bounding box center [798, 422] width 192 height 13
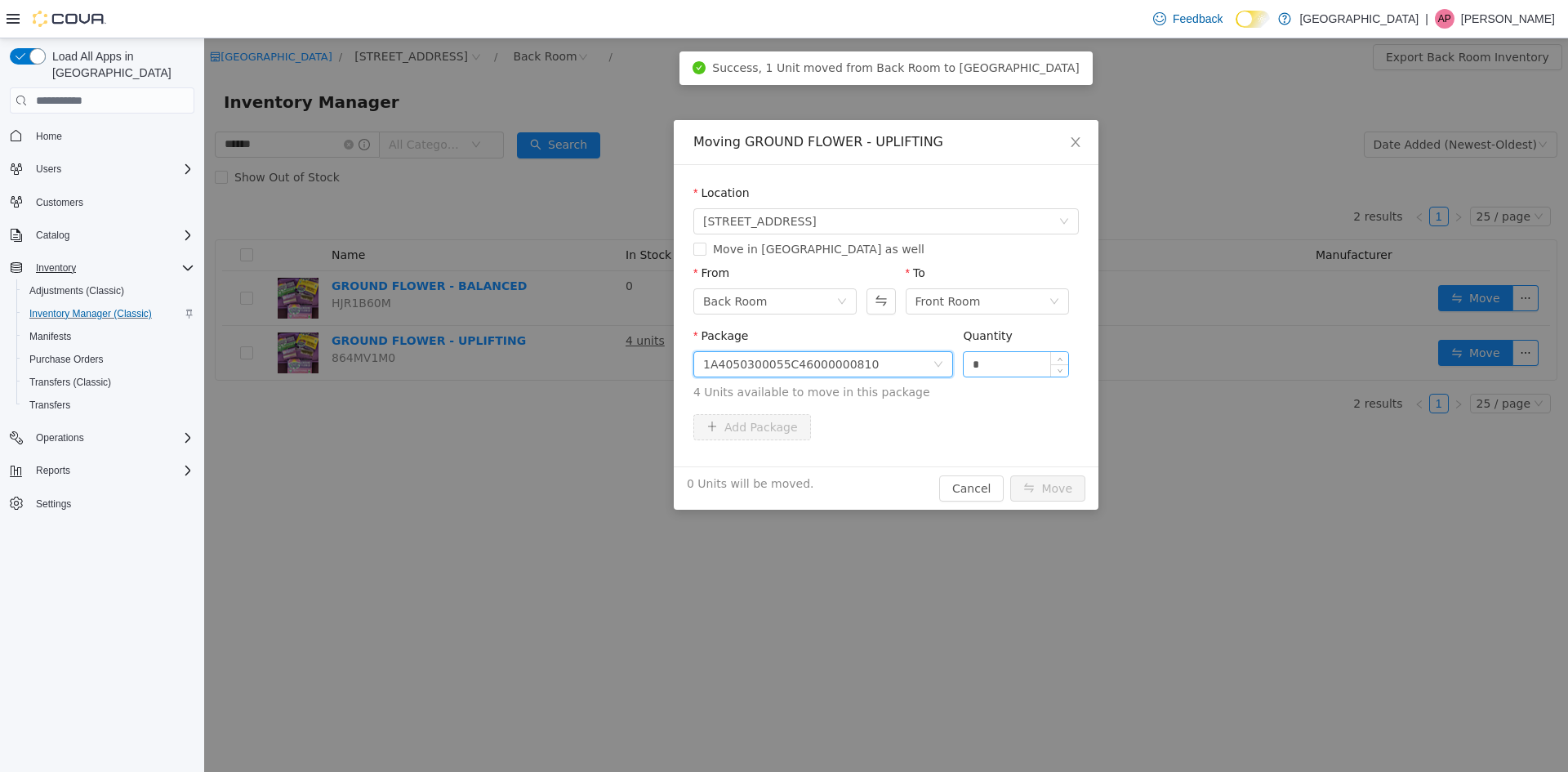
click at [984, 361] on input "*" at bounding box center [1016, 364] width 104 height 24
click at [984, 362] on input "*" at bounding box center [1016, 364] width 104 height 24
type input "**"
click at [1011, 475] on button "Move" at bounding box center [1048, 488] width 76 height 26
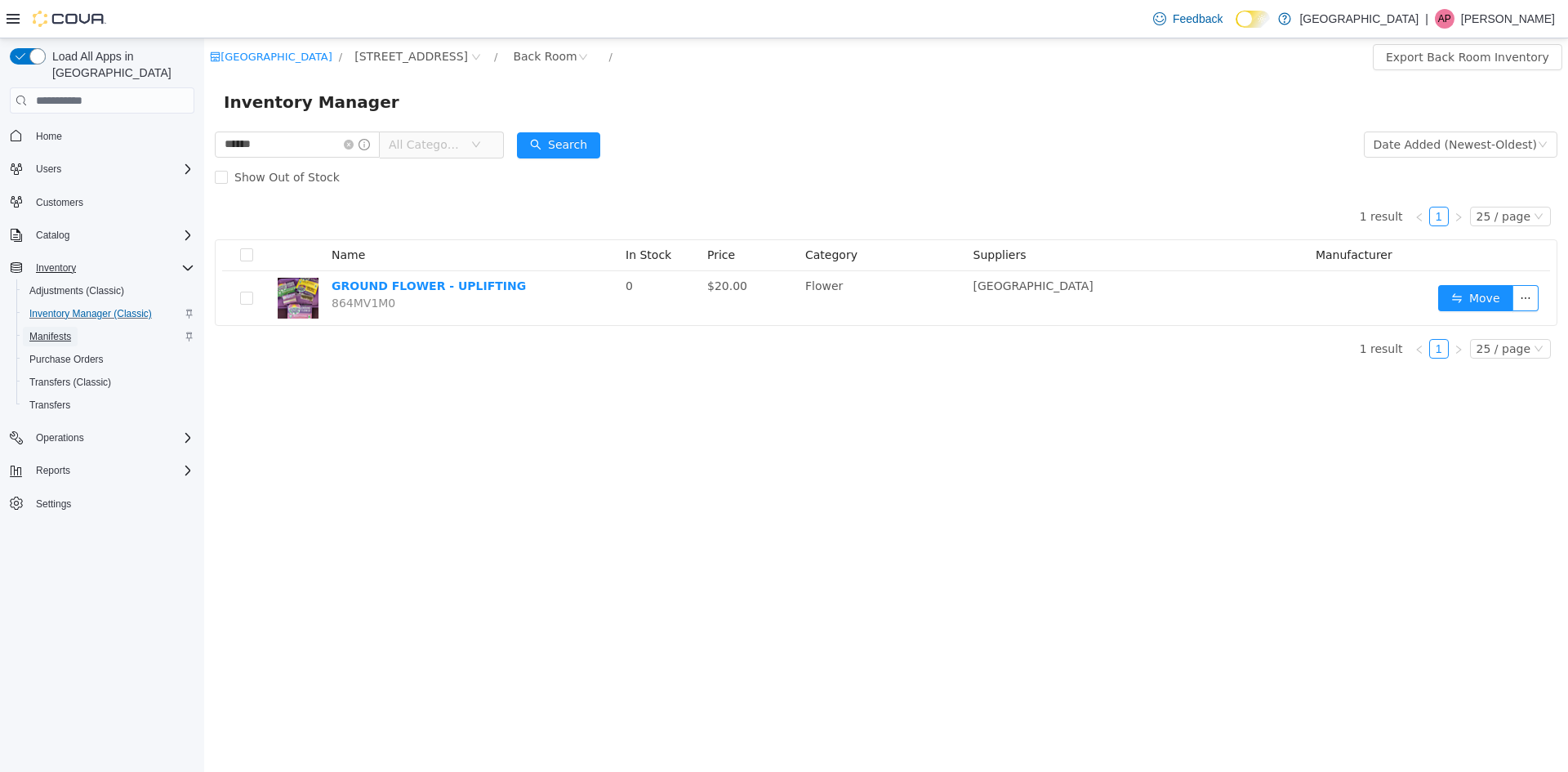
click at [67, 330] on span "Manifests" at bounding box center [50, 336] width 41 height 13
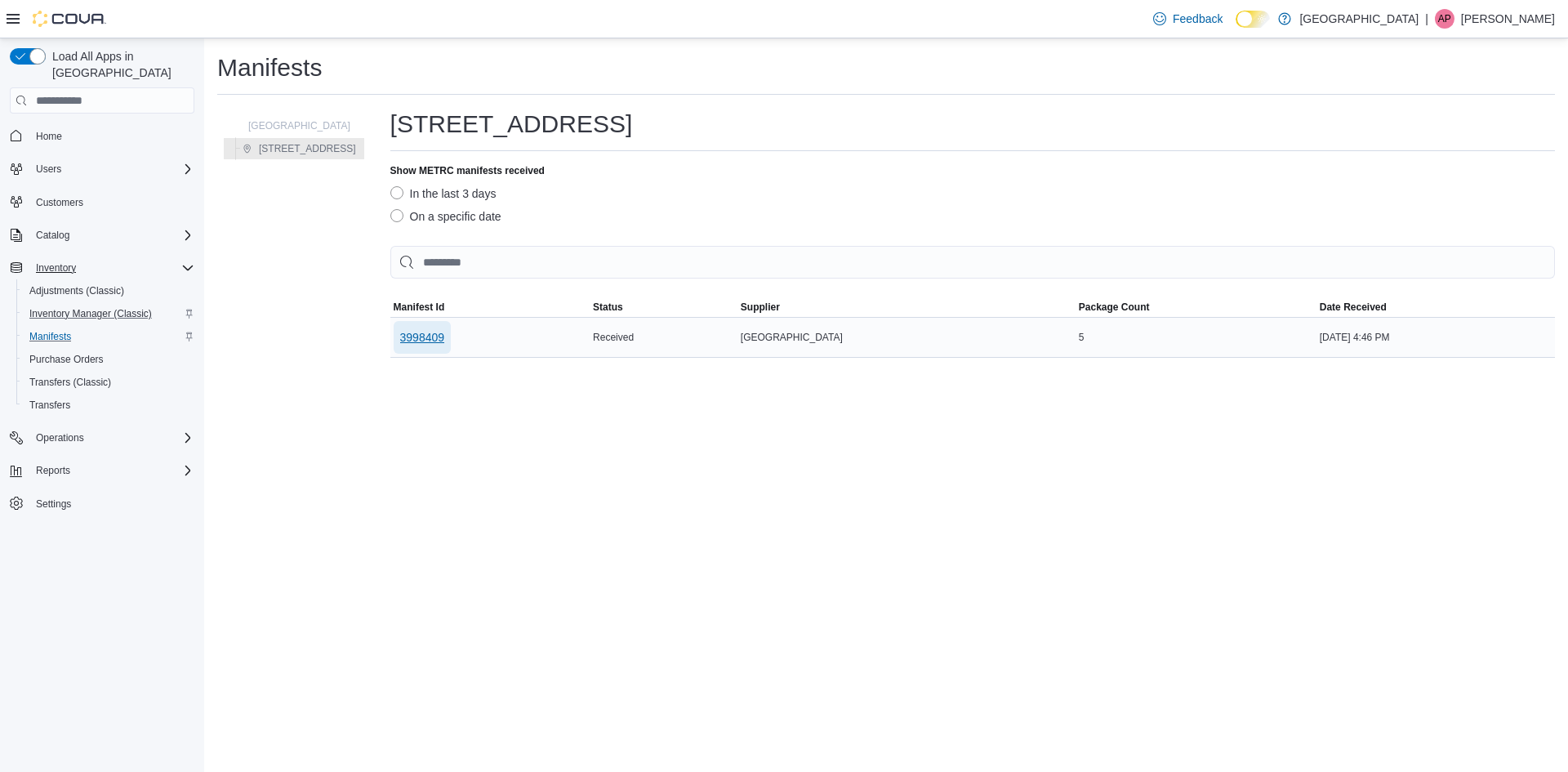
click at [400, 342] on span "3998409" at bounding box center [423, 337] width 45 height 16
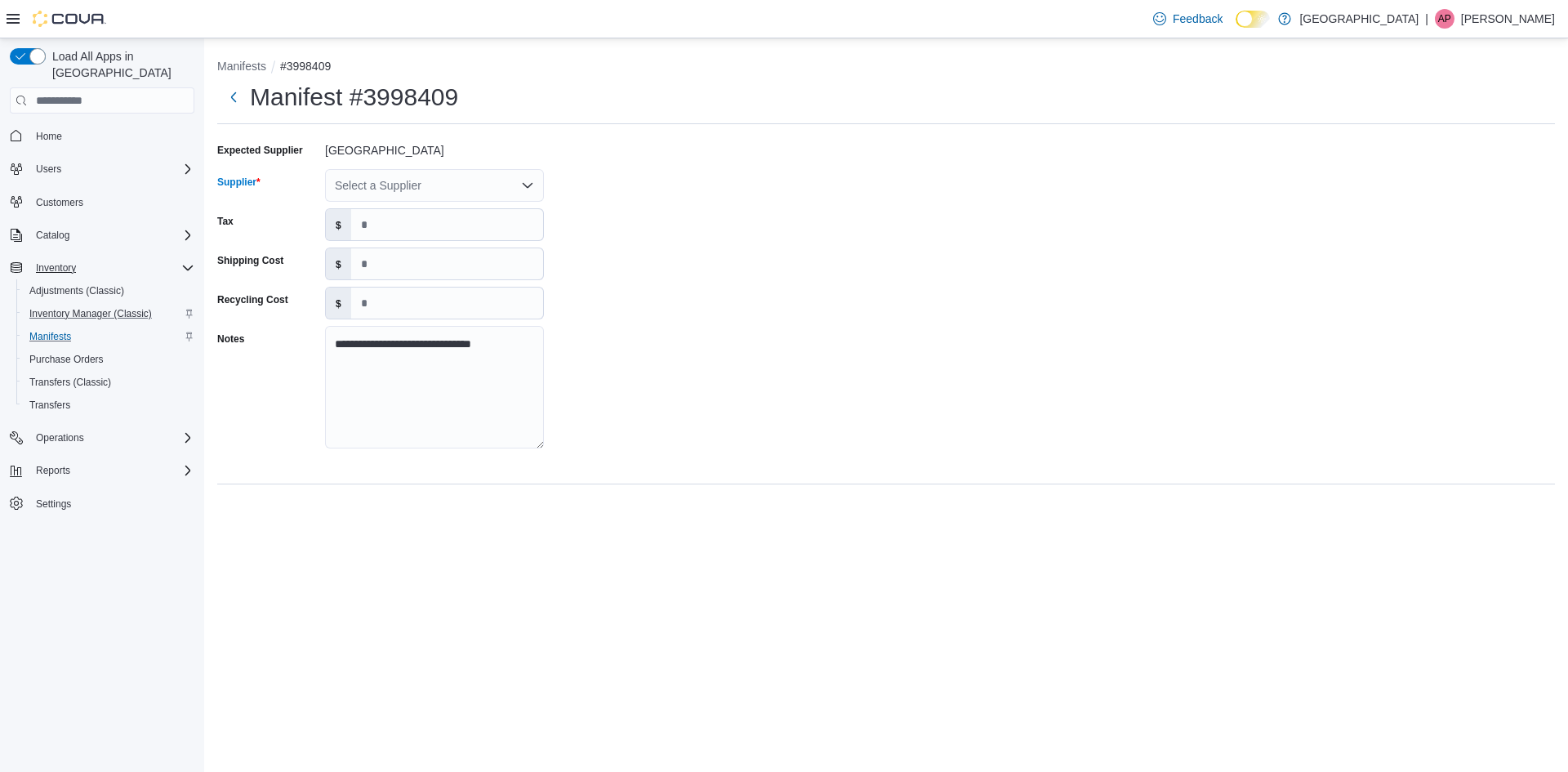
click at [416, 182] on div "Select a Supplier" at bounding box center [434, 185] width 218 height 32
type input "***"
click at [415, 212] on span "Sou thland Farms" at bounding box center [444, 213] width 180 height 16
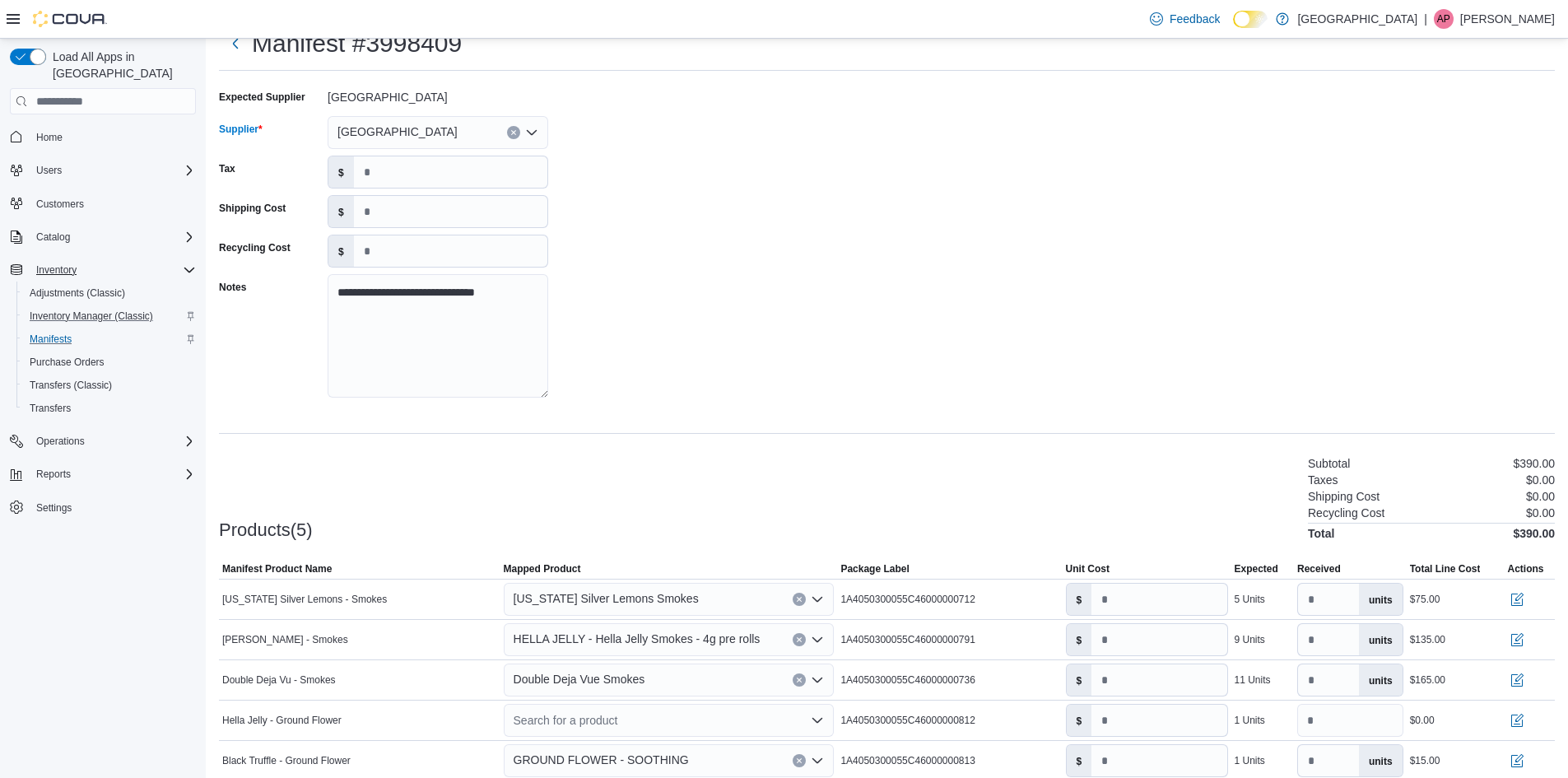
scroll to position [123, 0]
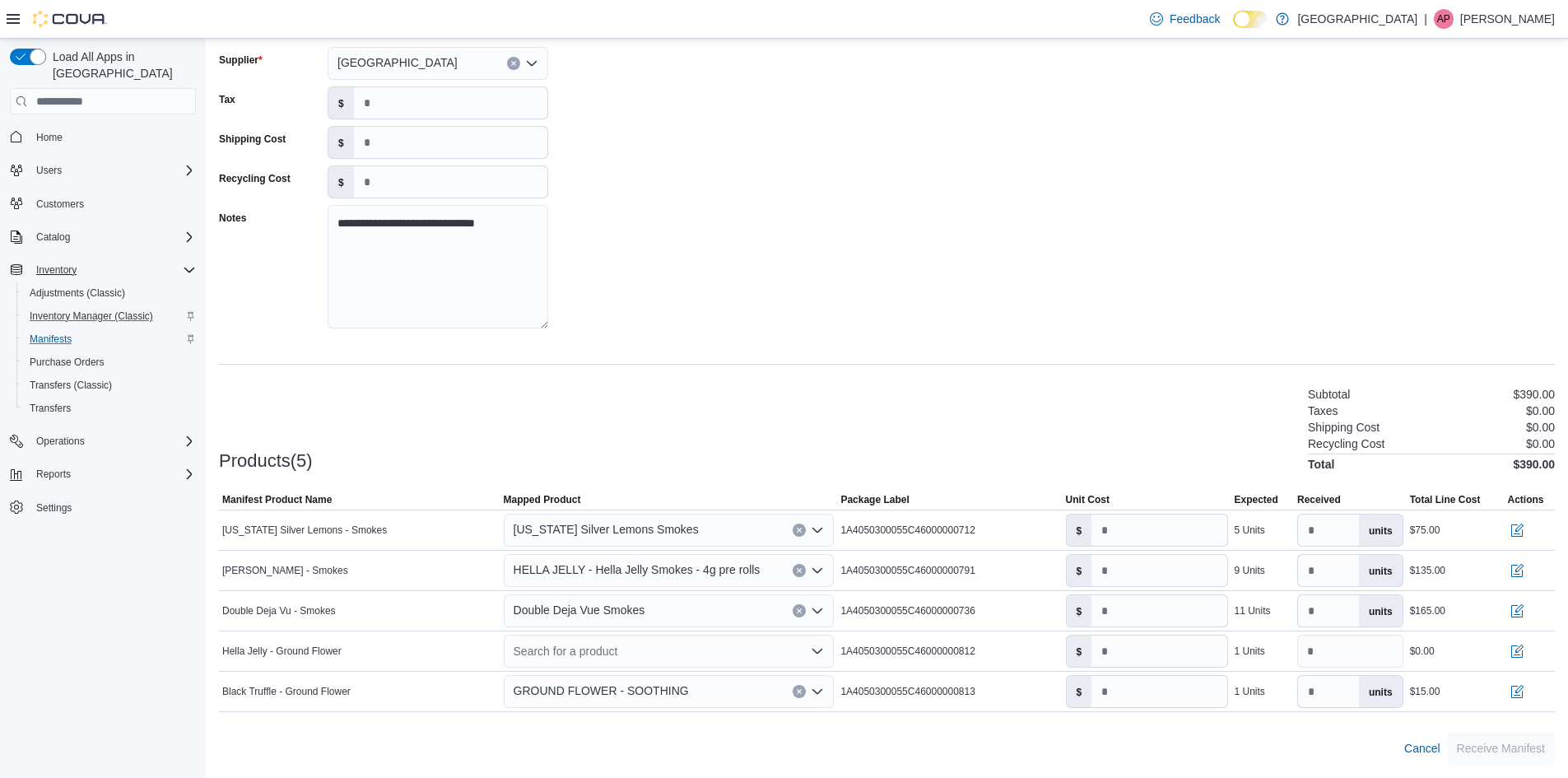
click at [589, 304] on div "**********" at bounding box center [887, 178] width 1335 height 329
click at [591, 665] on div "Search for a product" at bounding box center [669, 650] width 331 height 33
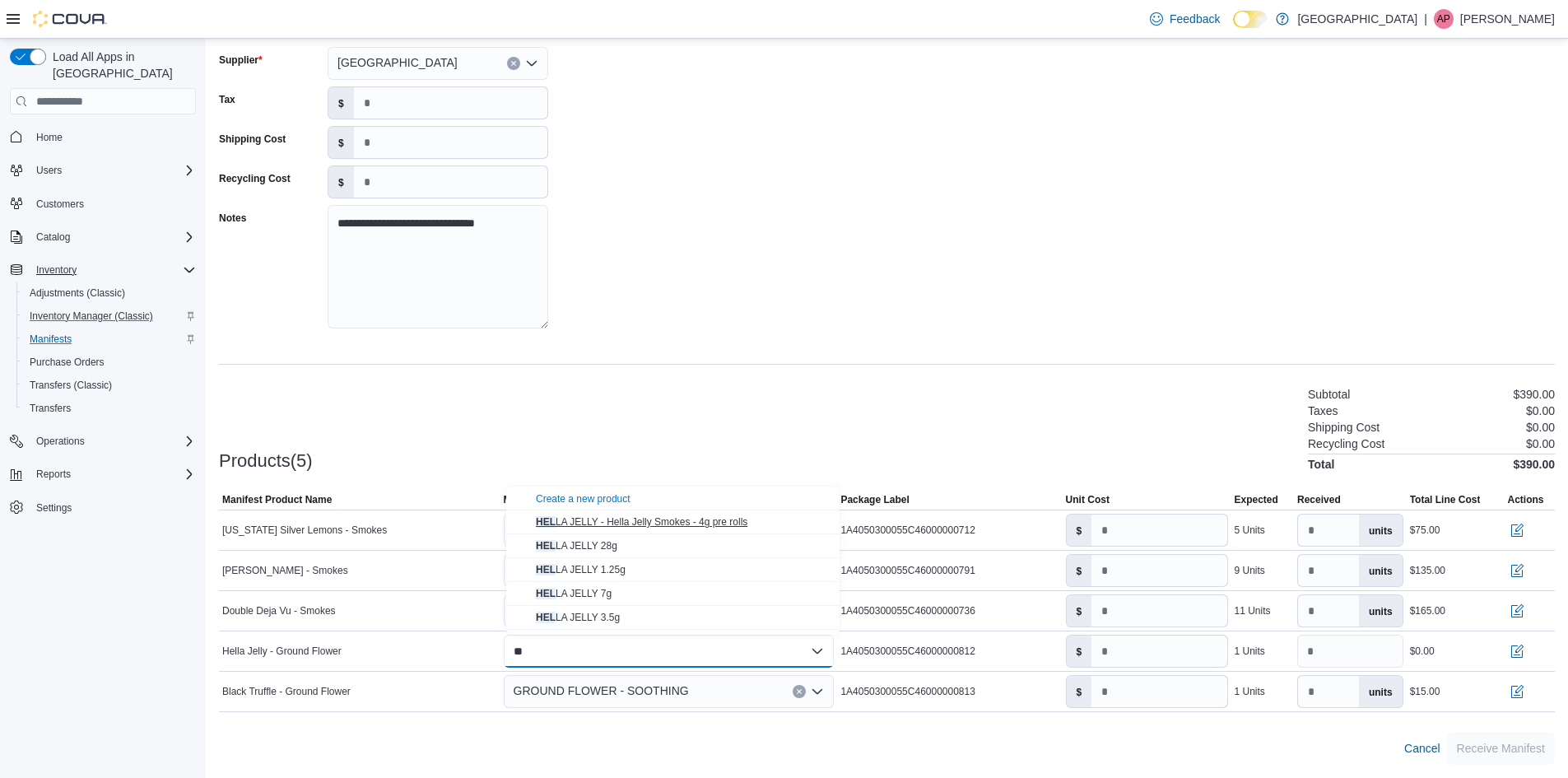
type input "*"
type input "**"
click at [670, 533] on span "GROUND FLOWER - BA LANCED" at bounding box center [610, 529] width 149 height 12
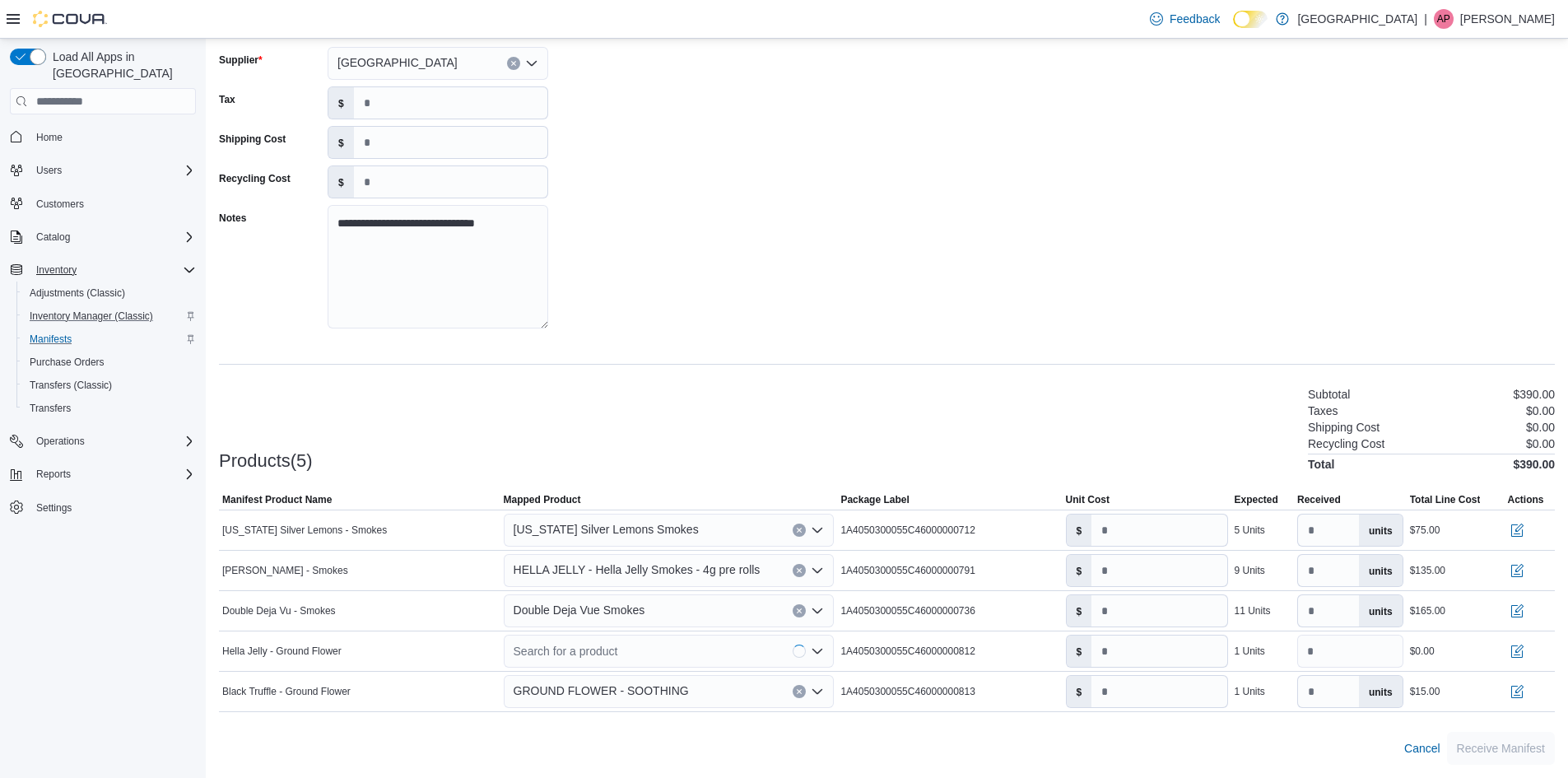
type input "**"
click at [909, 434] on div "Products(5) Subtotal $405.00 Taxes $0.00 Shipping Cost $0.00 Recycling Cost $0.…" at bounding box center [887, 427] width 1335 height 86
click at [1493, 755] on span "Receive Manifest" at bounding box center [1500, 747] width 88 height 16
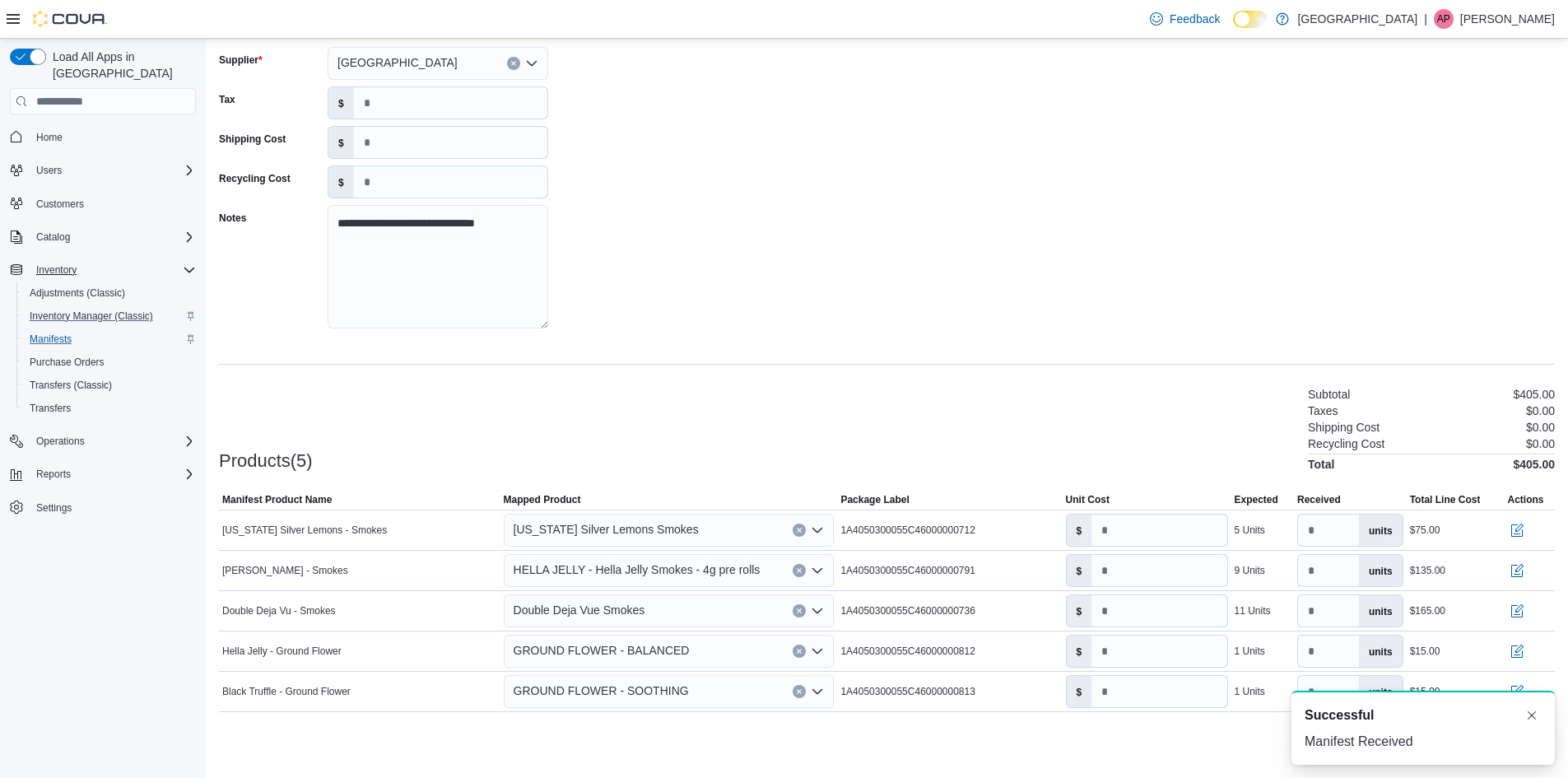
scroll to position [0, 0]
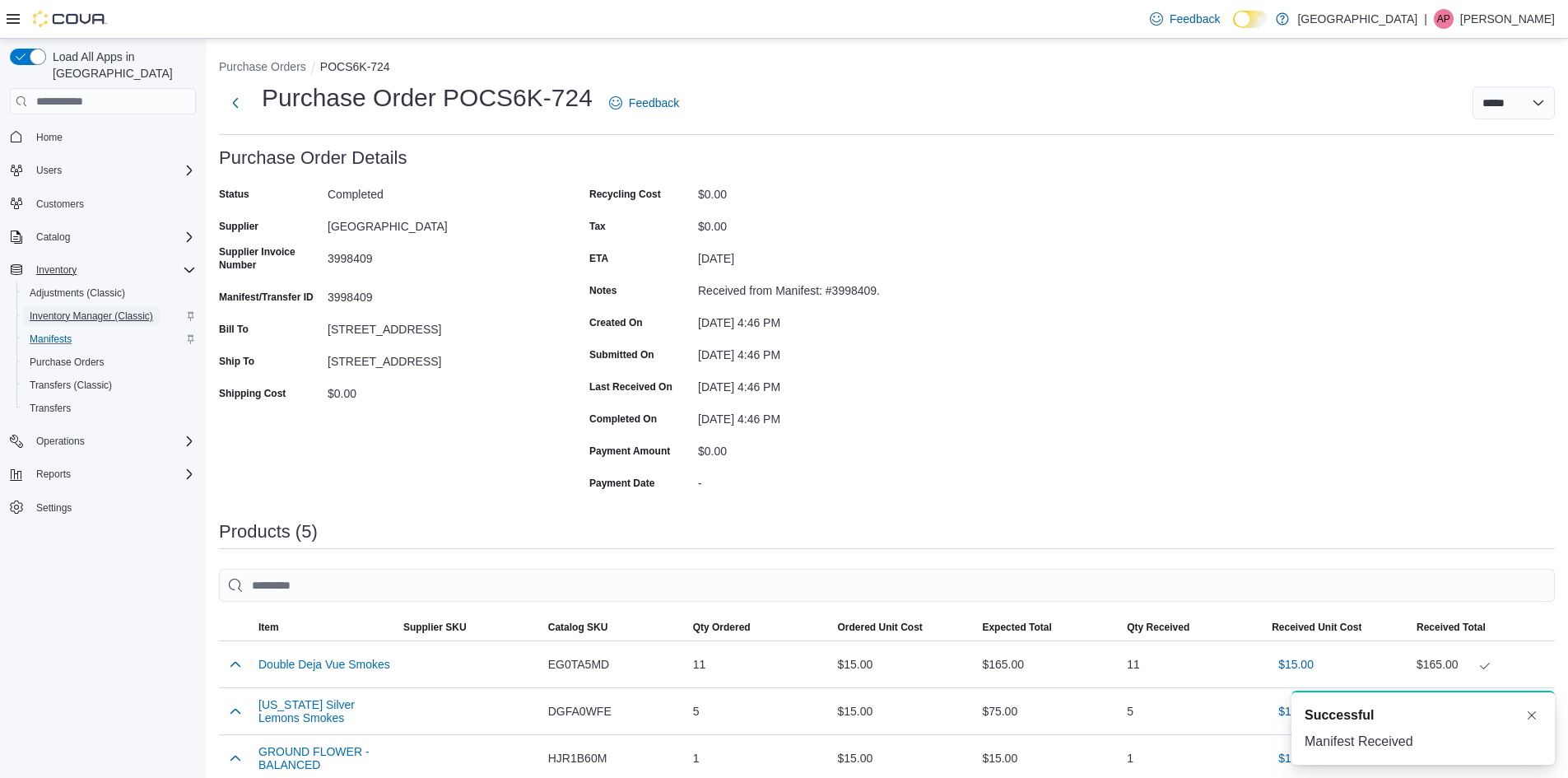
click at [101, 310] on span "Inventory Manager (Classic)" at bounding box center [91, 316] width 123 height 14
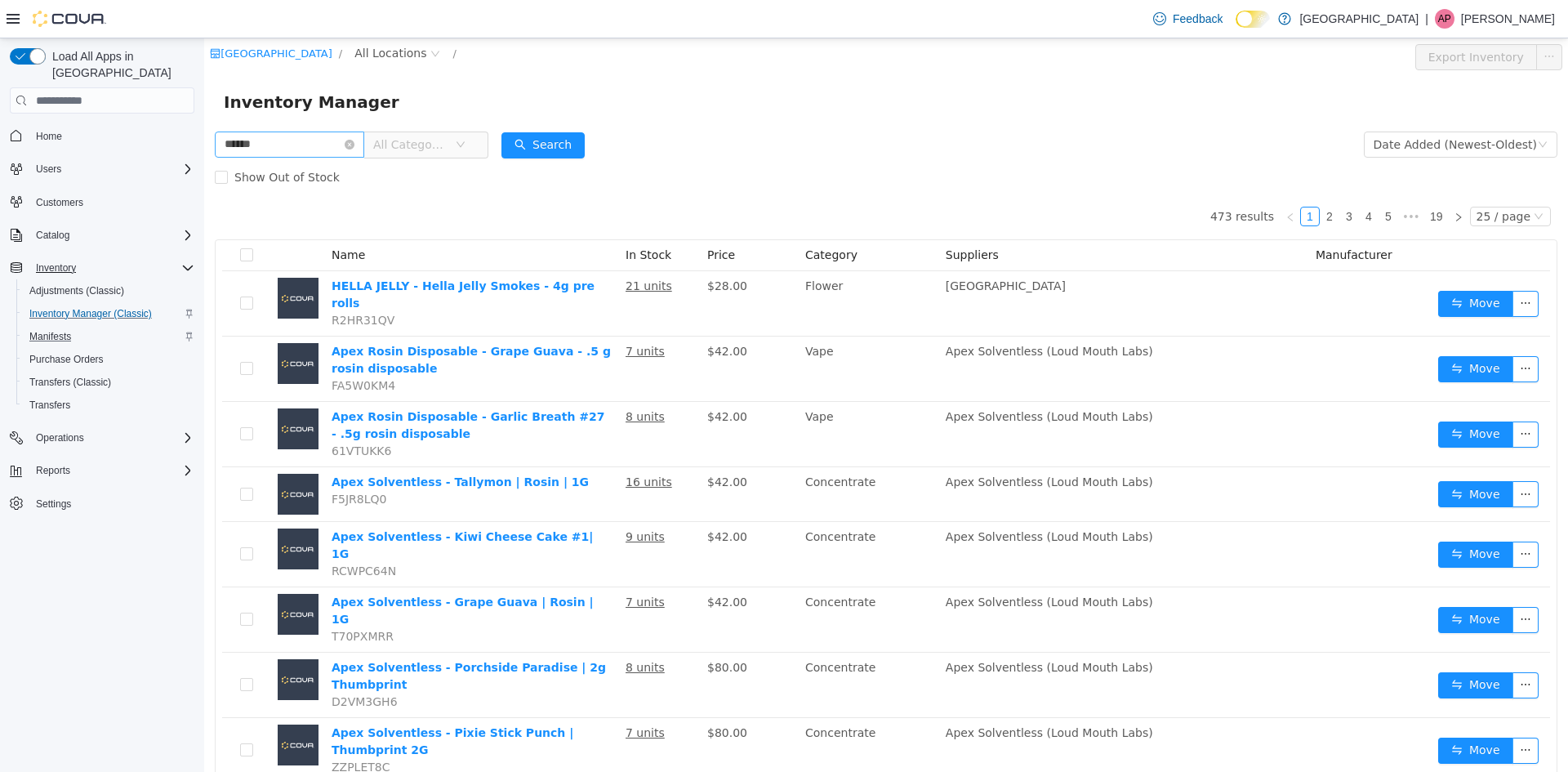
type input "******"
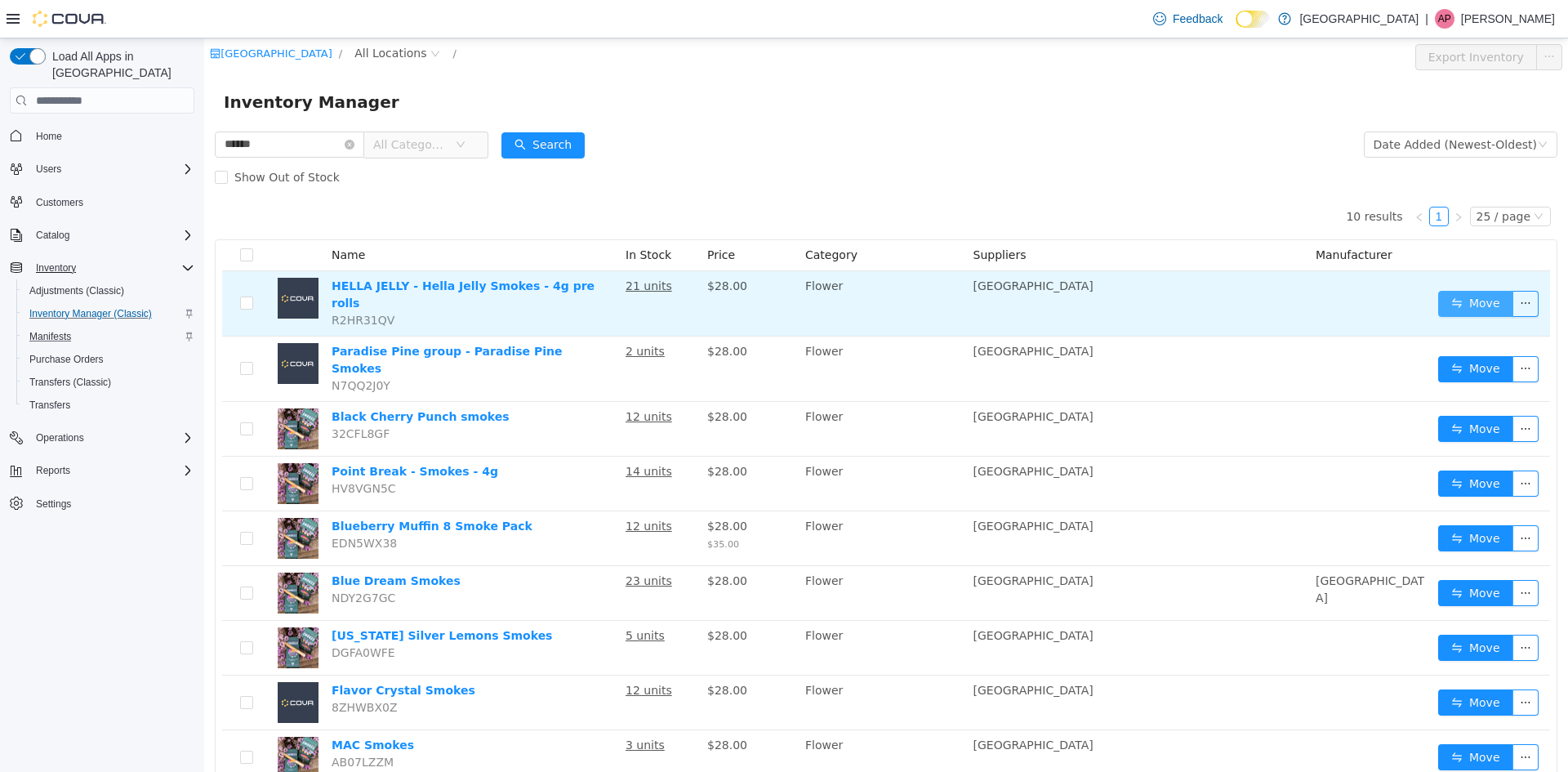
click at [1477, 299] on button "Move" at bounding box center [1476, 303] width 76 height 26
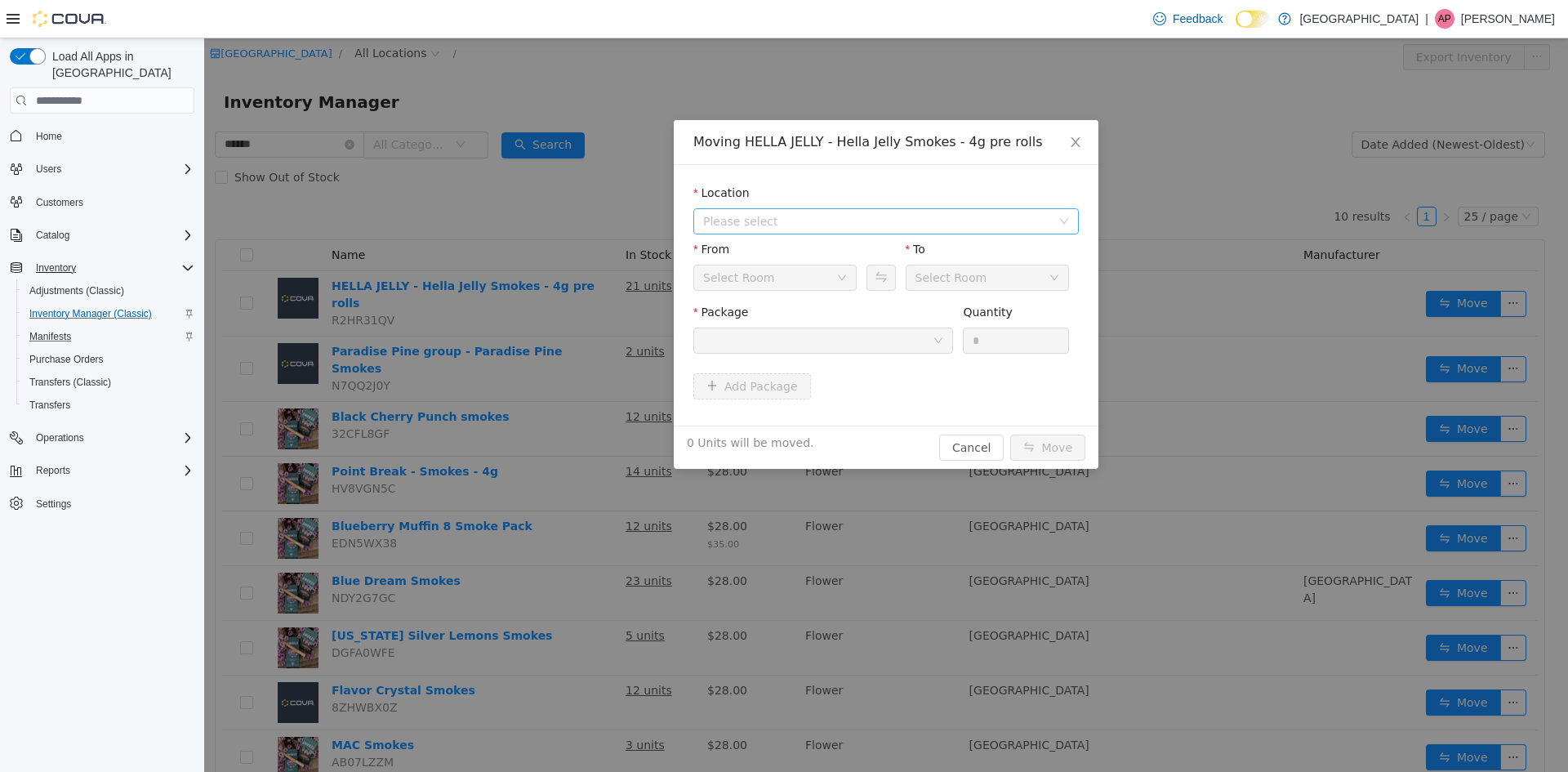
click at [772, 226] on span "Please select" at bounding box center [877, 221] width 348 height 16
click at [789, 281] on span "[STREET_ADDRESS]" at bounding box center [792, 280] width 113 height 13
click at [785, 348] on div at bounding box center [817, 340] width 229 height 24
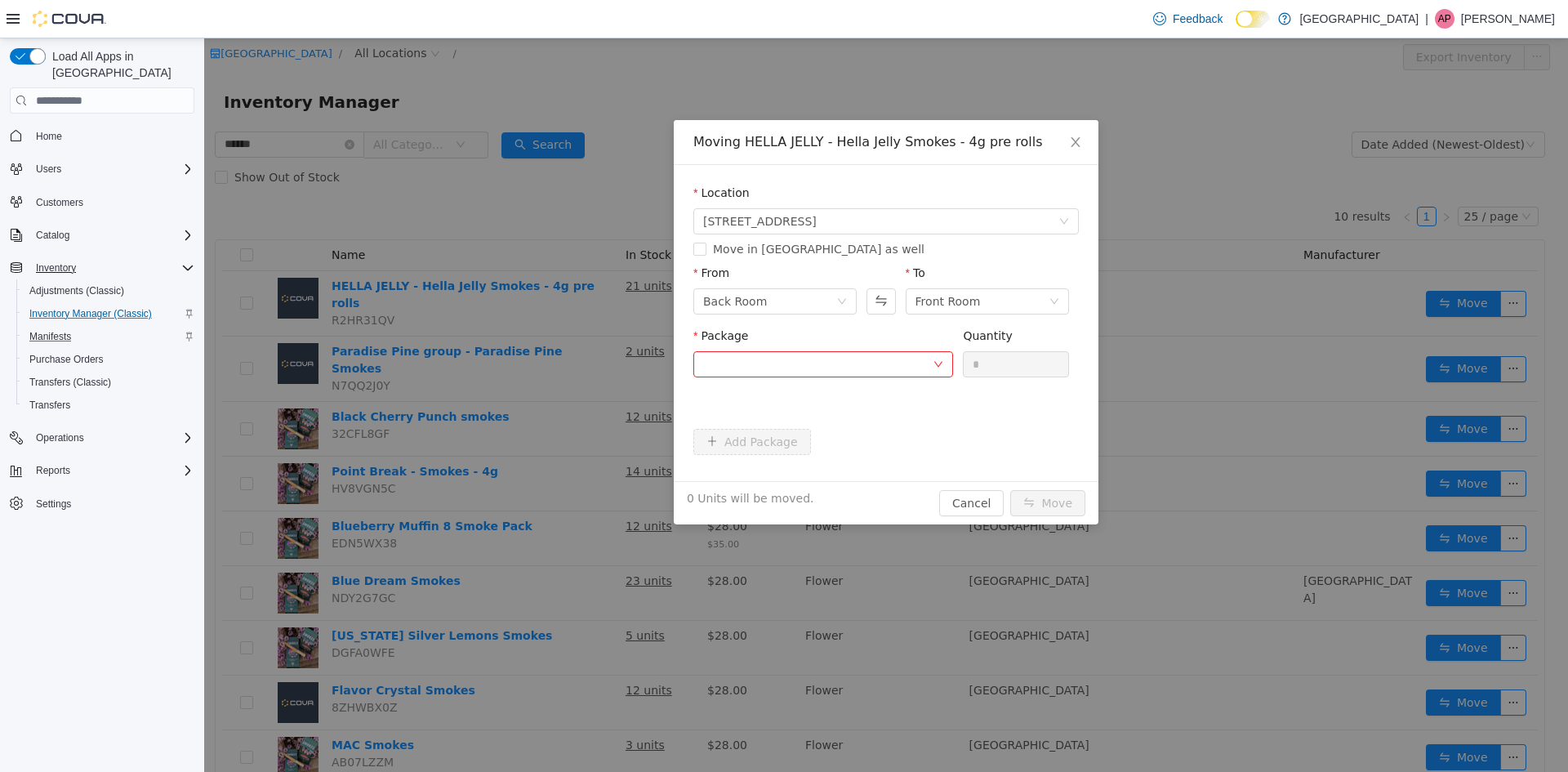
click at [785, 351] on div "Package Please select a package number or remove this field." at bounding box center [823, 371] width 260 height 88
click at [785, 352] on div at bounding box center [817, 364] width 229 height 24
click at [820, 434] on li "1A4050300055C46000000791 Quantity : 9 Units" at bounding box center [823, 431] width 260 height 44
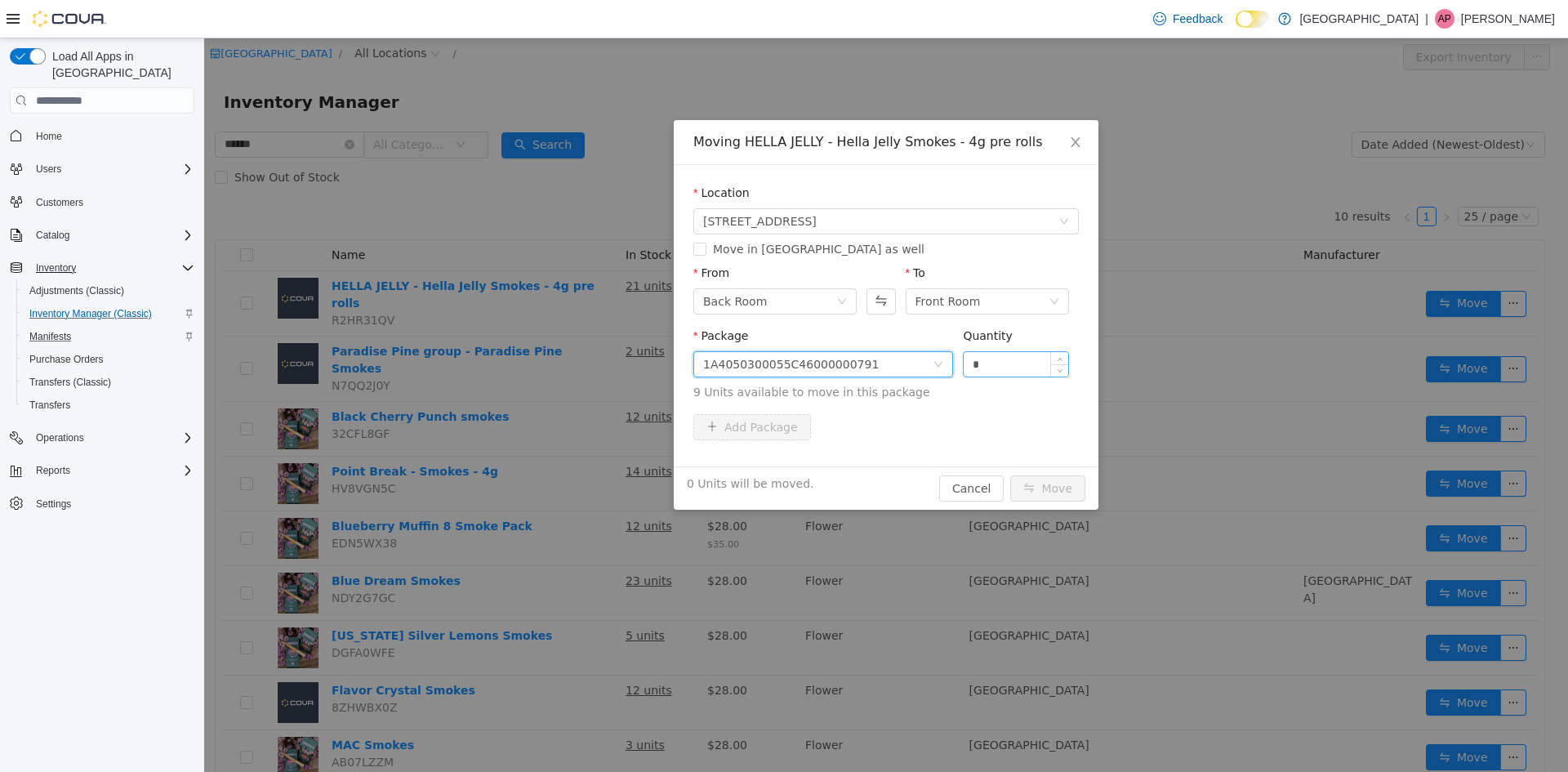
click at [1021, 362] on input "*" at bounding box center [1016, 364] width 104 height 24
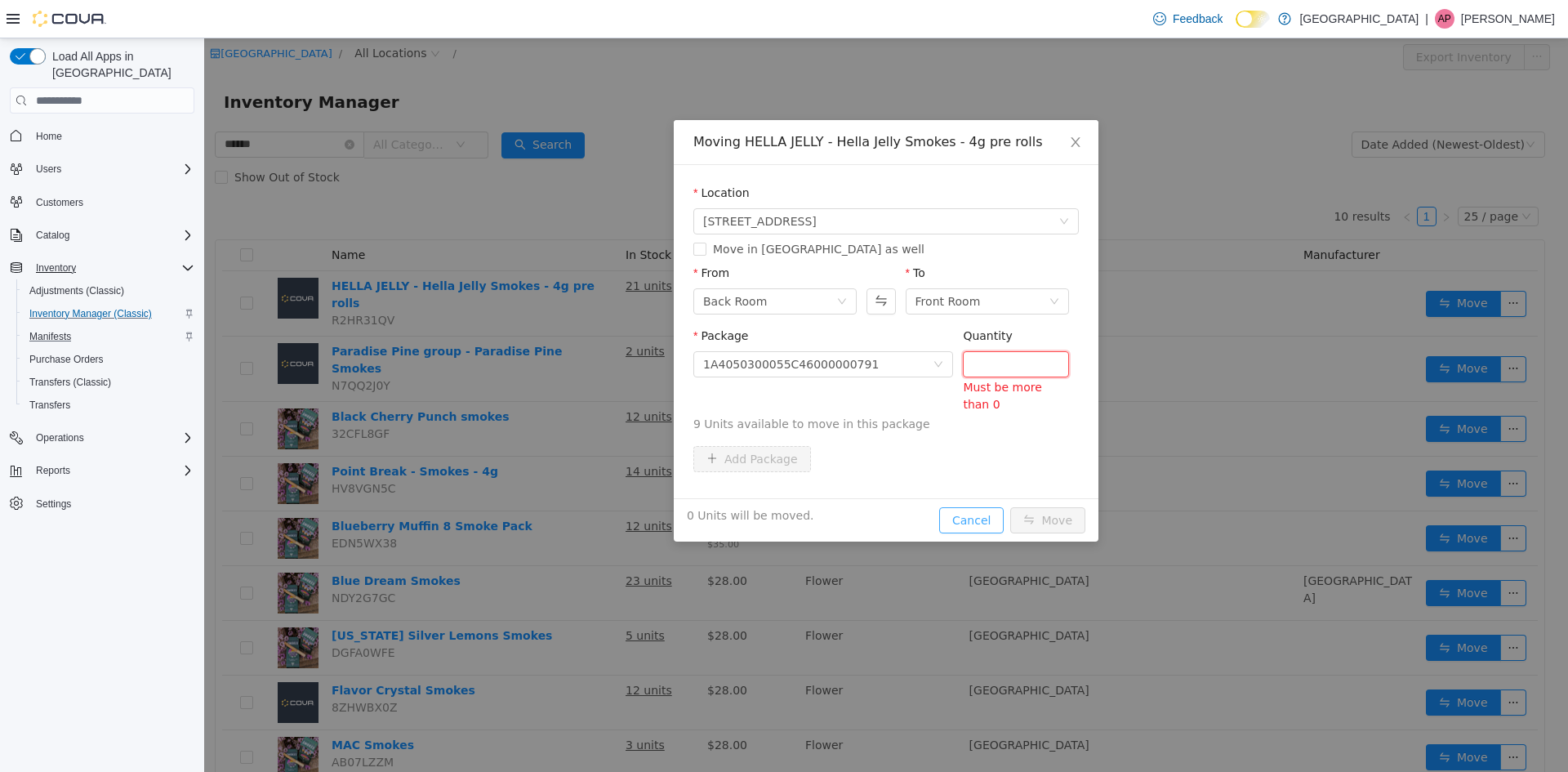
click at [967, 516] on button "Cancel" at bounding box center [972, 519] width 65 height 26
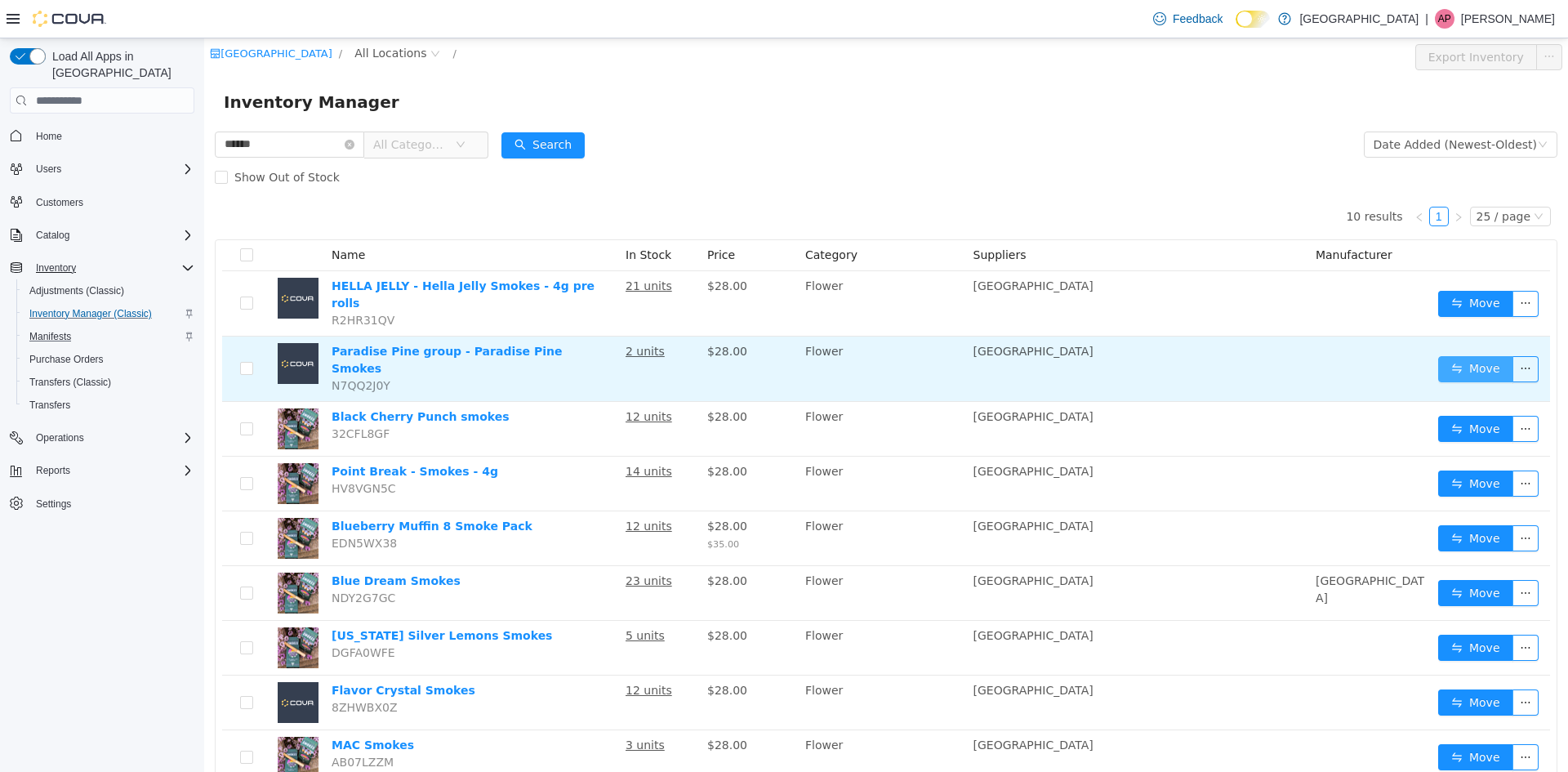
click at [1457, 359] on button "Move" at bounding box center [1476, 368] width 76 height 26
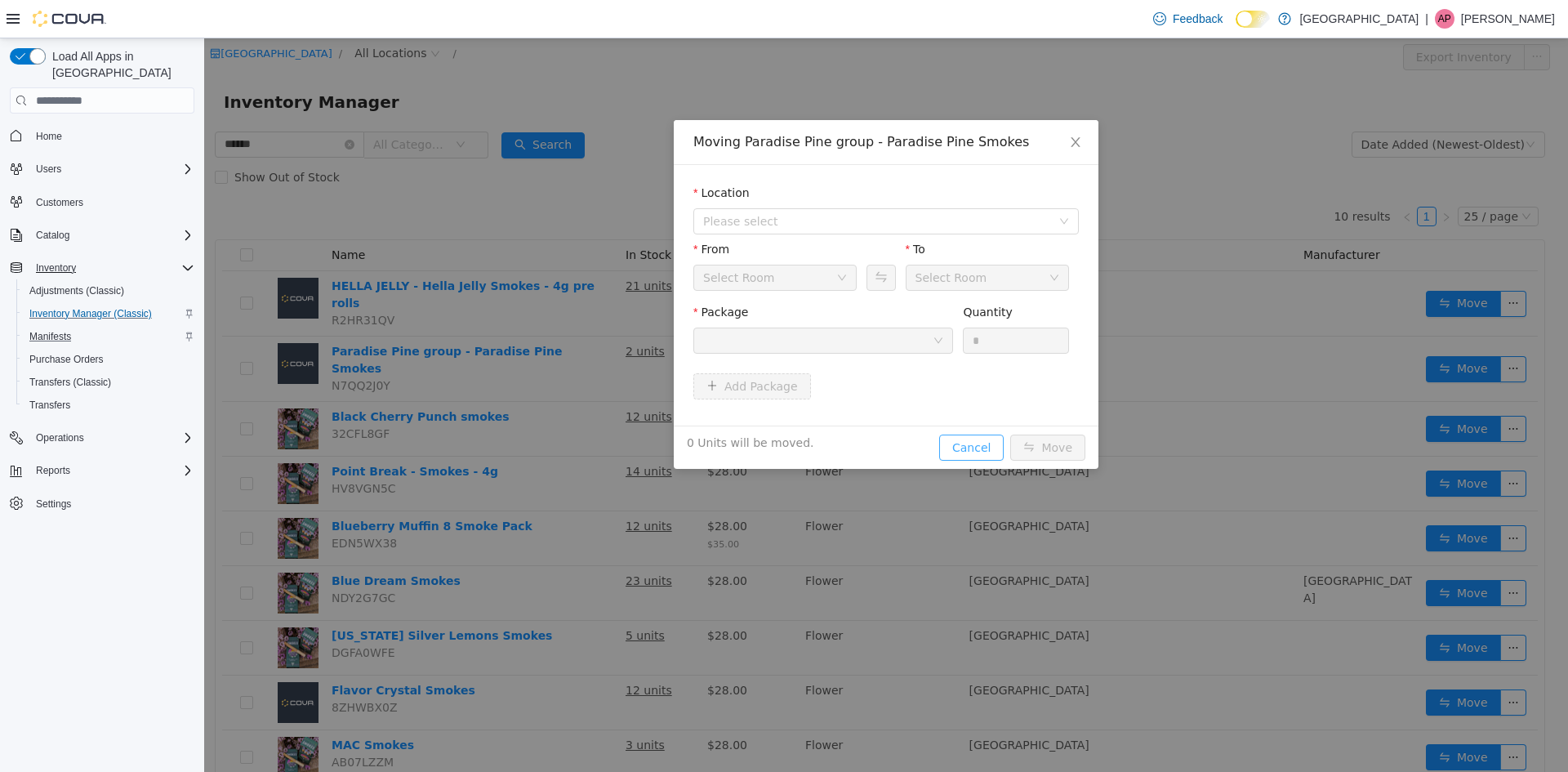
click at [959, 441] on button "Cancel" at bounding box center [972, 447] width 65 height 26
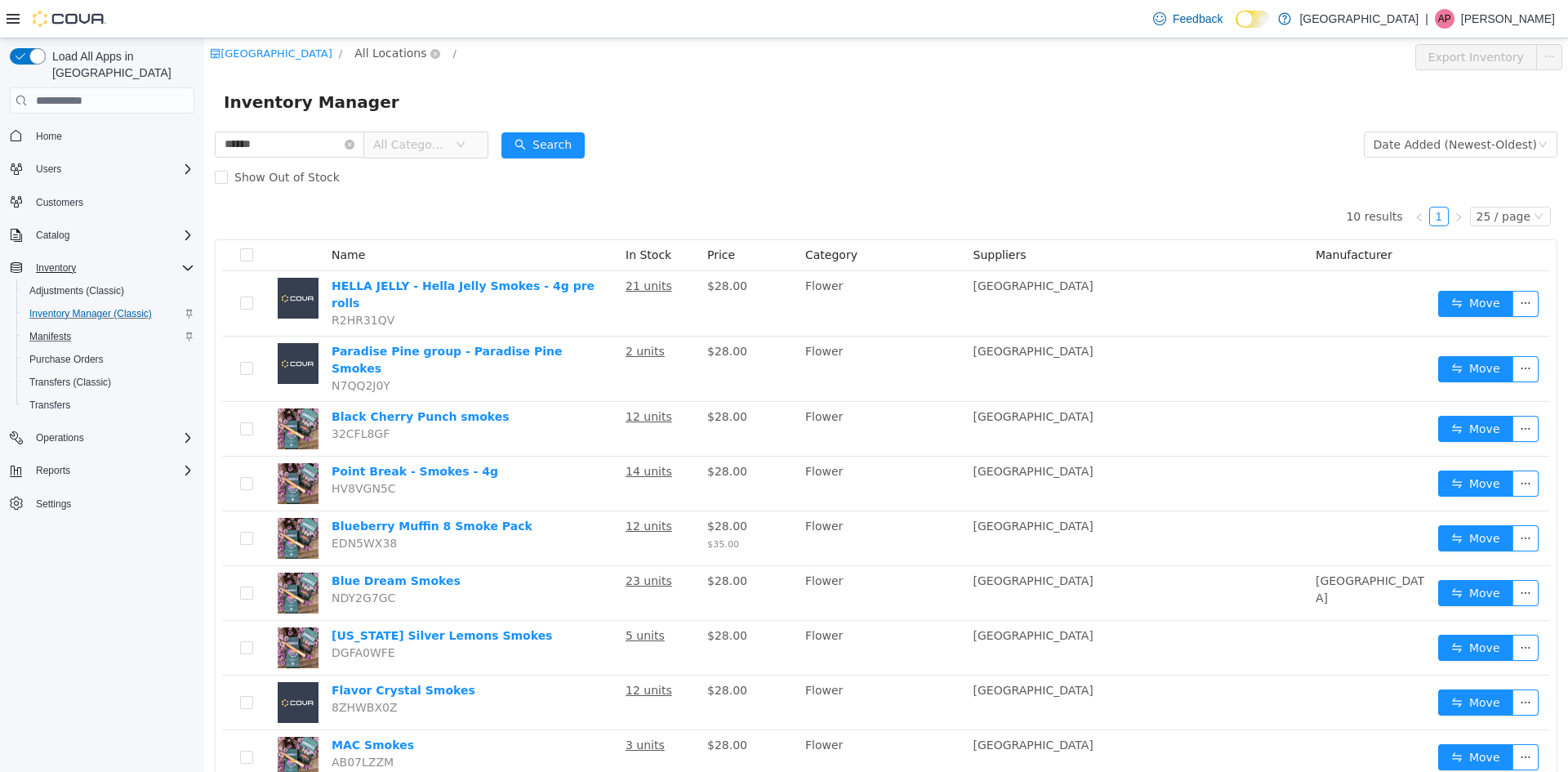
click at [355, 51] on span "All Locations" at bounding box center [390, 53] width 72 height 18
click at [406, 139] on span "[STREET_ADDRESS]" at bounding box center [418, 141] width 113 height 13
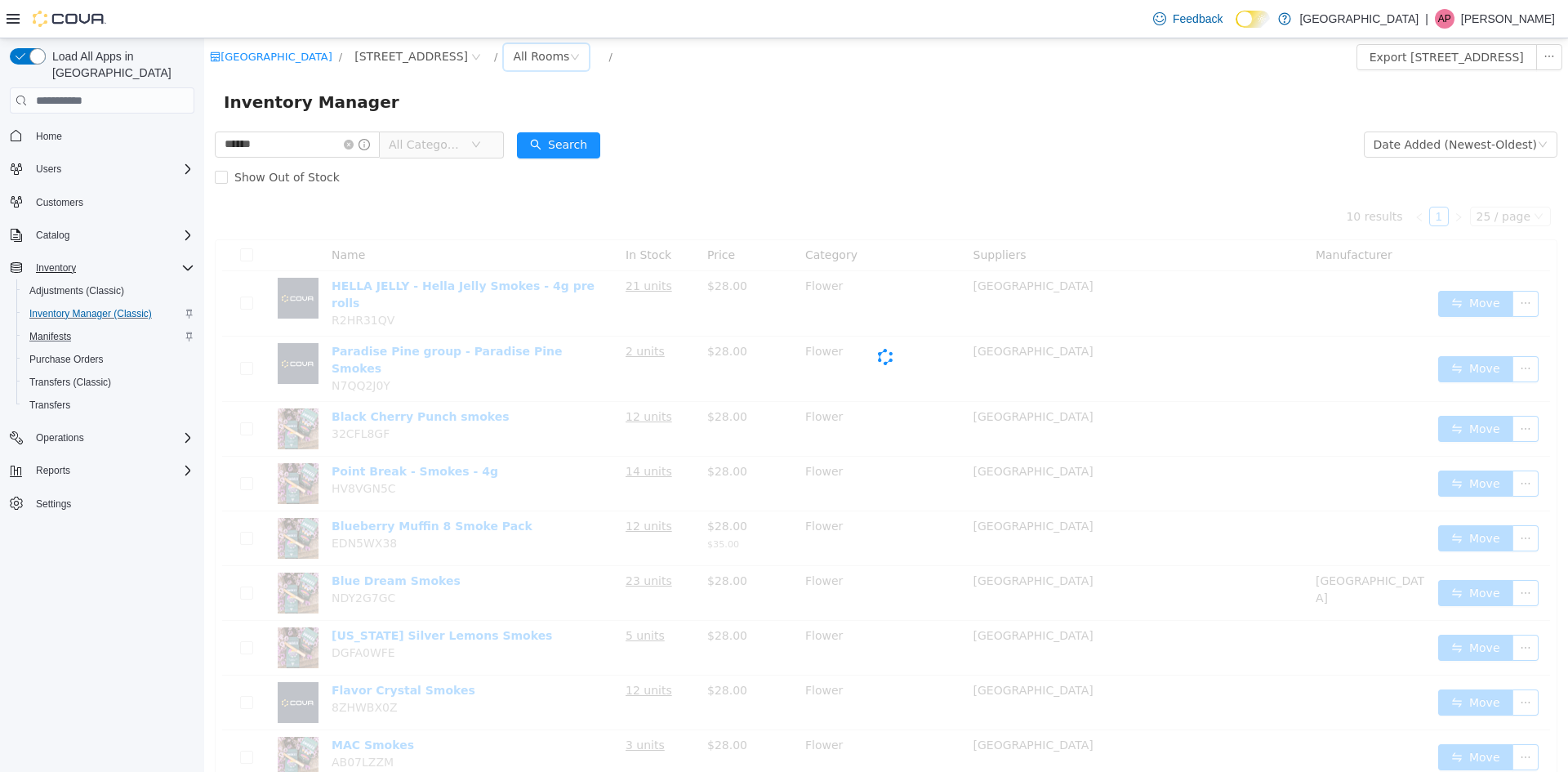
click at [513, 59] on div "All Rooms" at bounding box center [541, 56] width 57 height 24
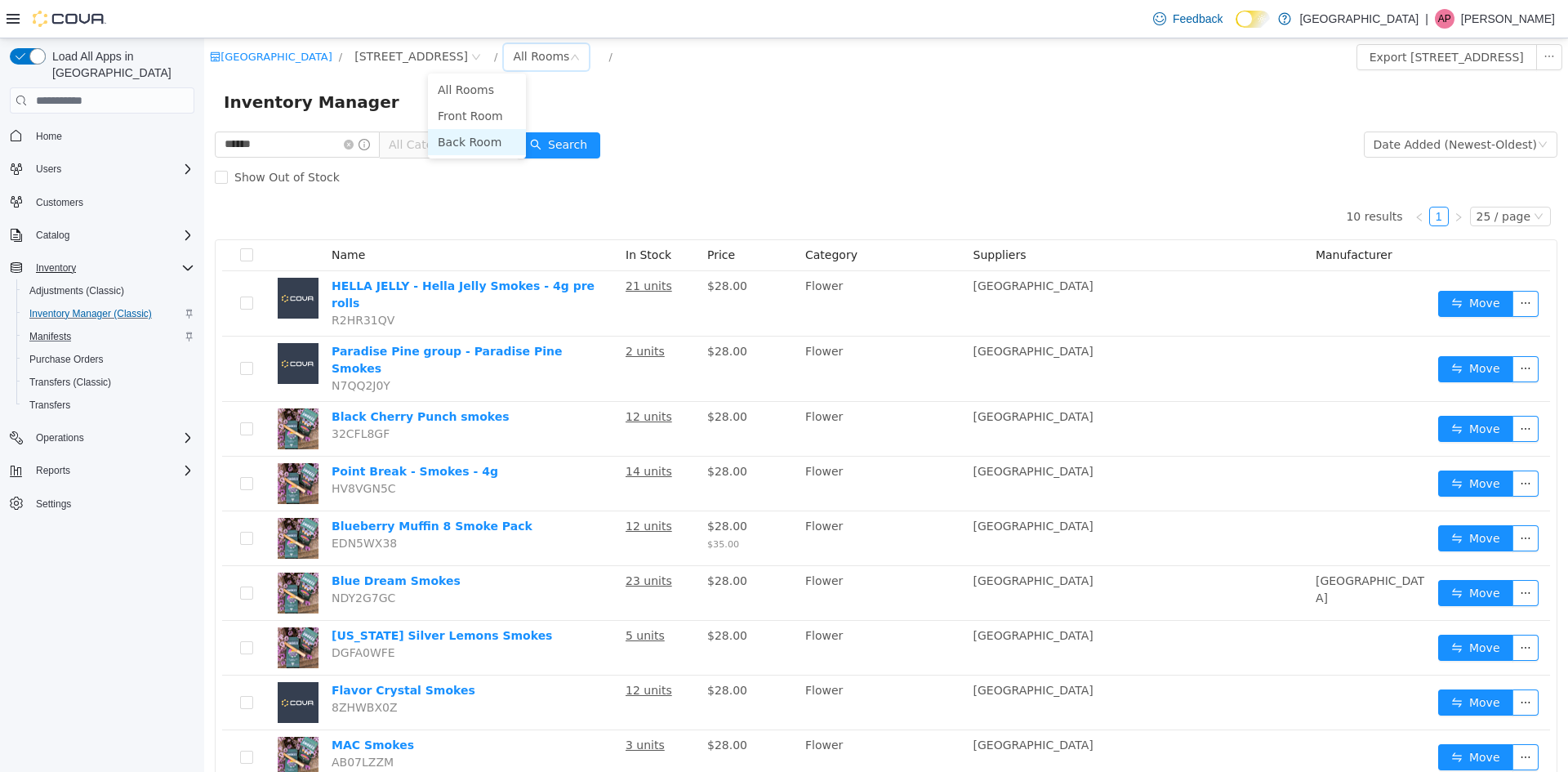
click at [495, 142] on li "Back Room" at bounding box center [477, 142] width 98 height 26
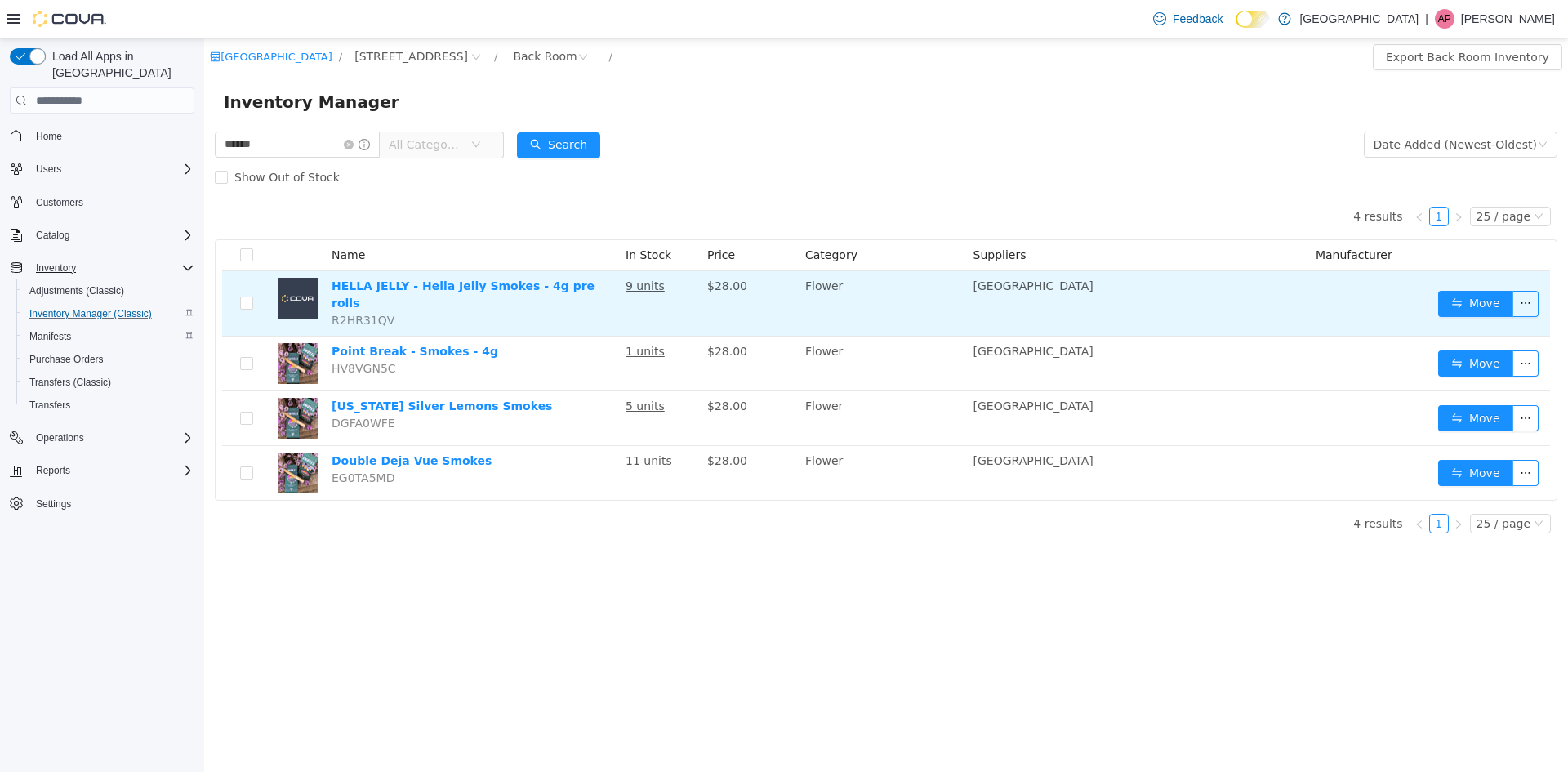
click at [1396, 290] on td at bounding box center [1370, 304] width 122 height 66
click at [1462, 297] on button "Move" at bounding box center [1476, 303] width 76 height 26
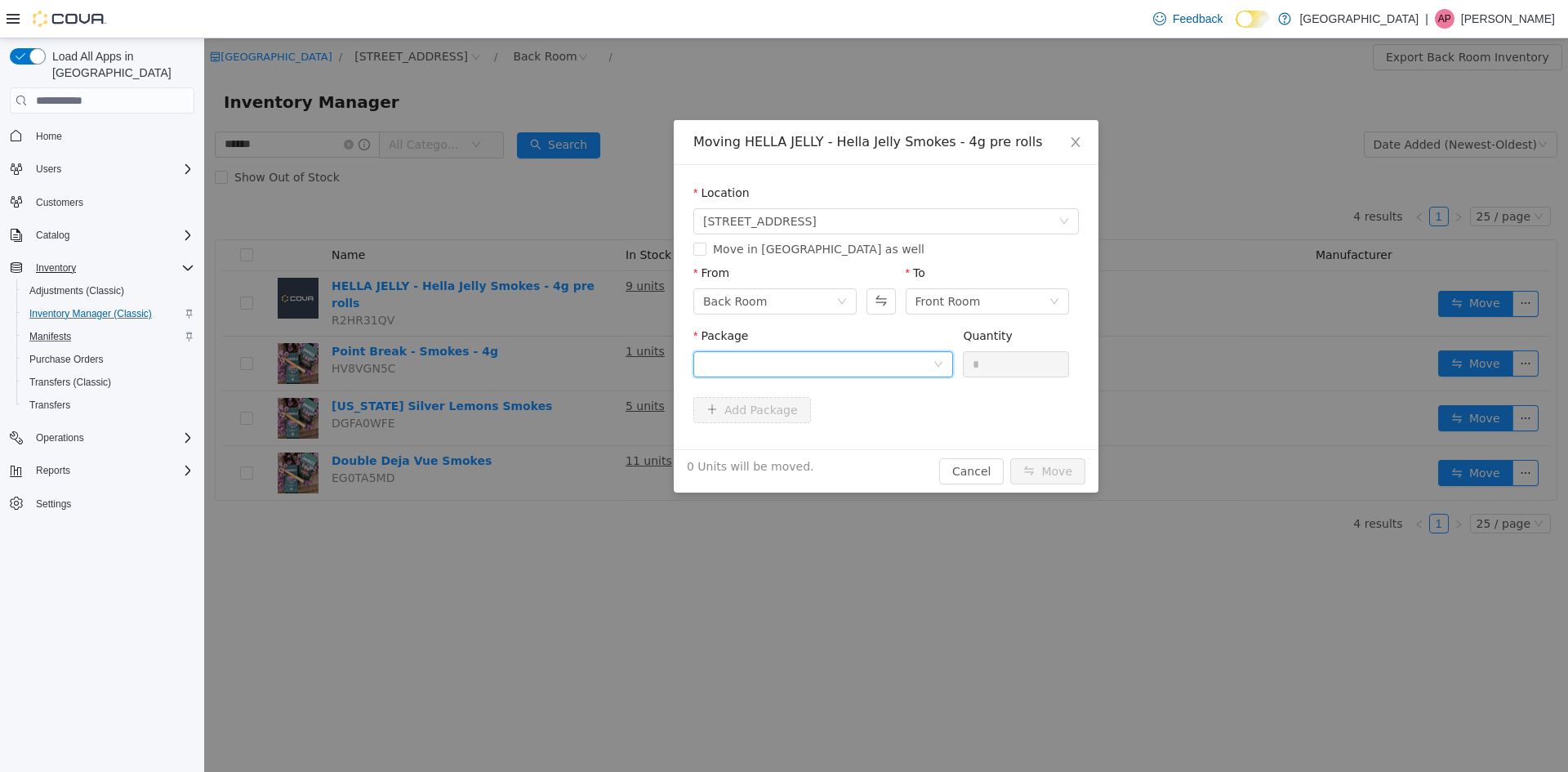
click at [776, 359] on div at bounding box center [817, 364] width 229 height 24
click at [834, 430] on strong "1A4050300055C46000000791" at bounding box center [798, 422] width 192 height 13
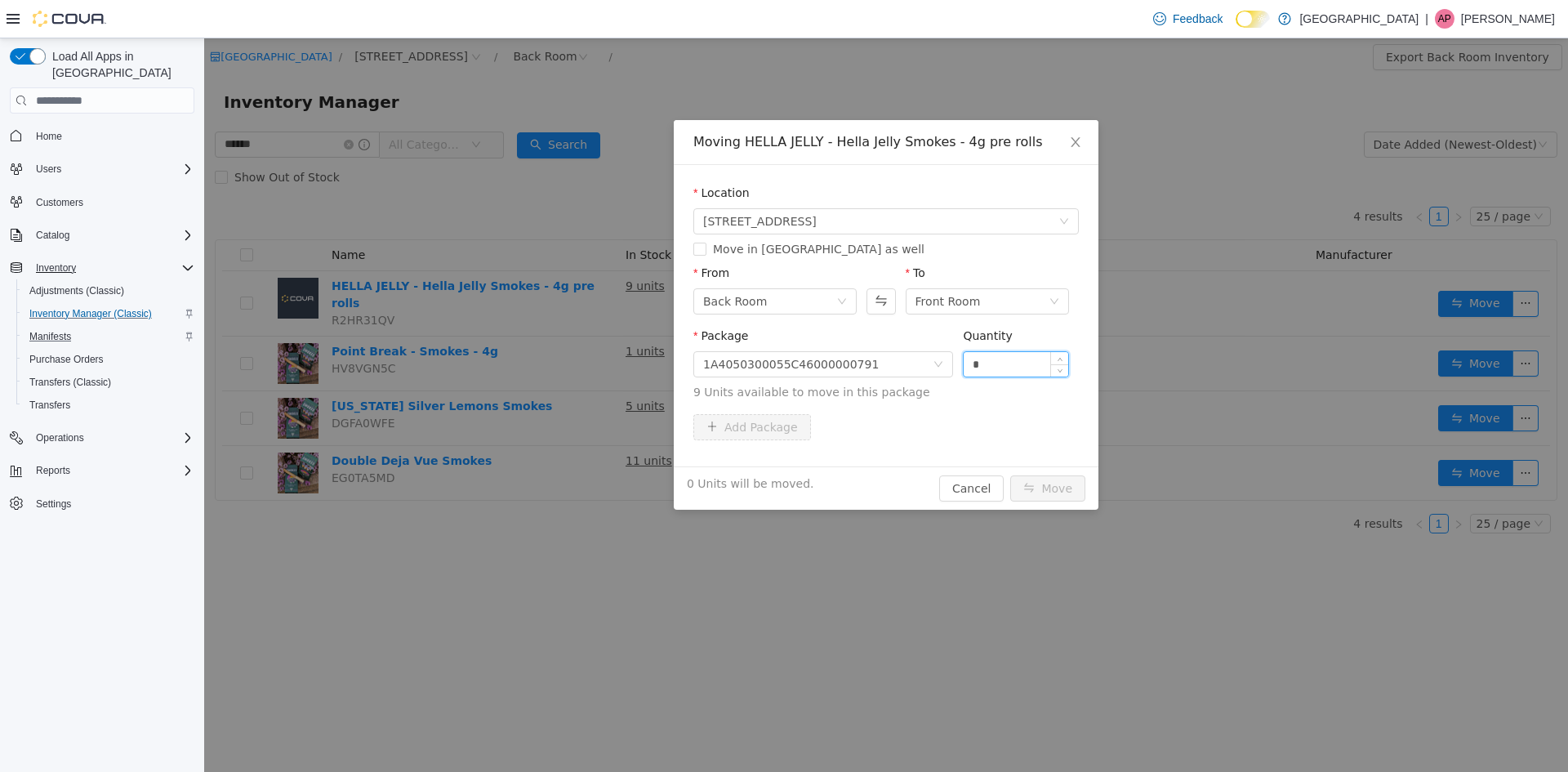
click at [1028, 373] on input "*" at bounding box center [1016, 364] width 104 height 24
type input "*"
click at [1011, 475] on button "Move" at bounding box center [1048, 488] width 76 height 26
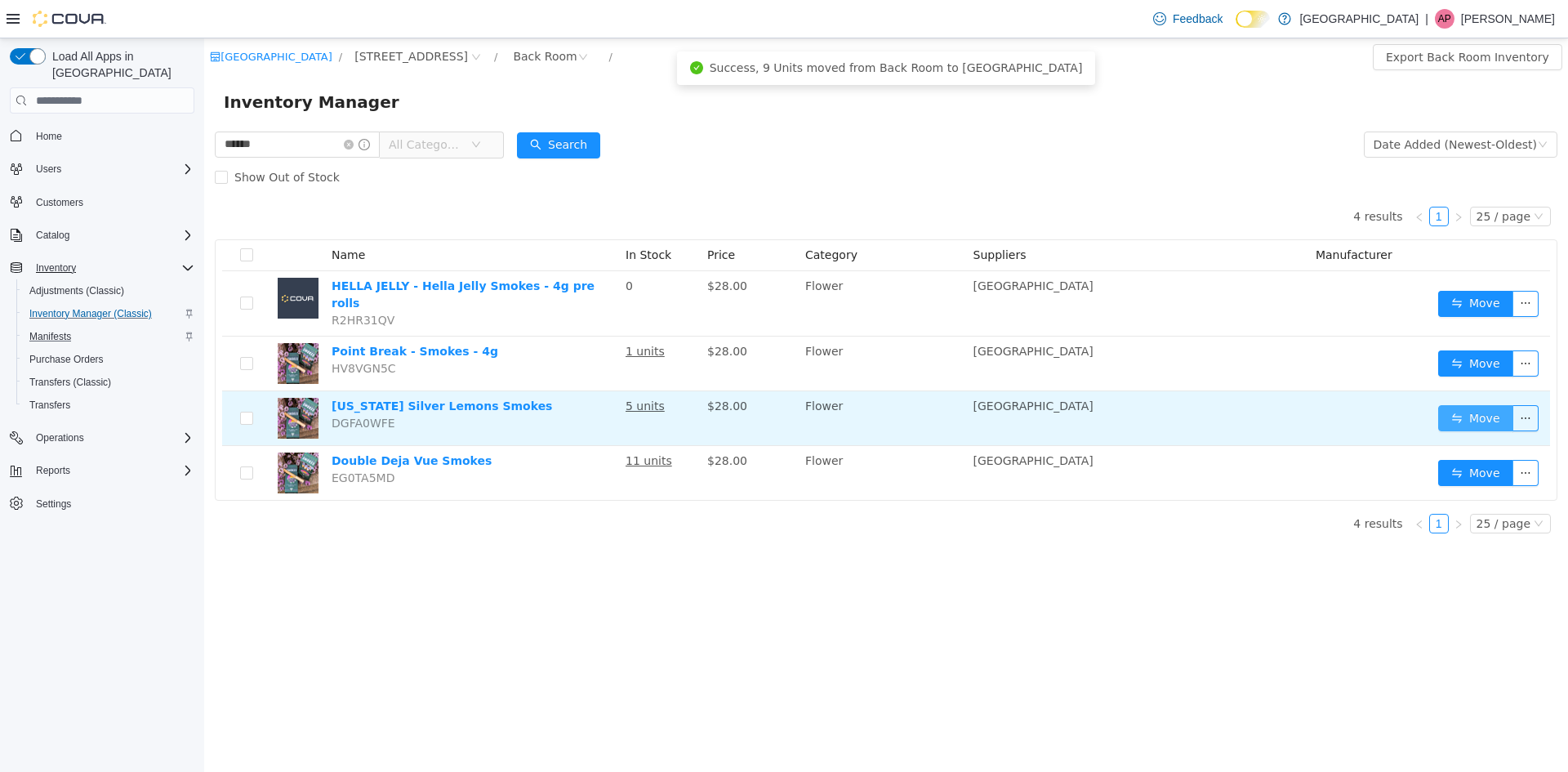
click at [1465, 406] on button "Move" at bounding box center [1476, 418] width 76 height 26
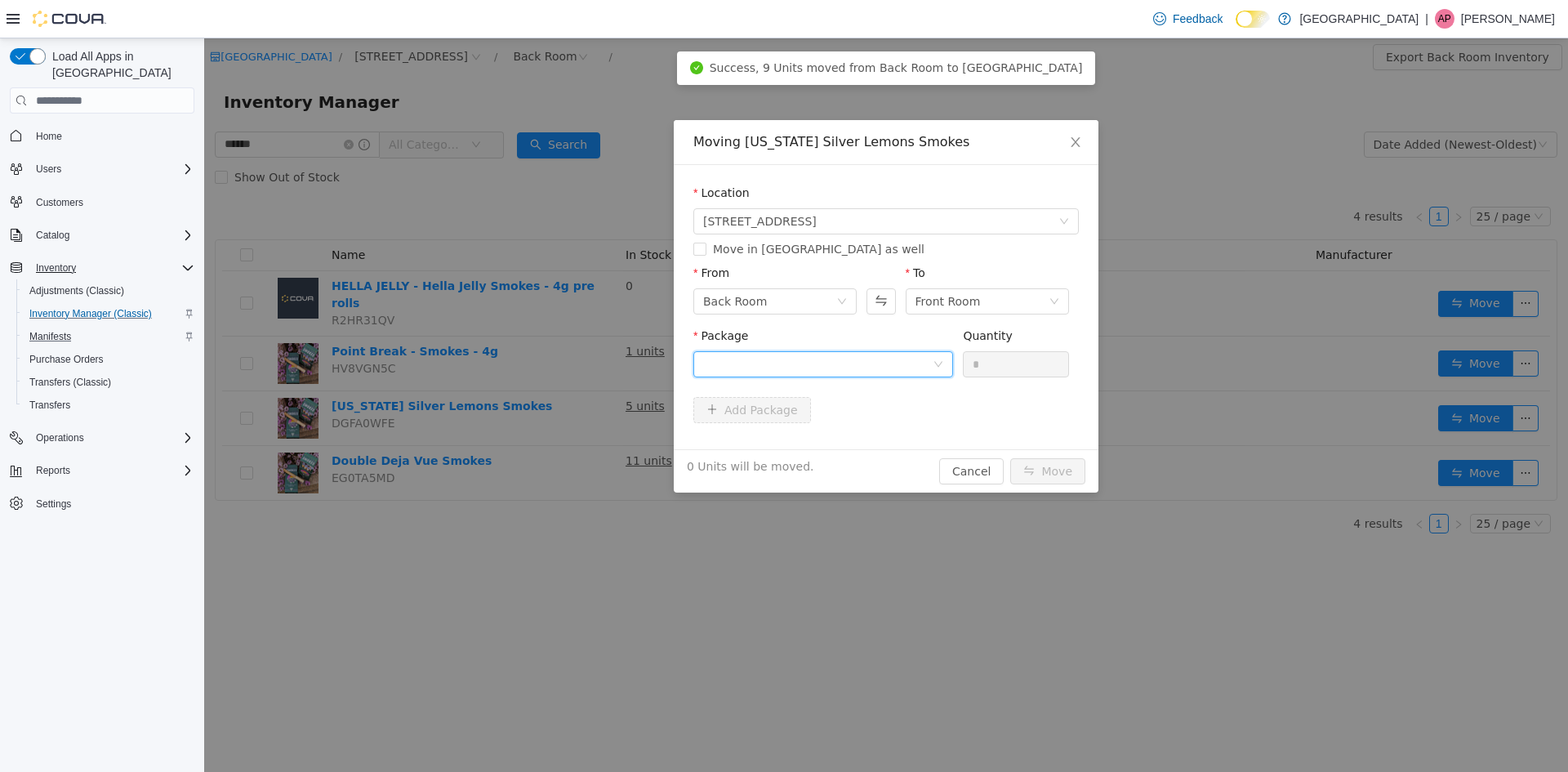
click at [862, 362] on div at bounding box center [817, 364] width 229 height 24
drag, startPoint x: 849, startPoint y: 421, endPoint x: 1015, endPoint y: 388, distance: 169.2
click at [852, 421] on strong "1A4050300055C46000000712" at bounding box center [798, 422] width 192 height 13
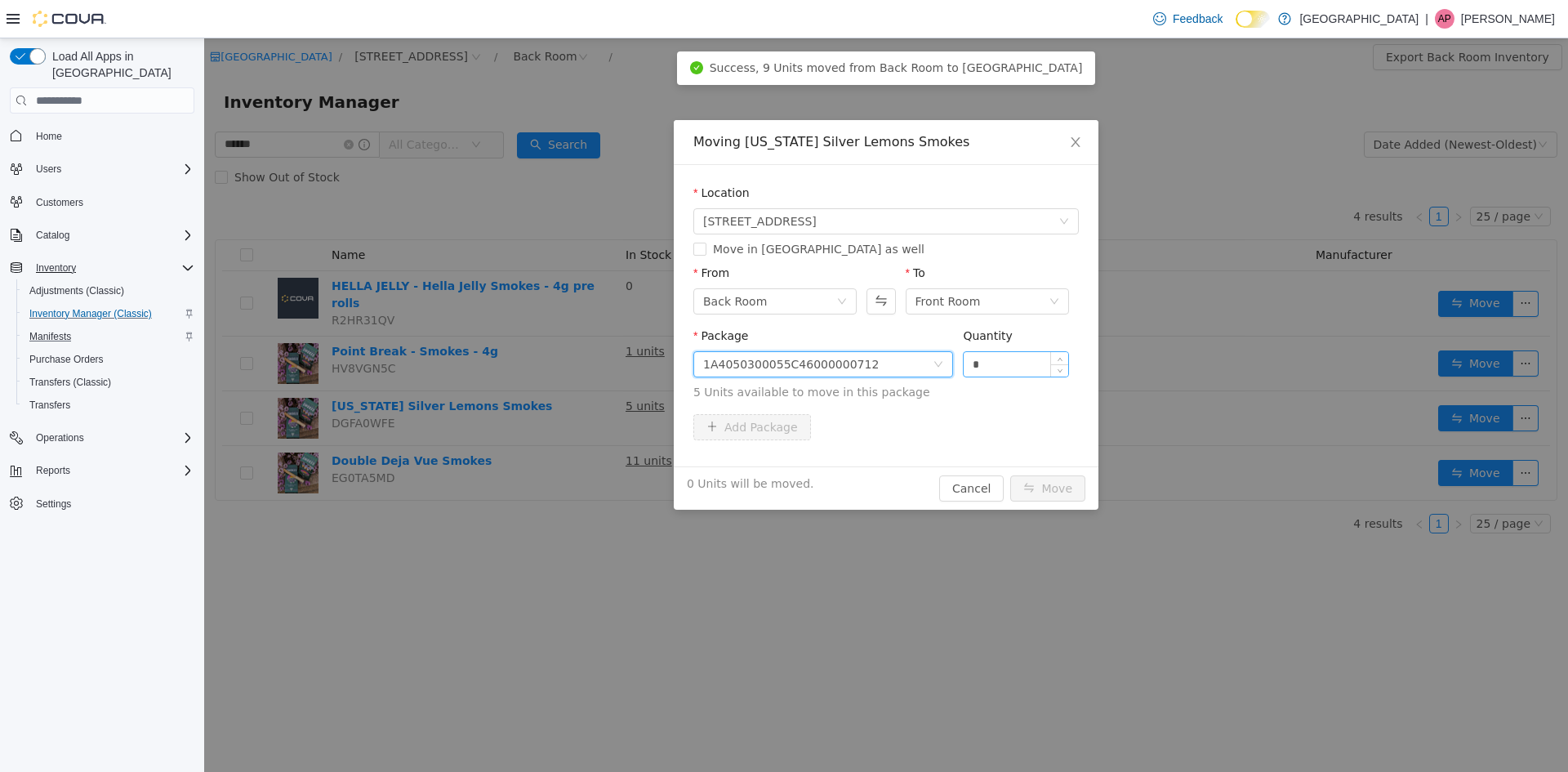
click at [1018, 369] on input "*" at bounding box center [1016, 364] width 104 height 24
type input "*"
click at [1011, 475] on button "Move" at bounding box center [1048, 488] width 76 height 26
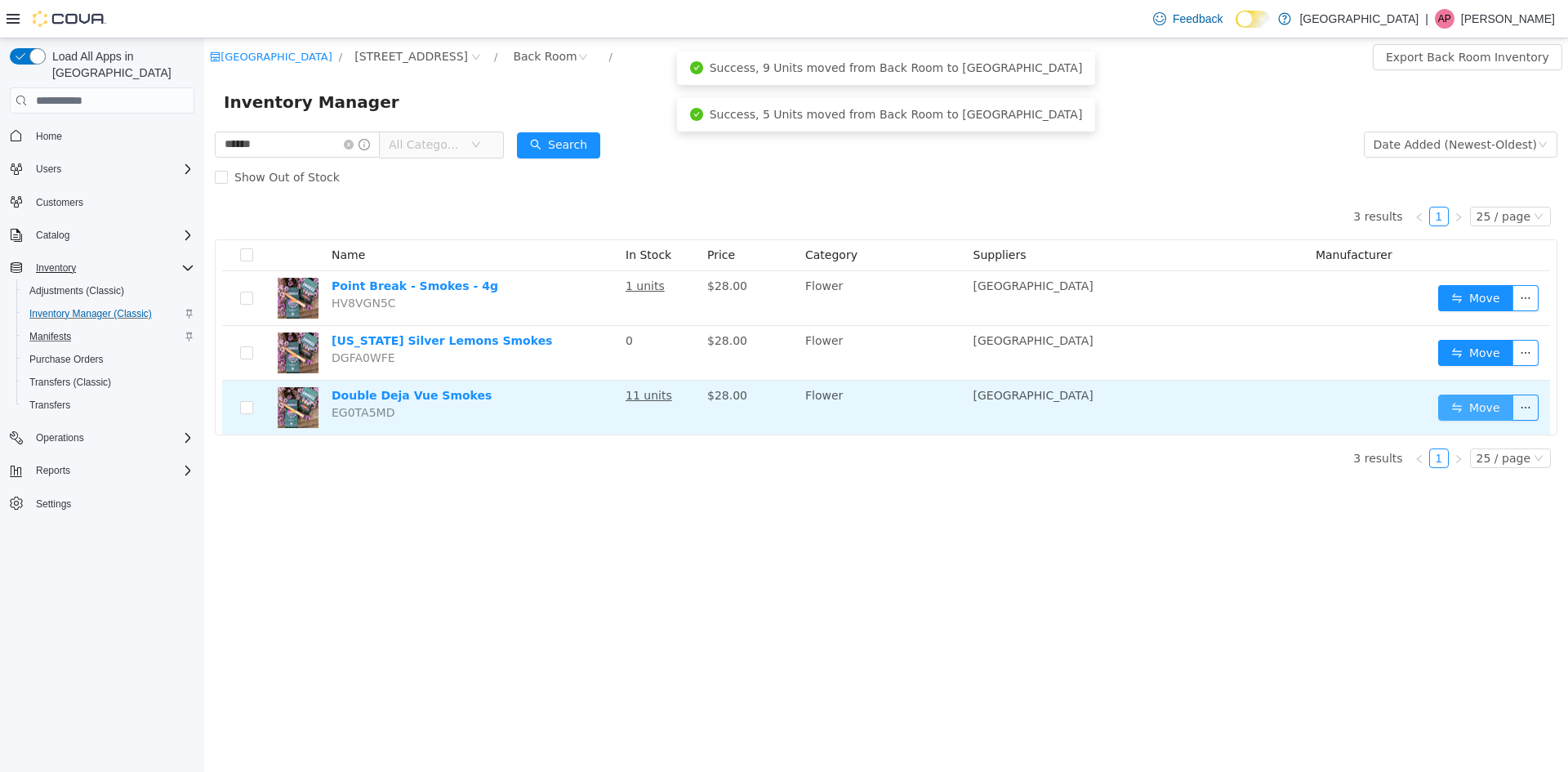
click at [1459, 406] on button "Move" at bounding box center [1476, 407] width 76 height 26
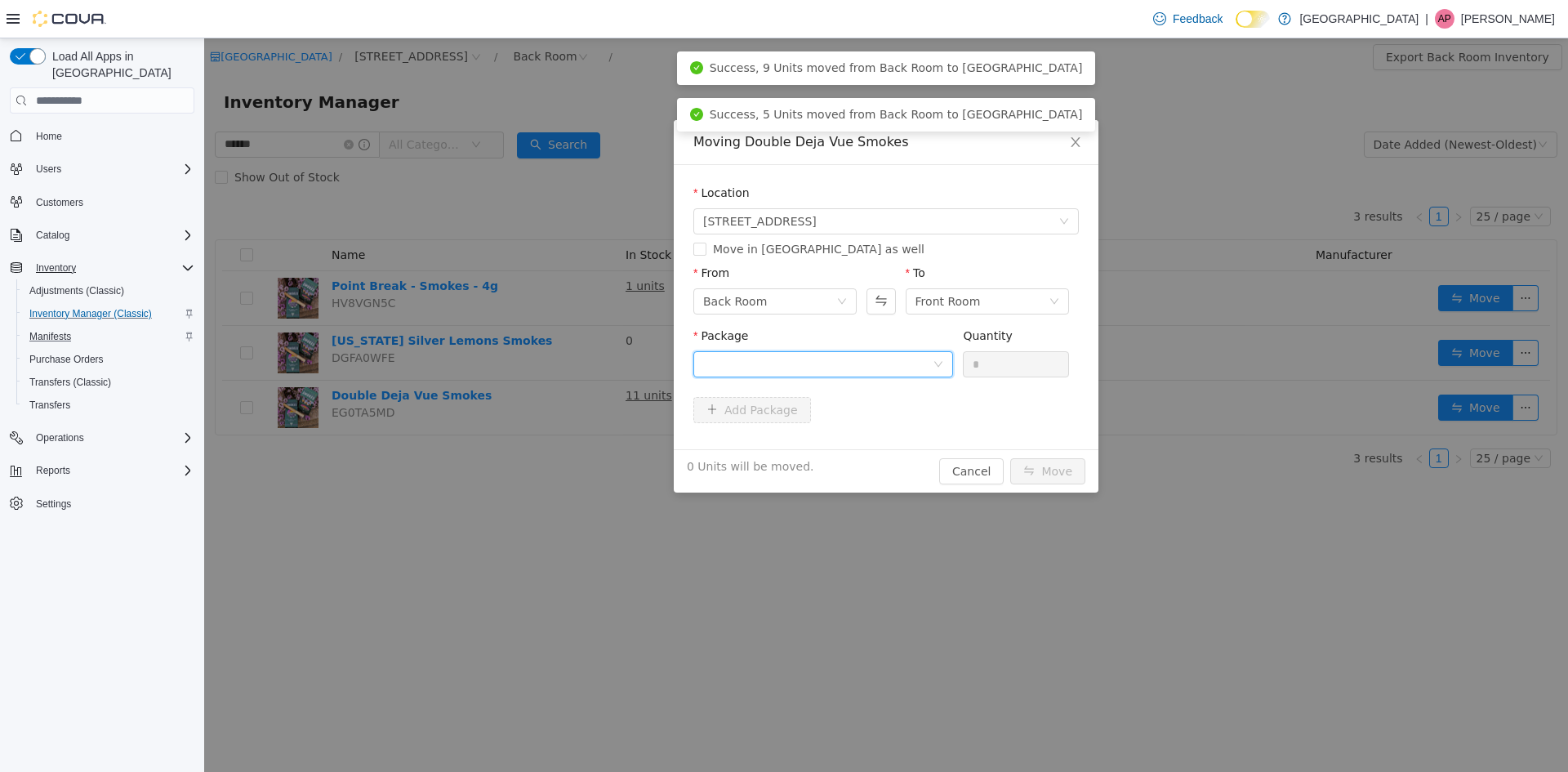
click at [802, 351] on div at bounding box center [823, 364] width 260 height 26
drag, startPoint x: 824, startPoint y: 431, endPoint x: 932, endPoint y: 395, distance: 113.8
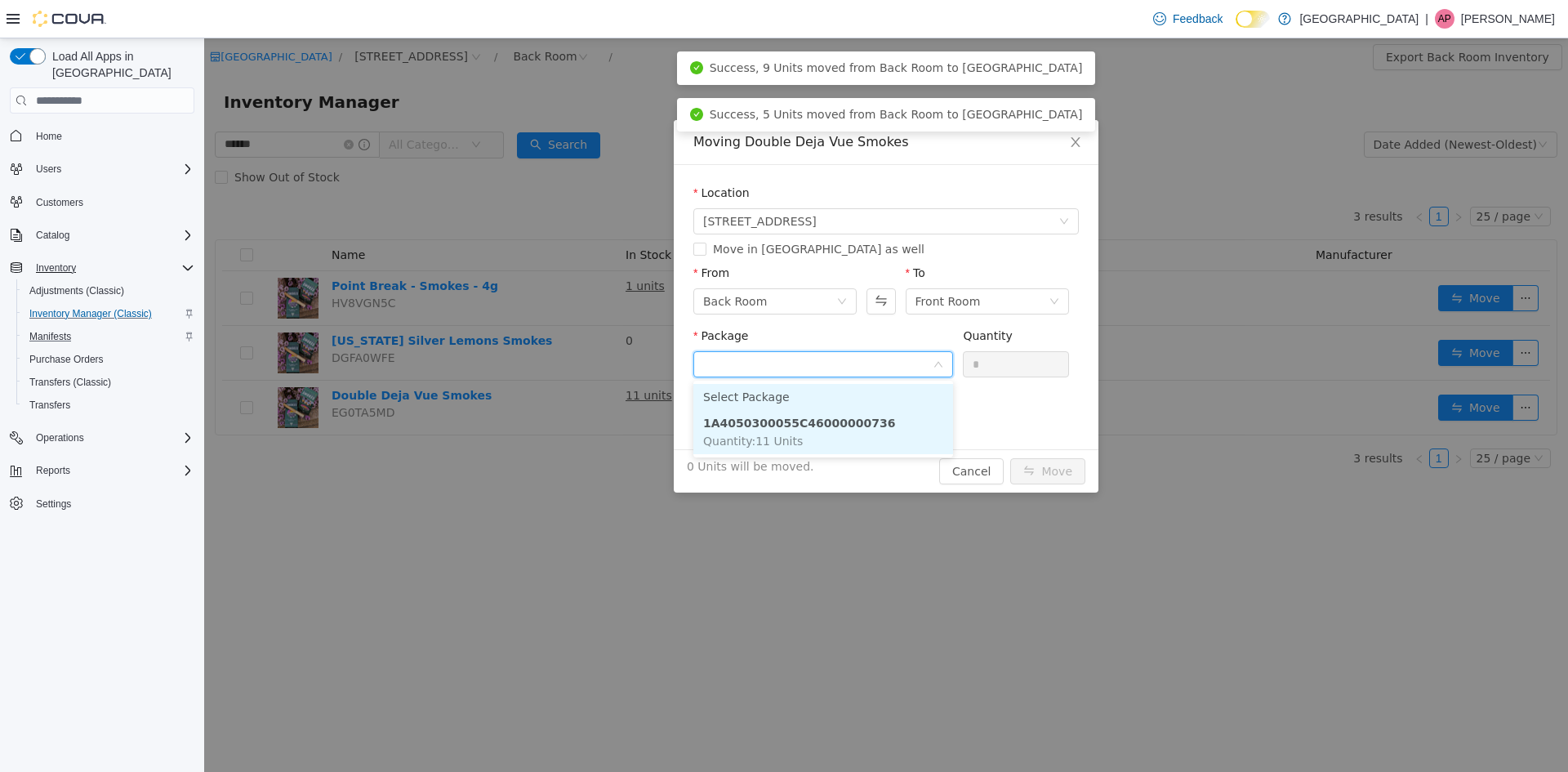
click at [829, 430] on li "1A4050300055C46000000736 Quantity : 11 Units" at bounding box center [823, 431] width 260 height 44
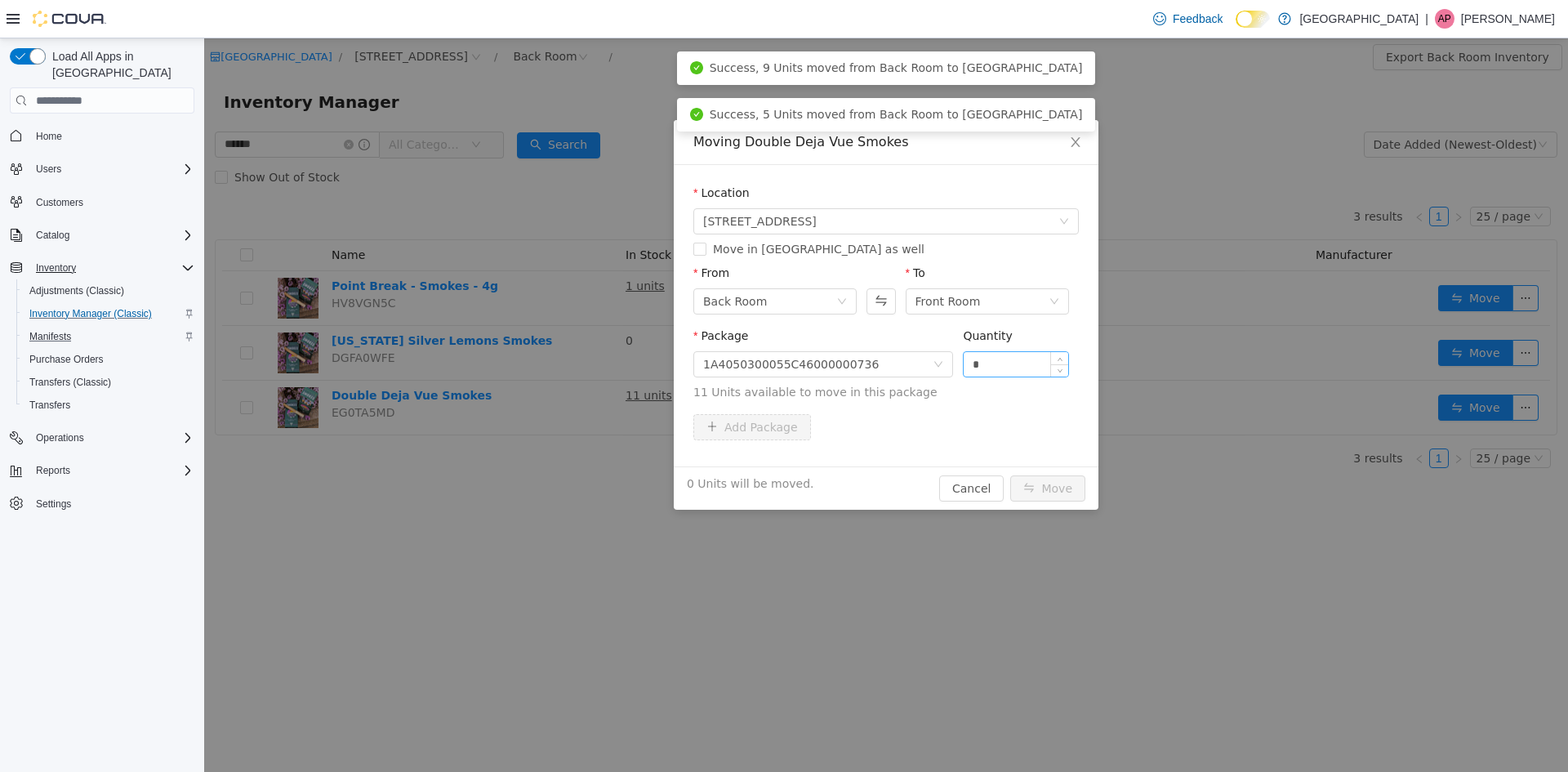
drag, startPoint x: 1069, startPoint y: 344, endPoint x: 978, endPoint y: 366, distance: 93.6
click at [1059, 346] on div "Package 1A4050300055C46000000736 Quantity * 11 Units available to move in this …" at bounding box center [886, 364] width 386 height 74
click at [978, 366] on input "*" at bounding box center [1016, 364] width 104 height 24
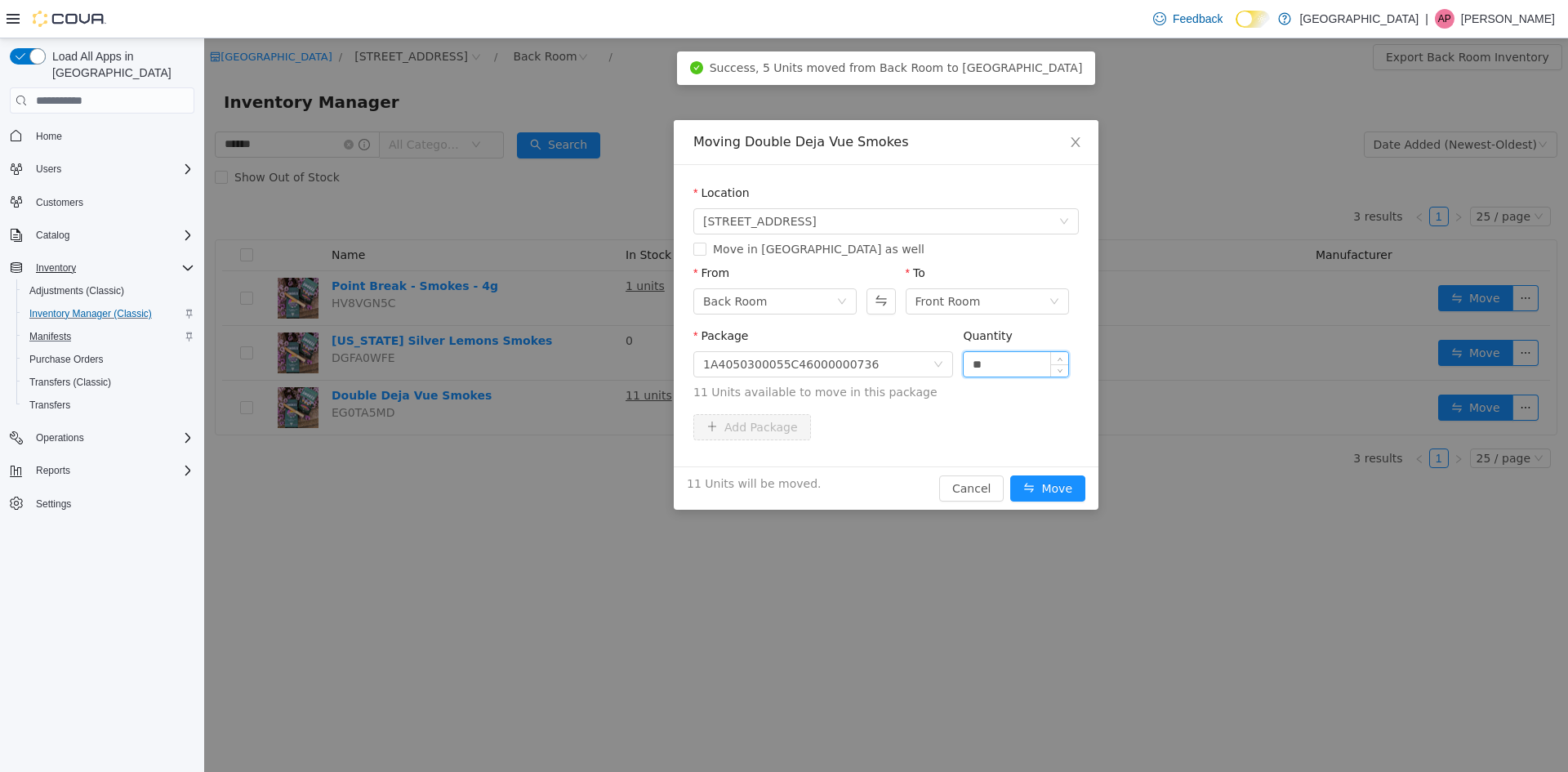
type input "**"
click at [1011, 475] on button "Move" at bounding box center [1048, 488] width 76 height 26
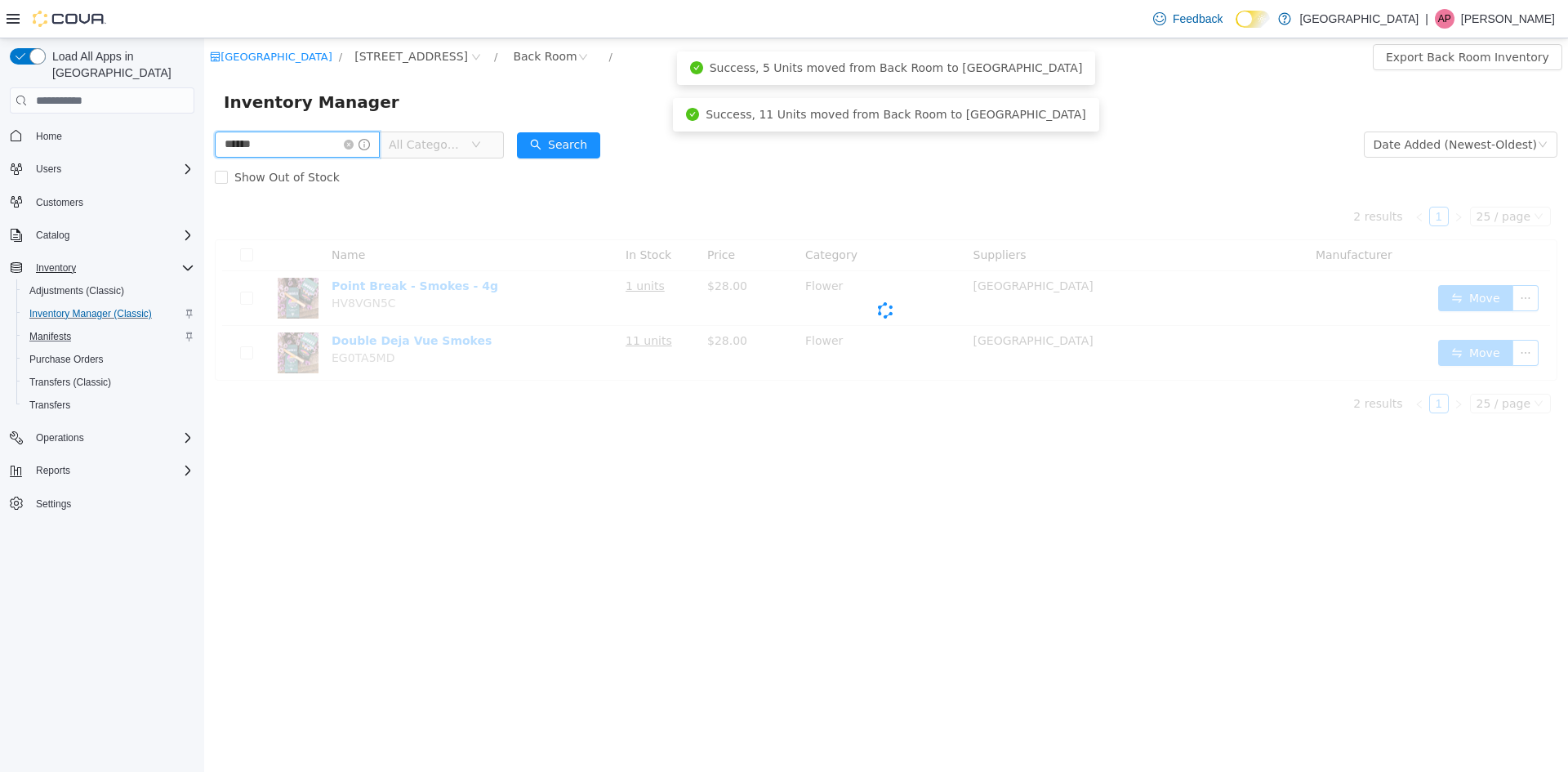
click at [276, 144] on input "******" at bounding box center [298, 144] width 165 height 26
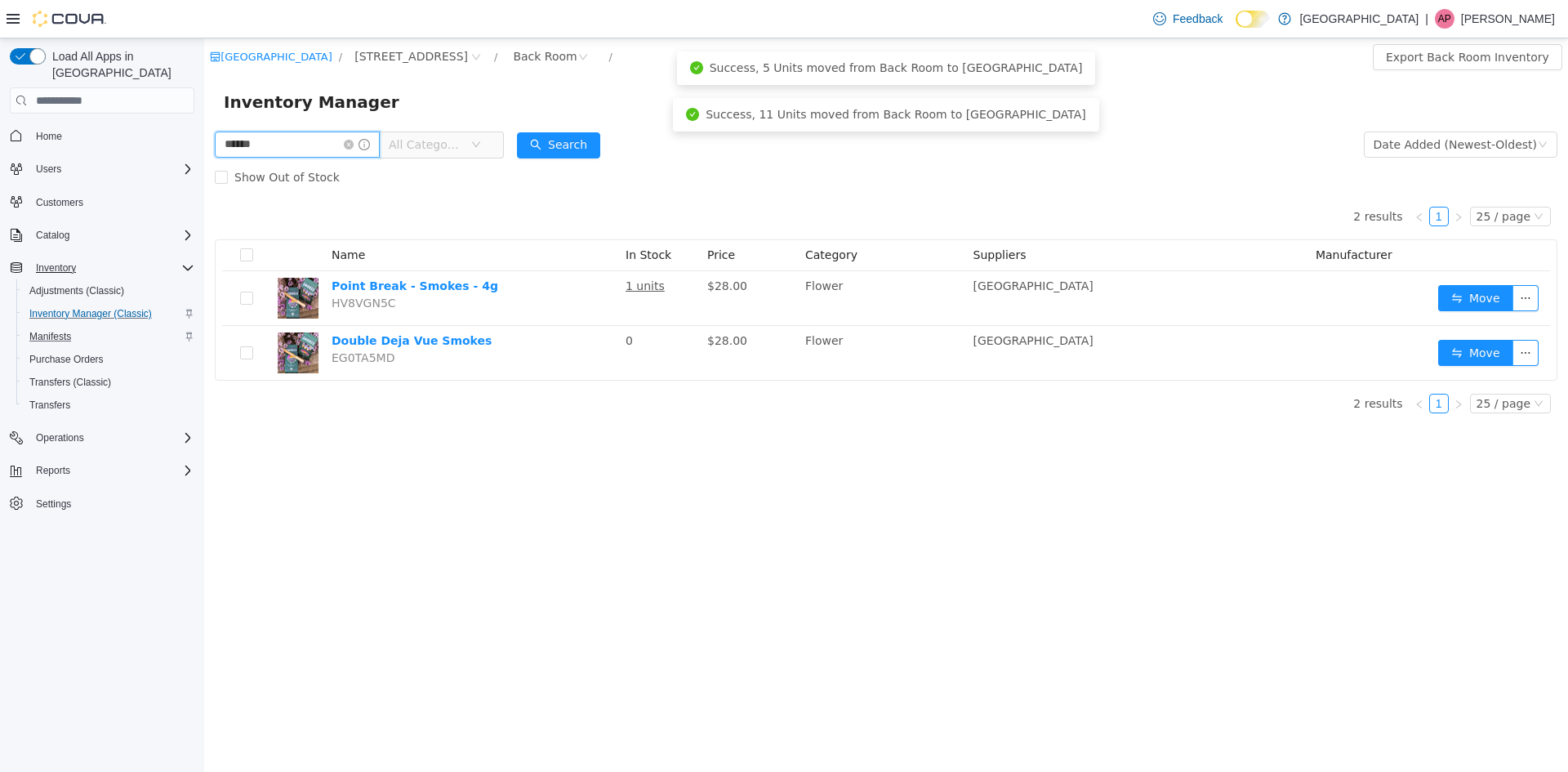
click at [276, 144] on input "******" at bounding box center [298, 144] width 165 height 26
type input "******"
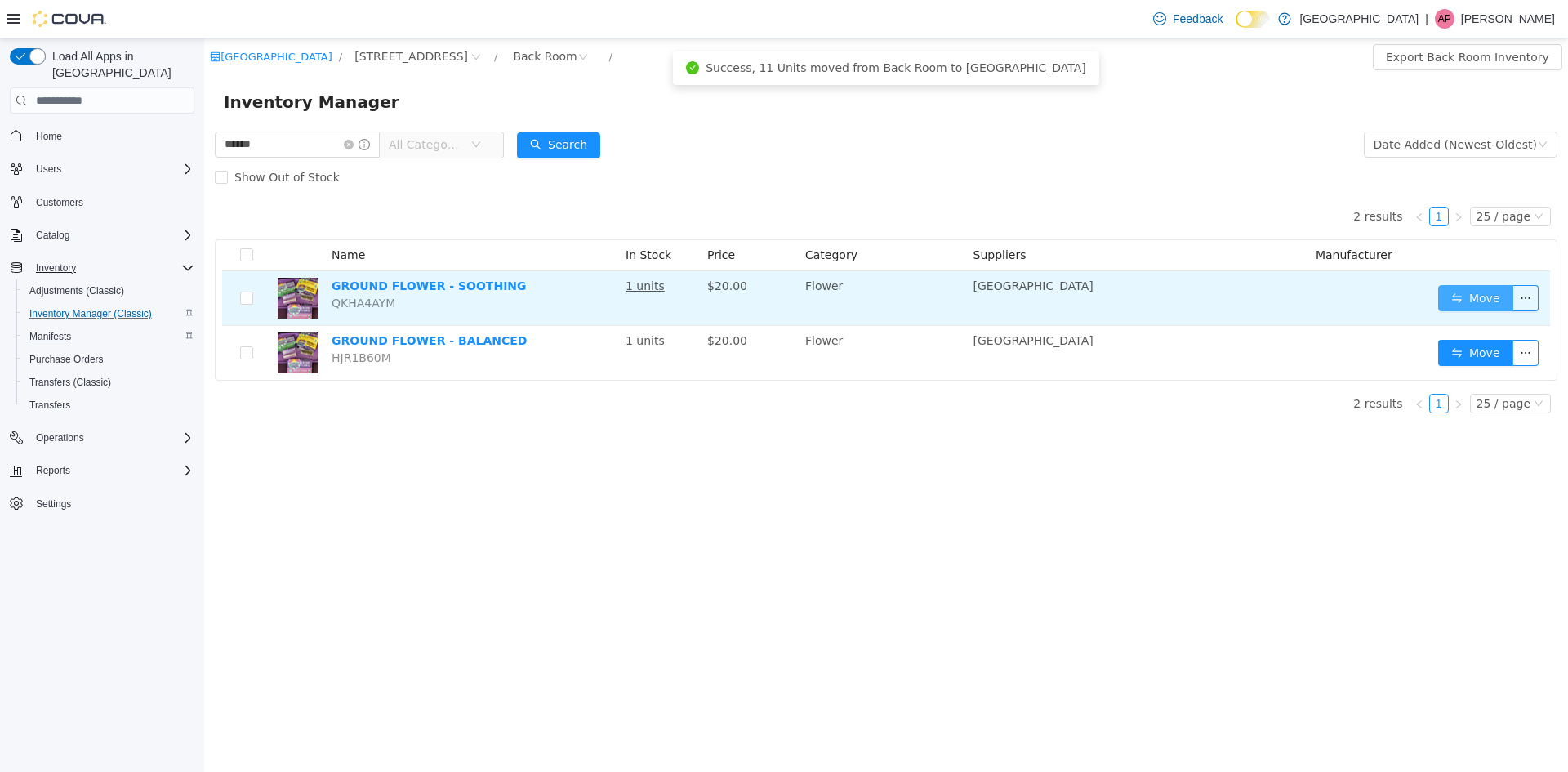
click at [1472, 303] on button "Move" at bounding box center [1476, 297] width 76 height 26
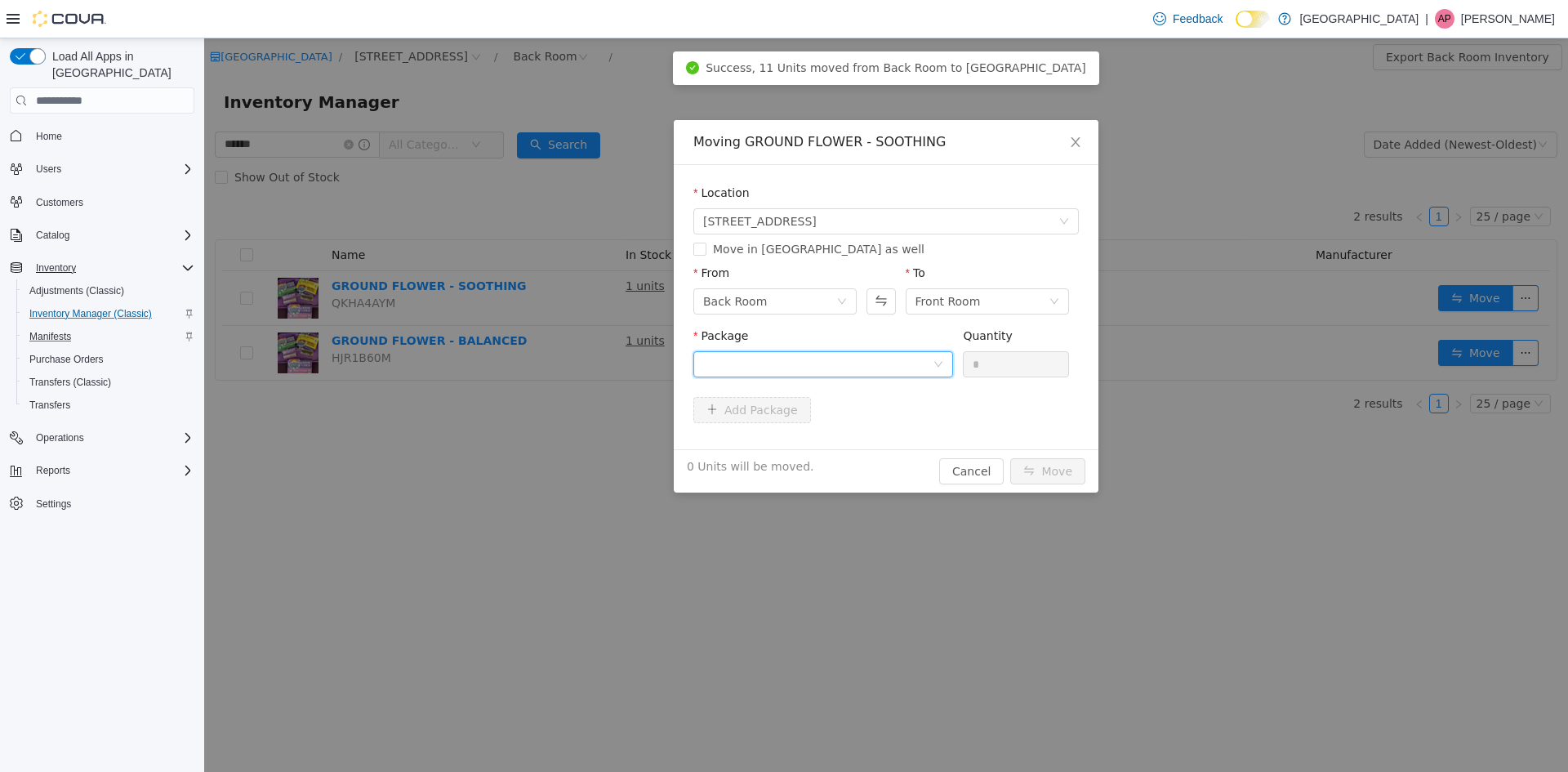
click at [870, 352] on div at bounding box center [817, 364] width 229 height 24
click at [815, 424] on strong "1A4050300055C46000000813" at bounding box center [798, 422] width 192 height 13
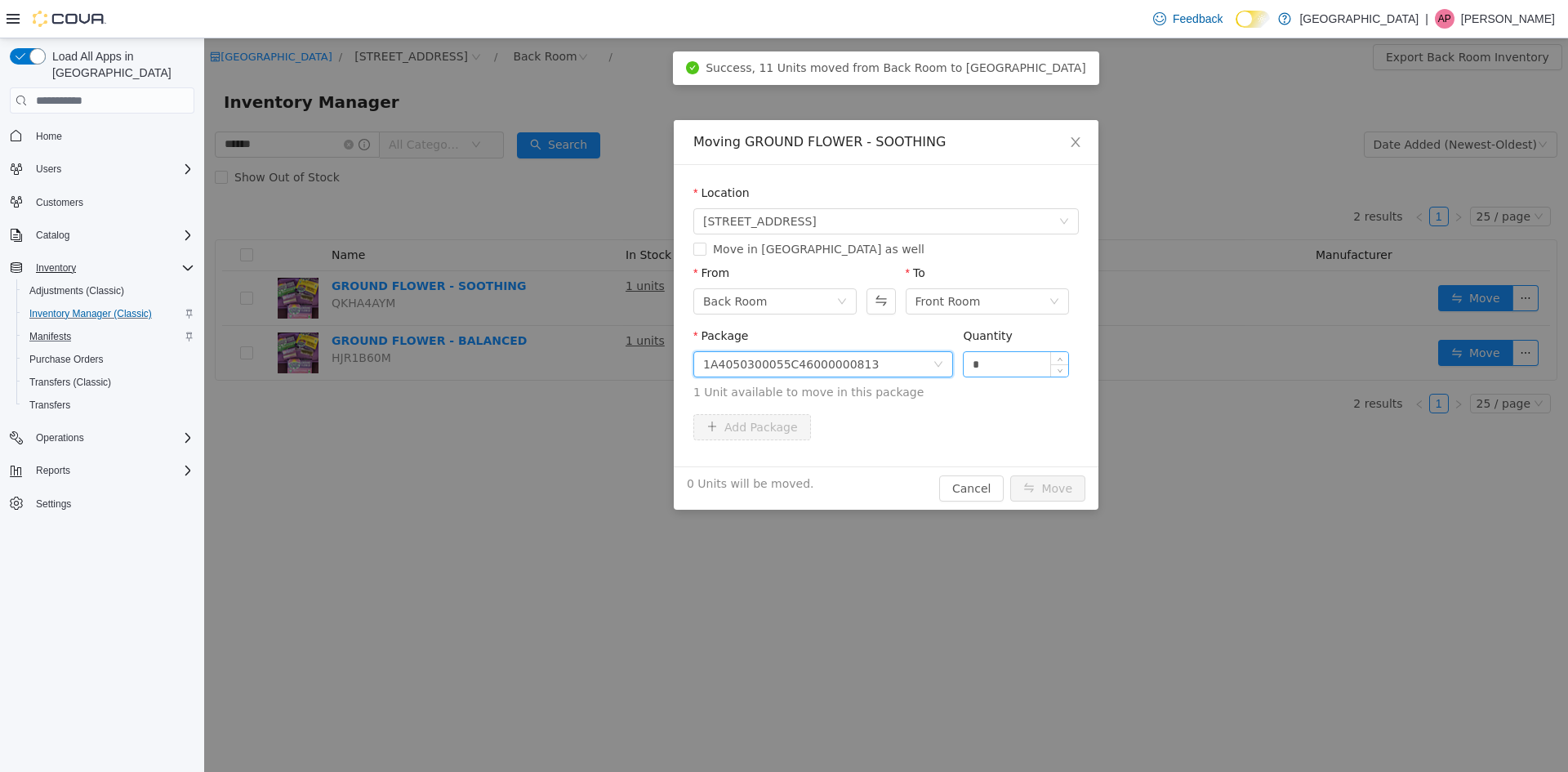
click at [1027, 363] on input "*" at bounding box center [1016, 364] width 104 height 24
type input "*"
click at [1011, 475] on button "Move" at bounding box center [1048, 488] width 76 height 26
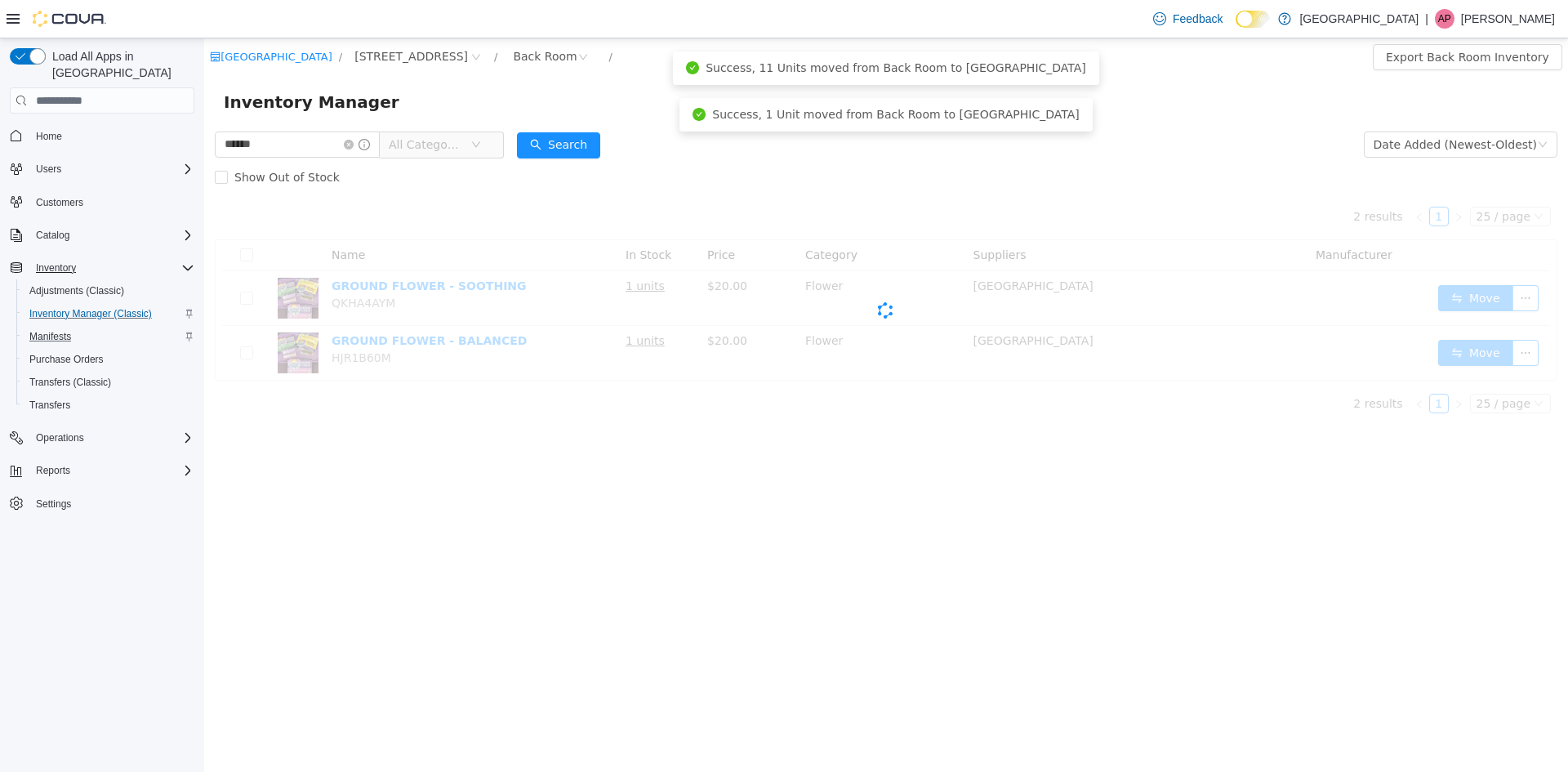
click at [1482, 345] on div "Cova-Icon" at bounding box center [886, 309] width 1343 height 233
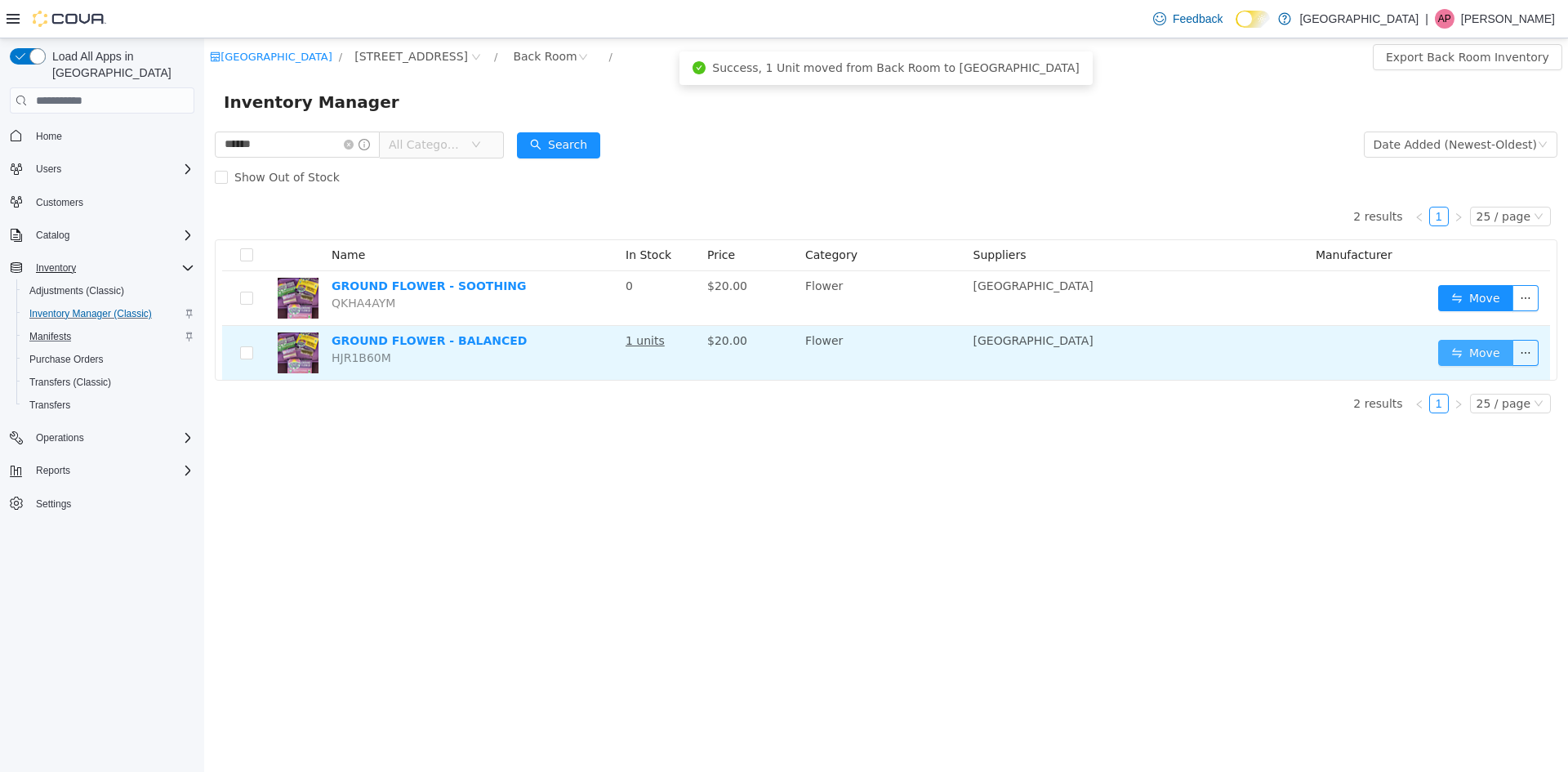
click at [1478, 351] on button "Move" at bounding box center [1476, 352] width 76 height 26
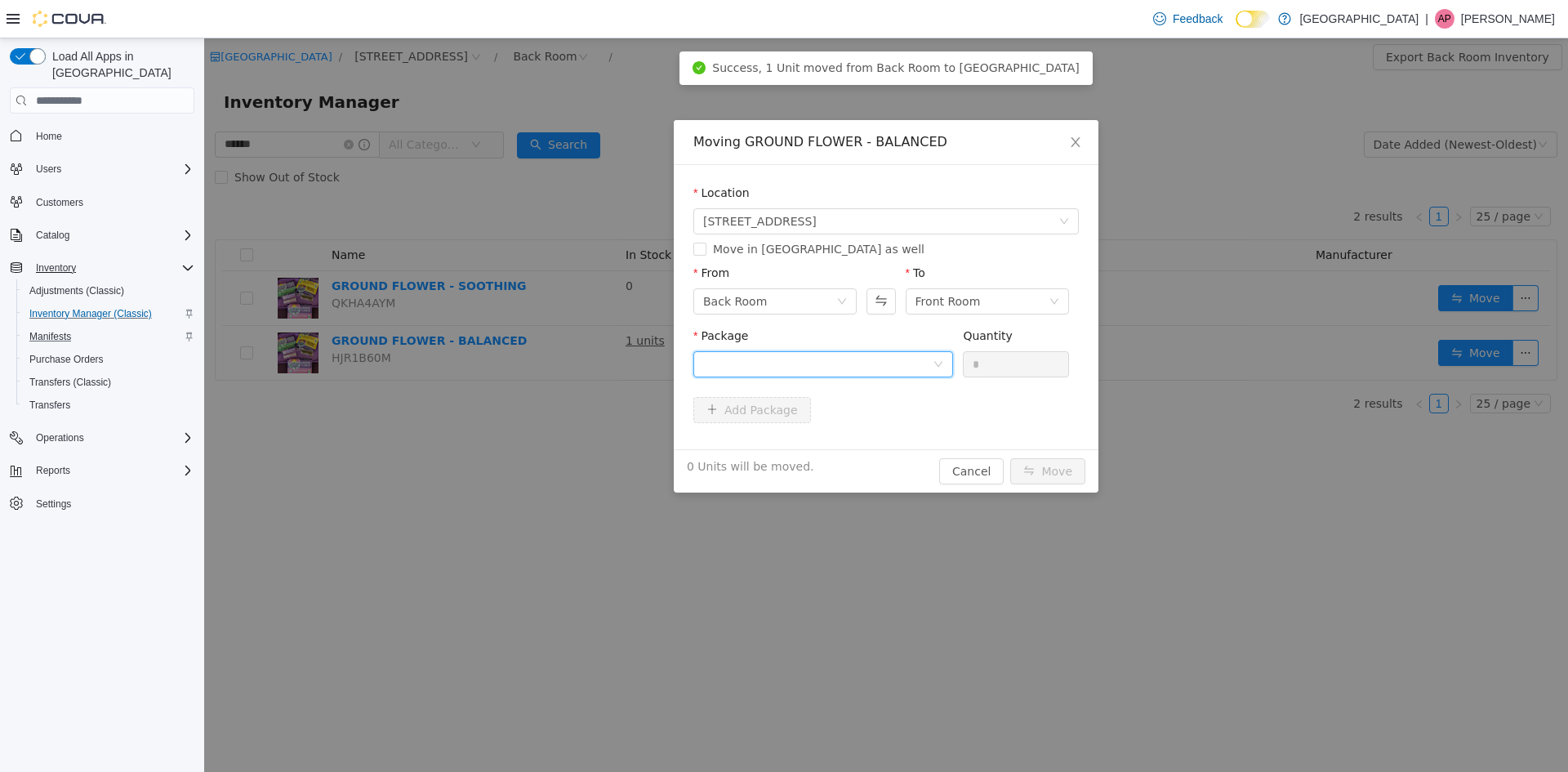
click at [755, 374] on div at bounding box center [817, 364] width 229 height 24
click at [794, 441] on li "1A4050300055C46000000812 Quantity : 1 Unit" at bounding box center [823, 431] width 260 height 44
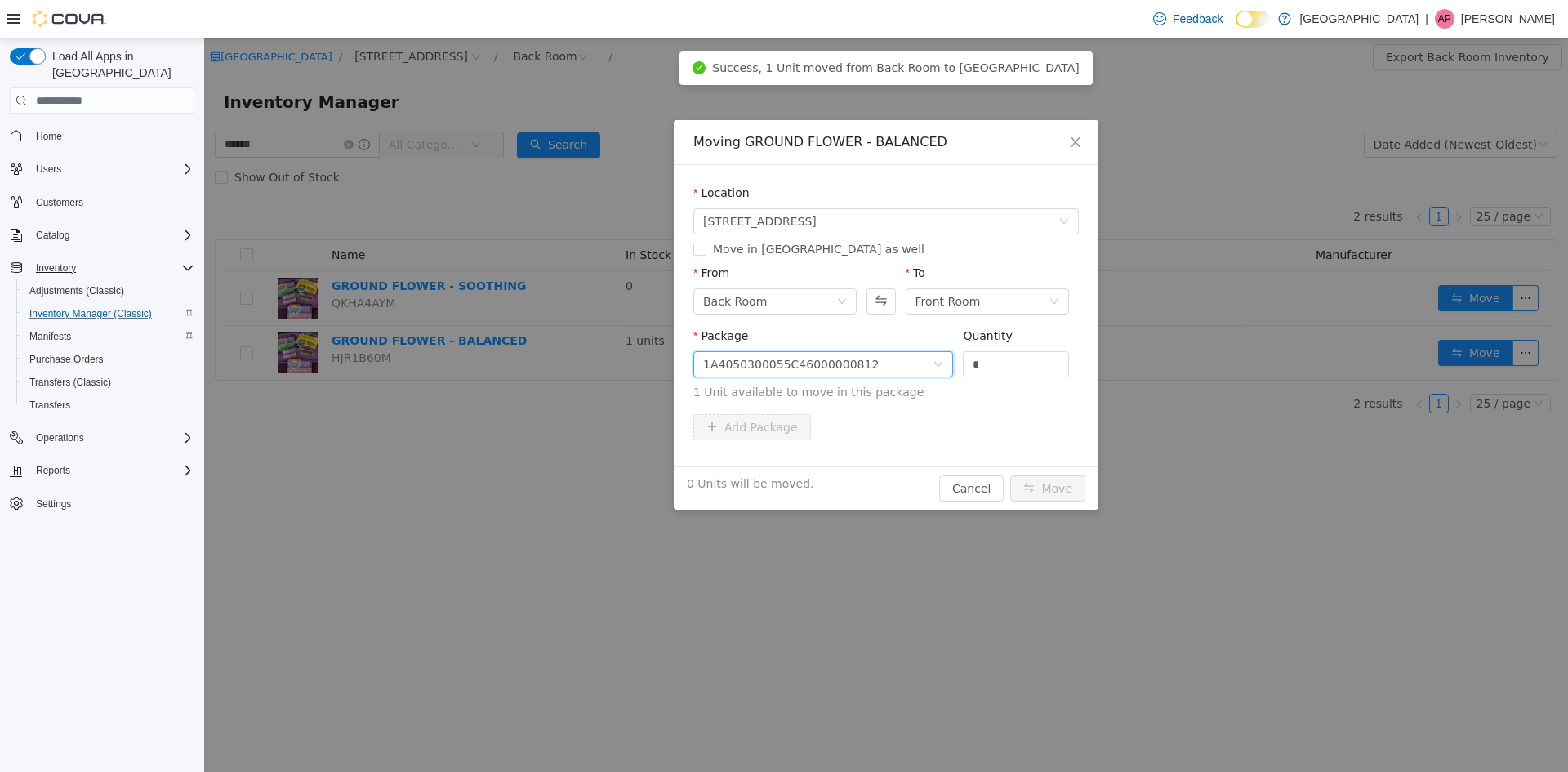
click at [1022, 350] on div "Quantity" at bounding box center [1016, 339] width 106 height 23
click at [1022, 351] on div "*" at bounding box center [1016, 364] width 106 height 26
click at [1022, 359] on input "*" at bounding box center [1016, 364] width 104 height 24
click at [1021, 360] on input "*" at bounding box center [1016, 364] width 104 height 24
click at [1021, 361] on input "*" at bounding box center [1016, 364] width 104 height 24
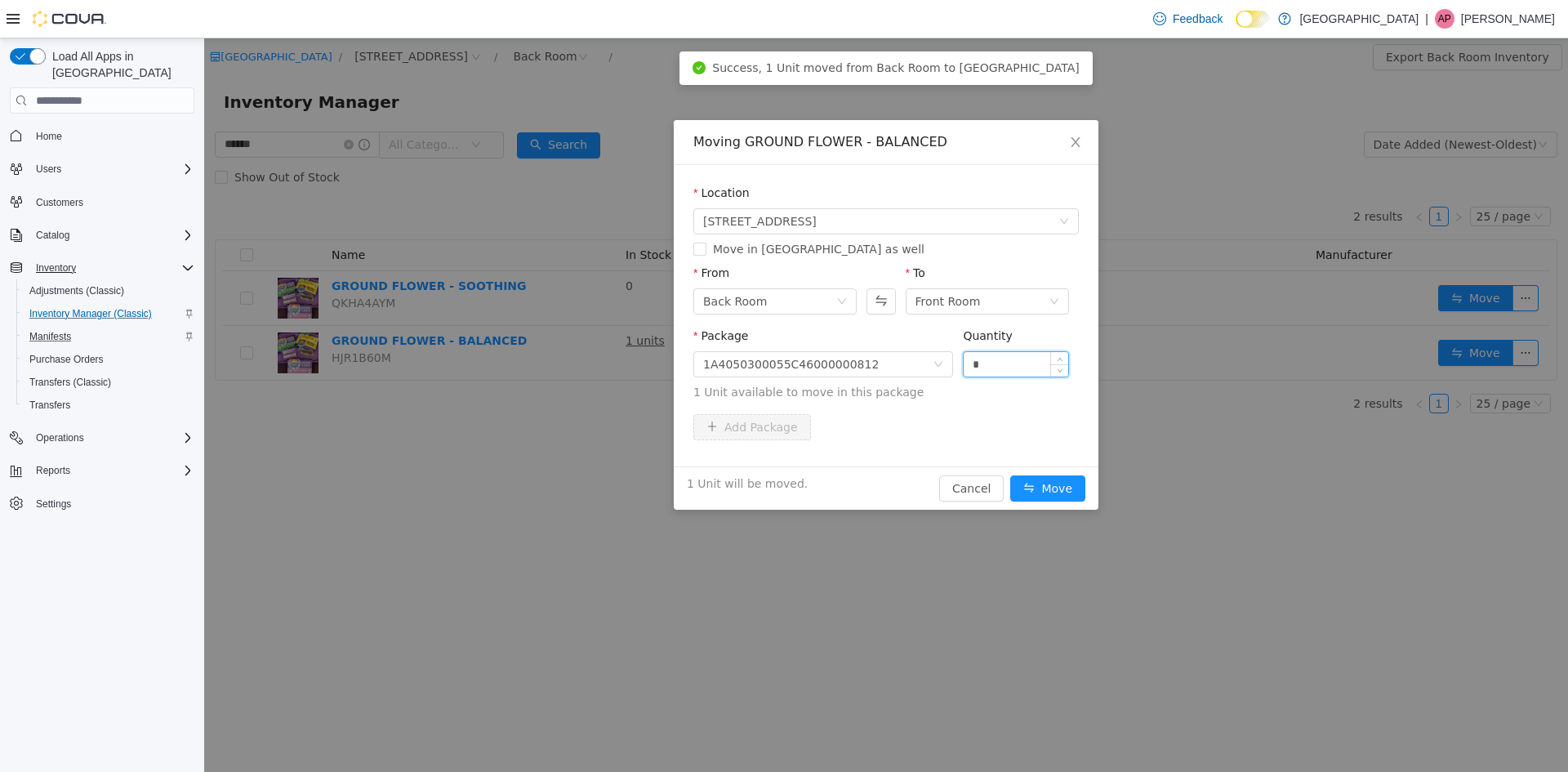
type input "*"
click at [1011, 475] on button "Move" at bounding box center [1048, 488] width 76 height 26
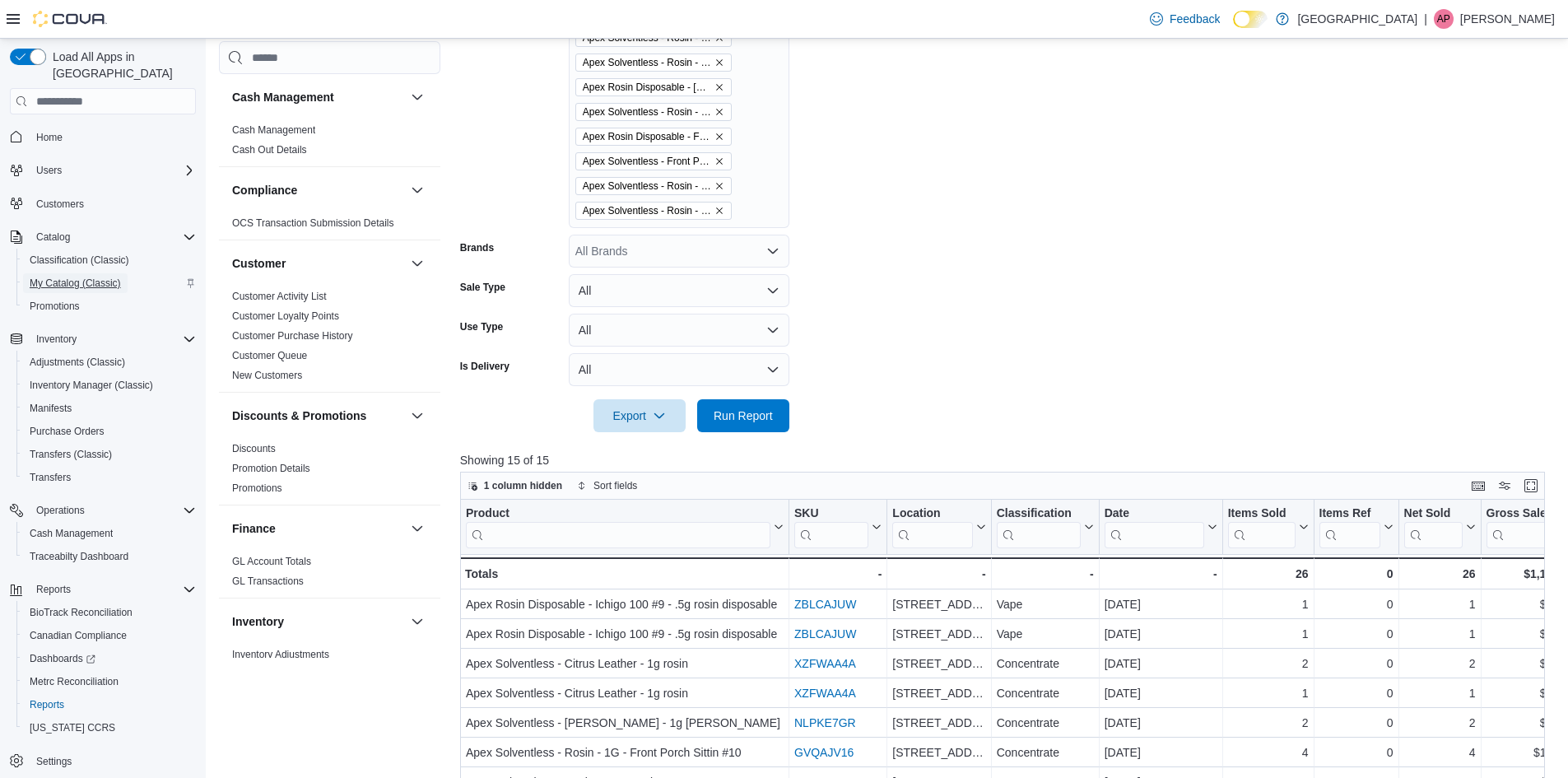
scroll to position [798, 0]
click at [61, 276] on span "My Catalog (Classic)" at bounding box center [75, 283] width 91 height 14
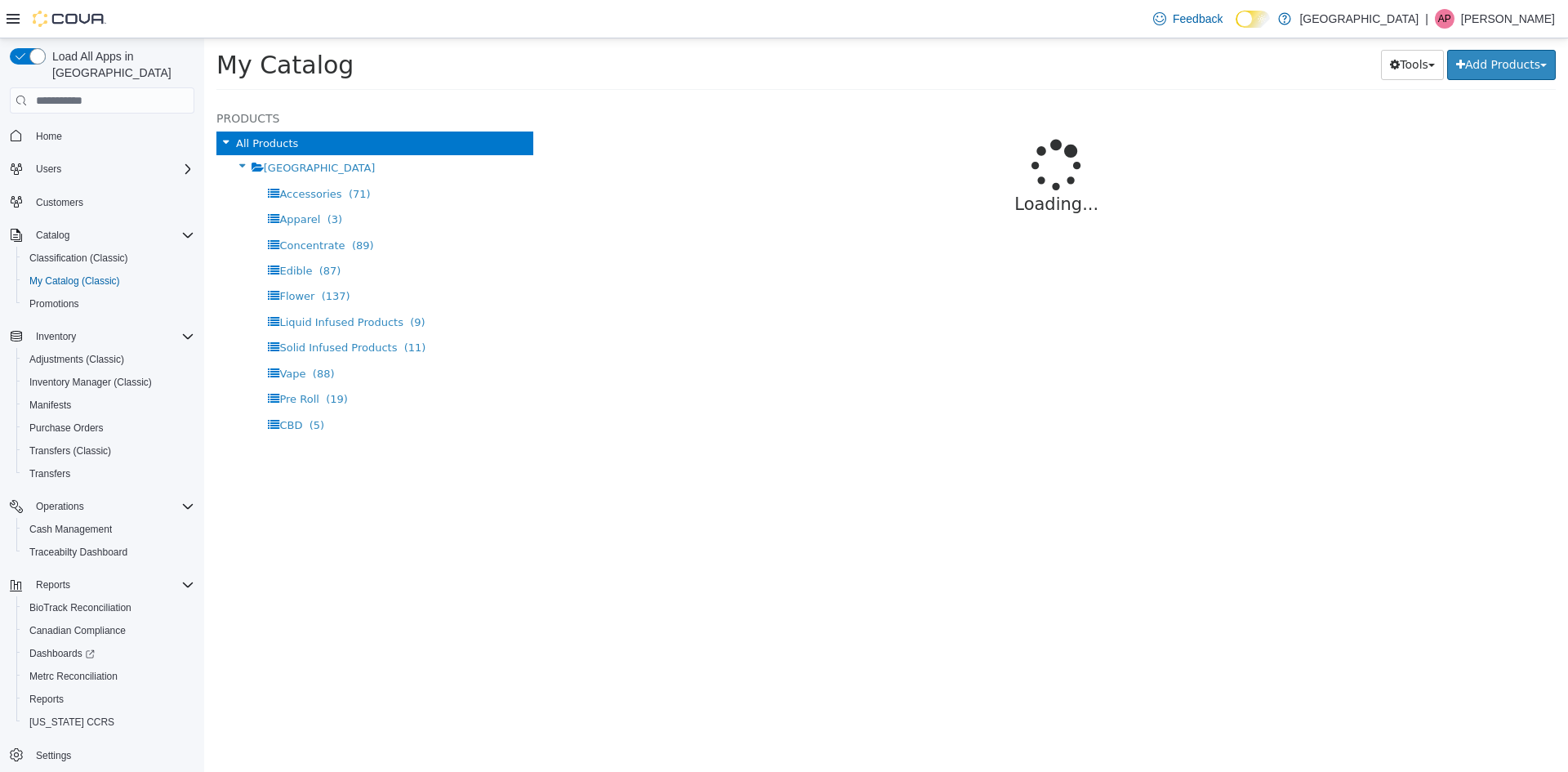
select select "**********"
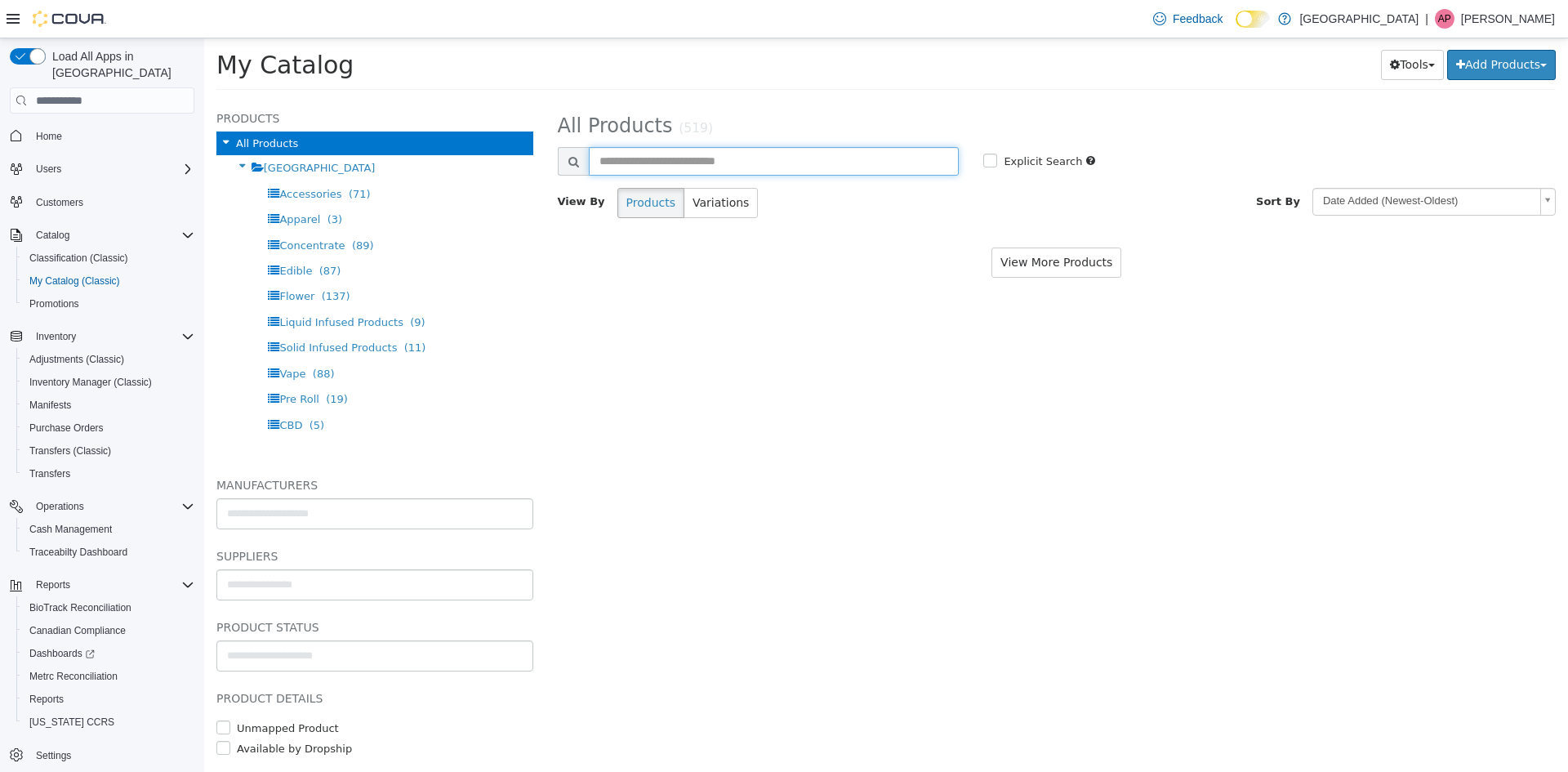
click at [621, 155] on input "text" at bounding box center [774, 162] width 370 height 29
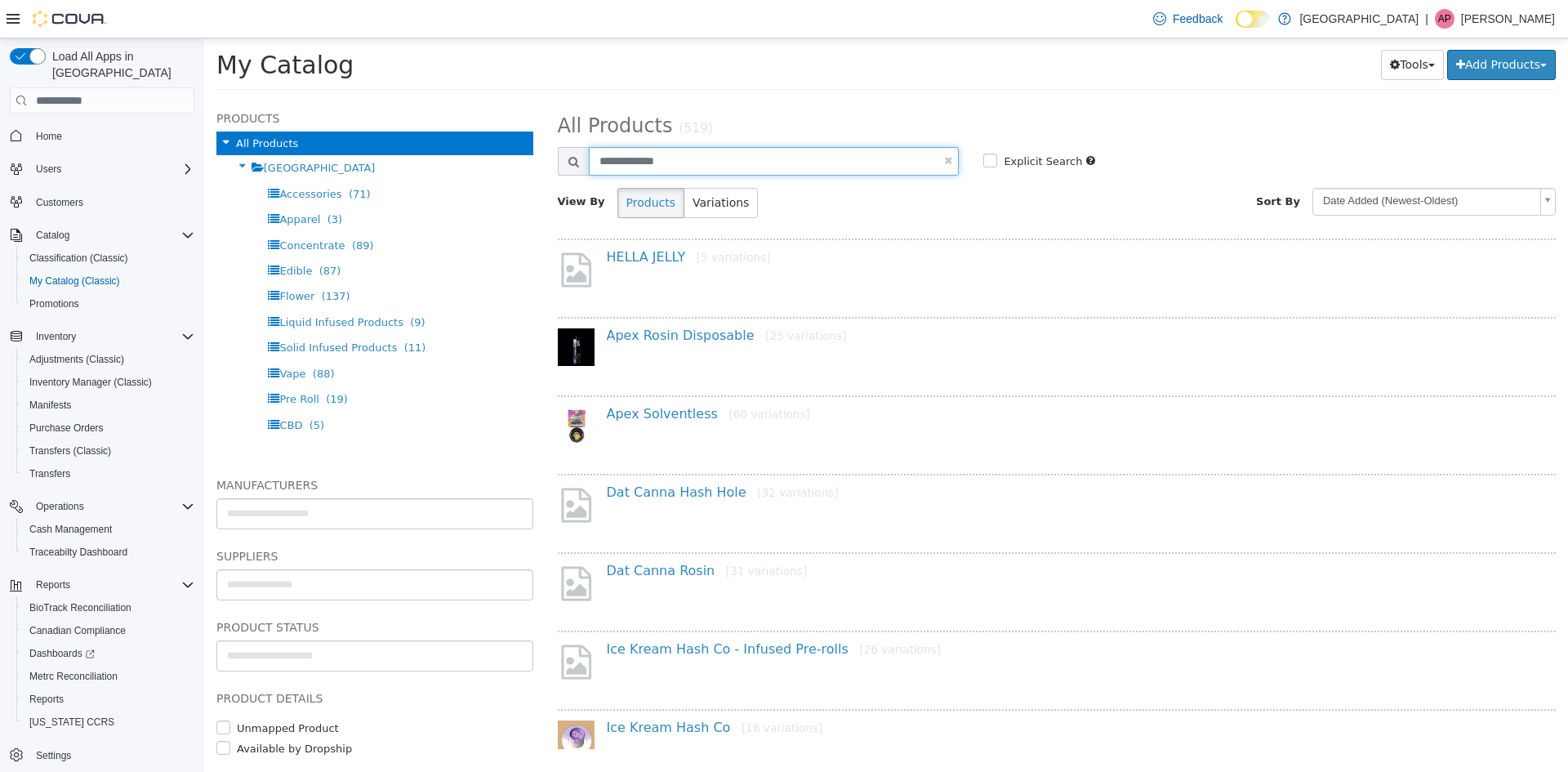
type input "**********"
select select "**********"
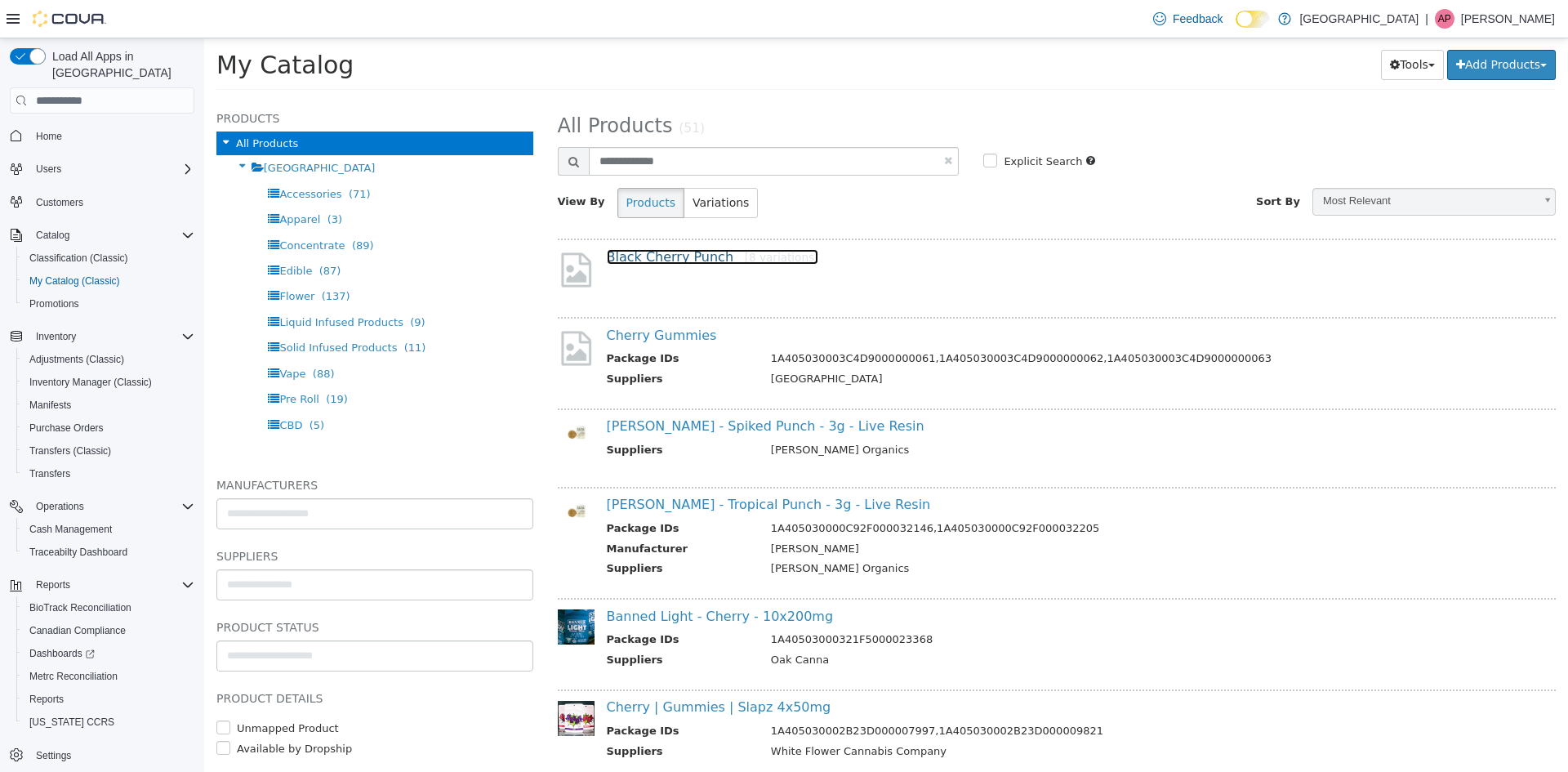
click at [657, 258] on link "Black Cherry Punch [8 variations]" at bounding box center [713, 256] width 212 height 15
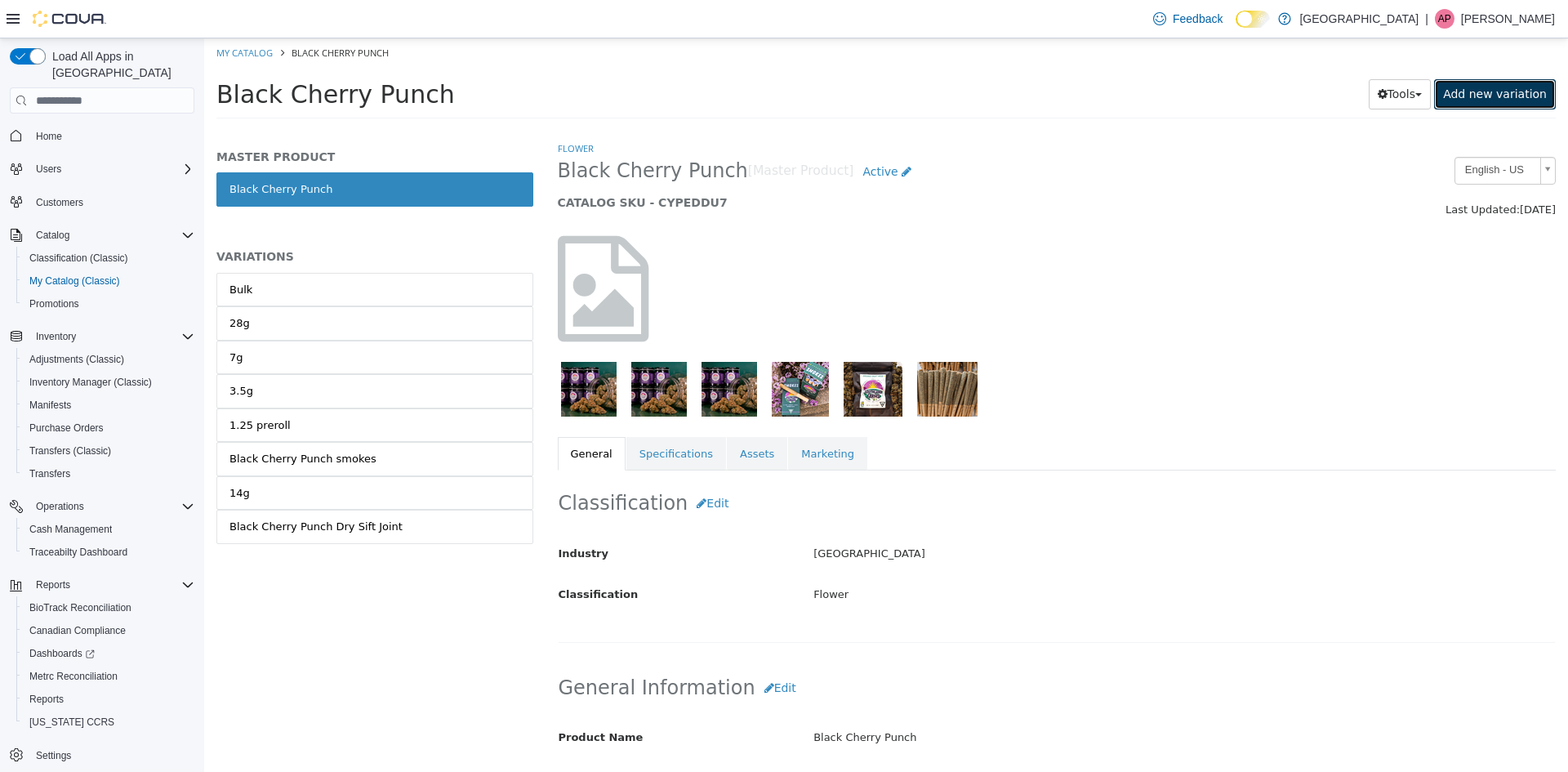
click at [1502, 90] on link "Add new variation" at bounding box center [1494, 94] width 121 height 31
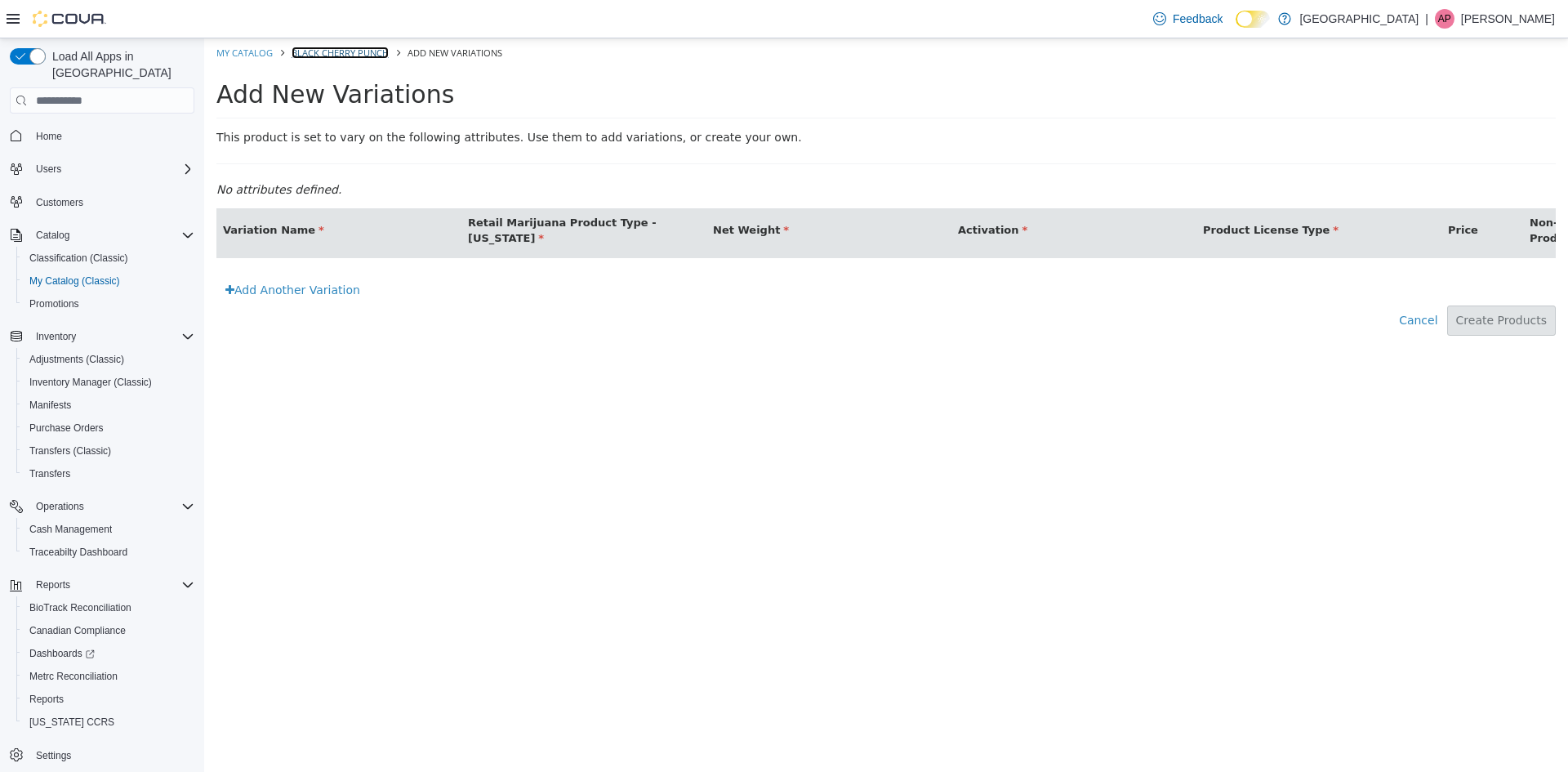
click at [299, 50] on link "Black Cherry Punch" at bounding box center [340, 53] width 97 height 13
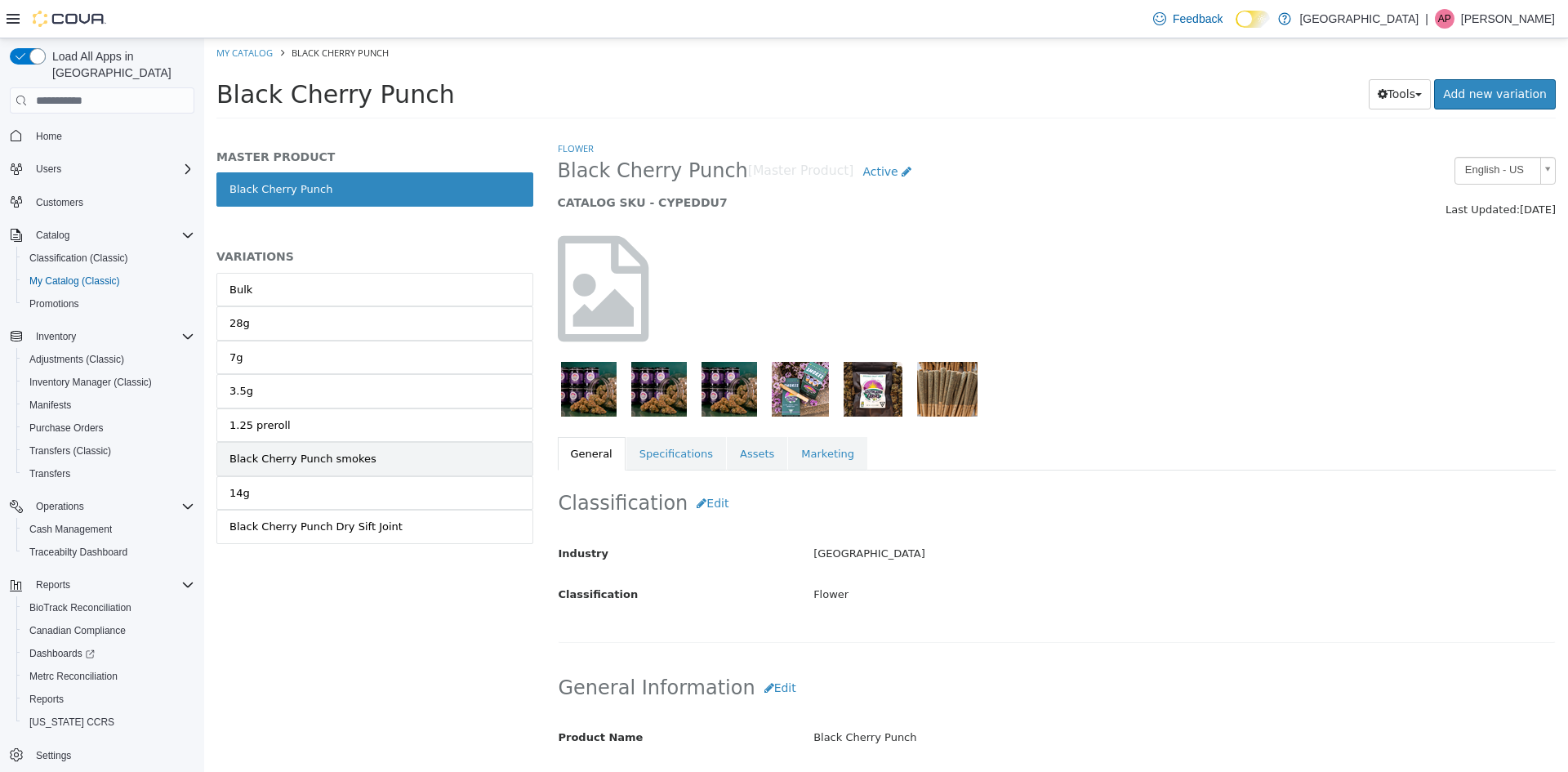
click at [319, 448] on link "Black Cherry Punch smokes" at bounding box center [375, 458] width 316 height 34
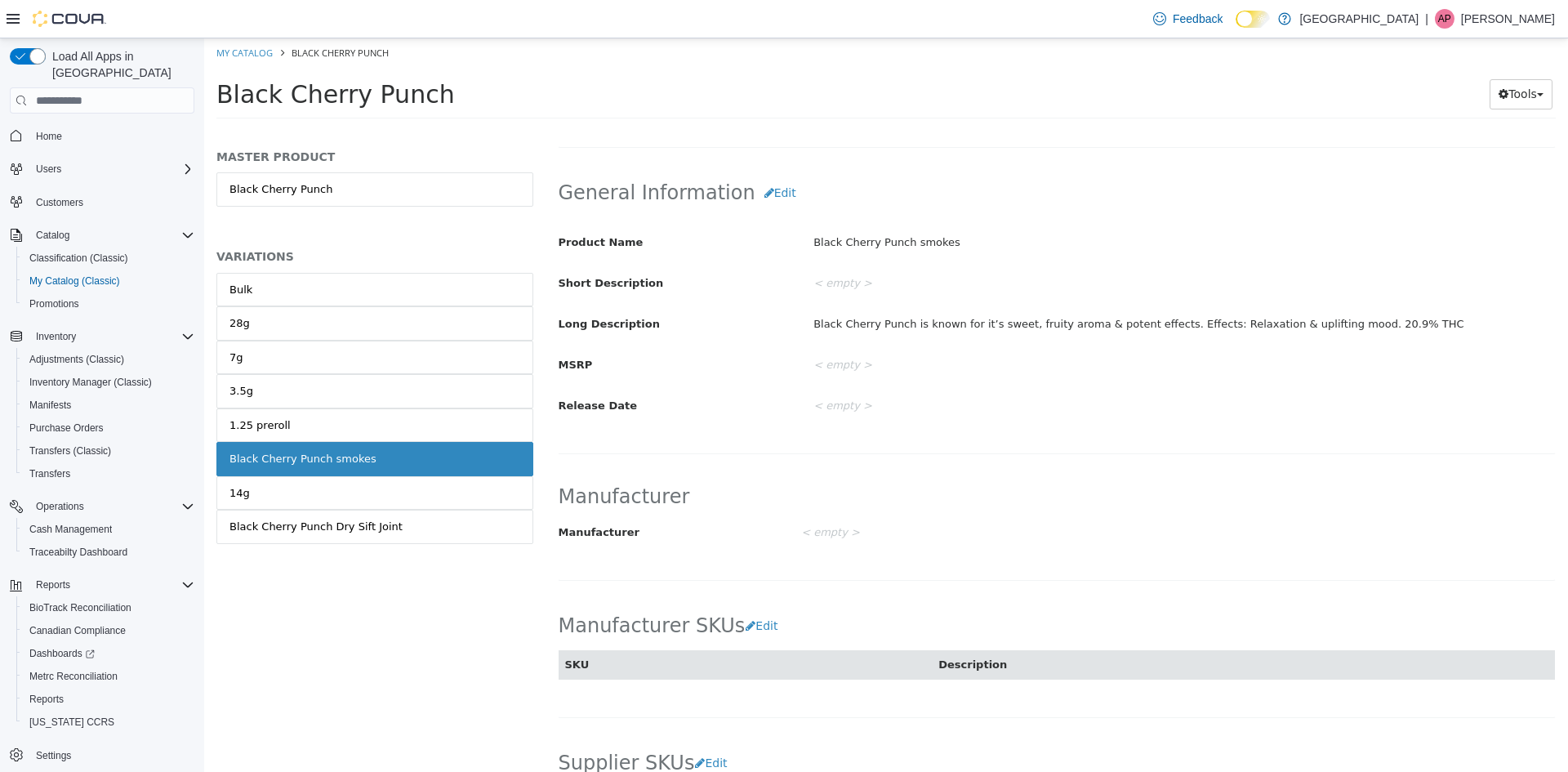
scroll to position [817, 0]
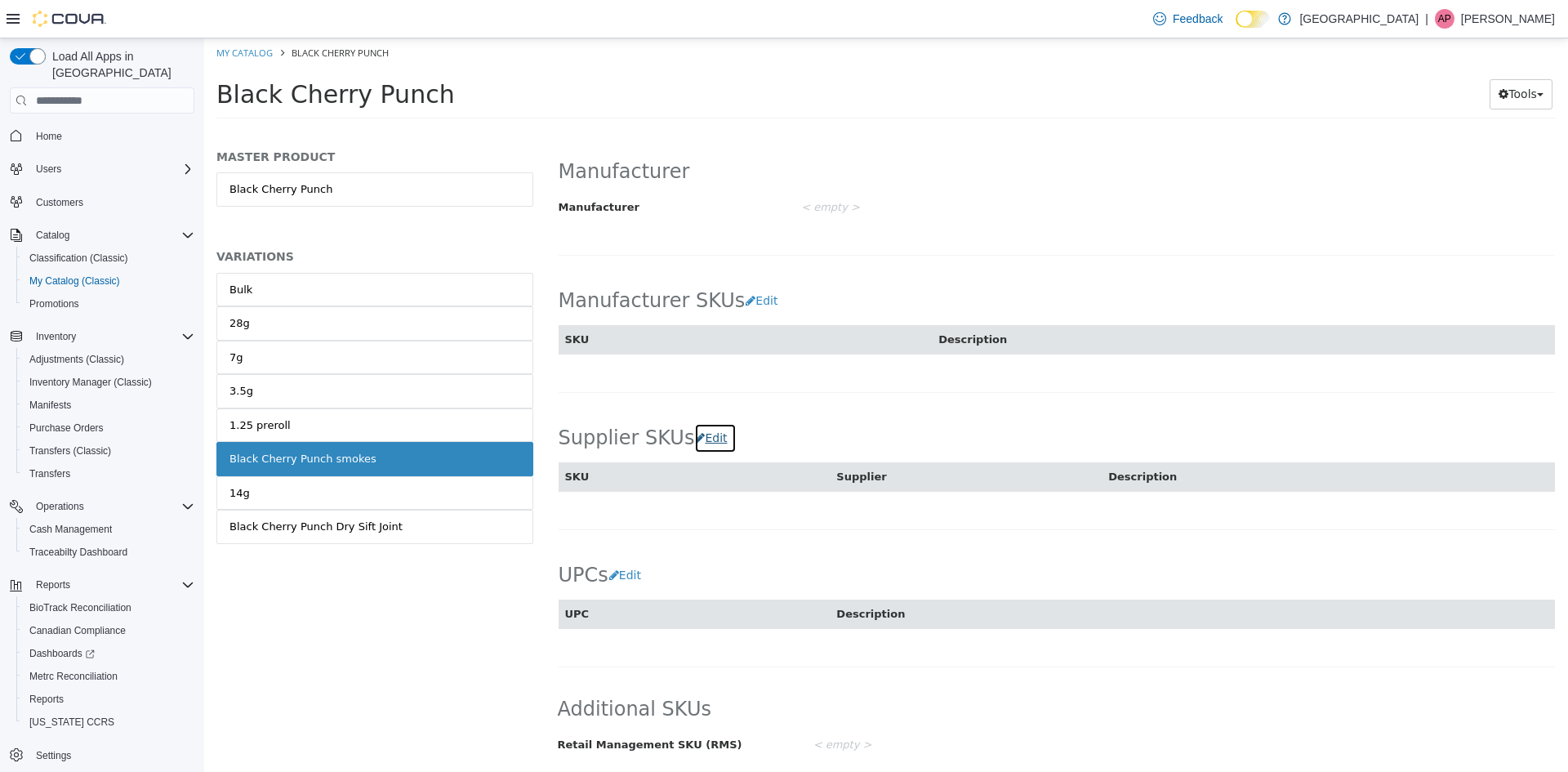
click at [698, 433] on button "Edit" at bounding box center [715, 439] width 41 height 31
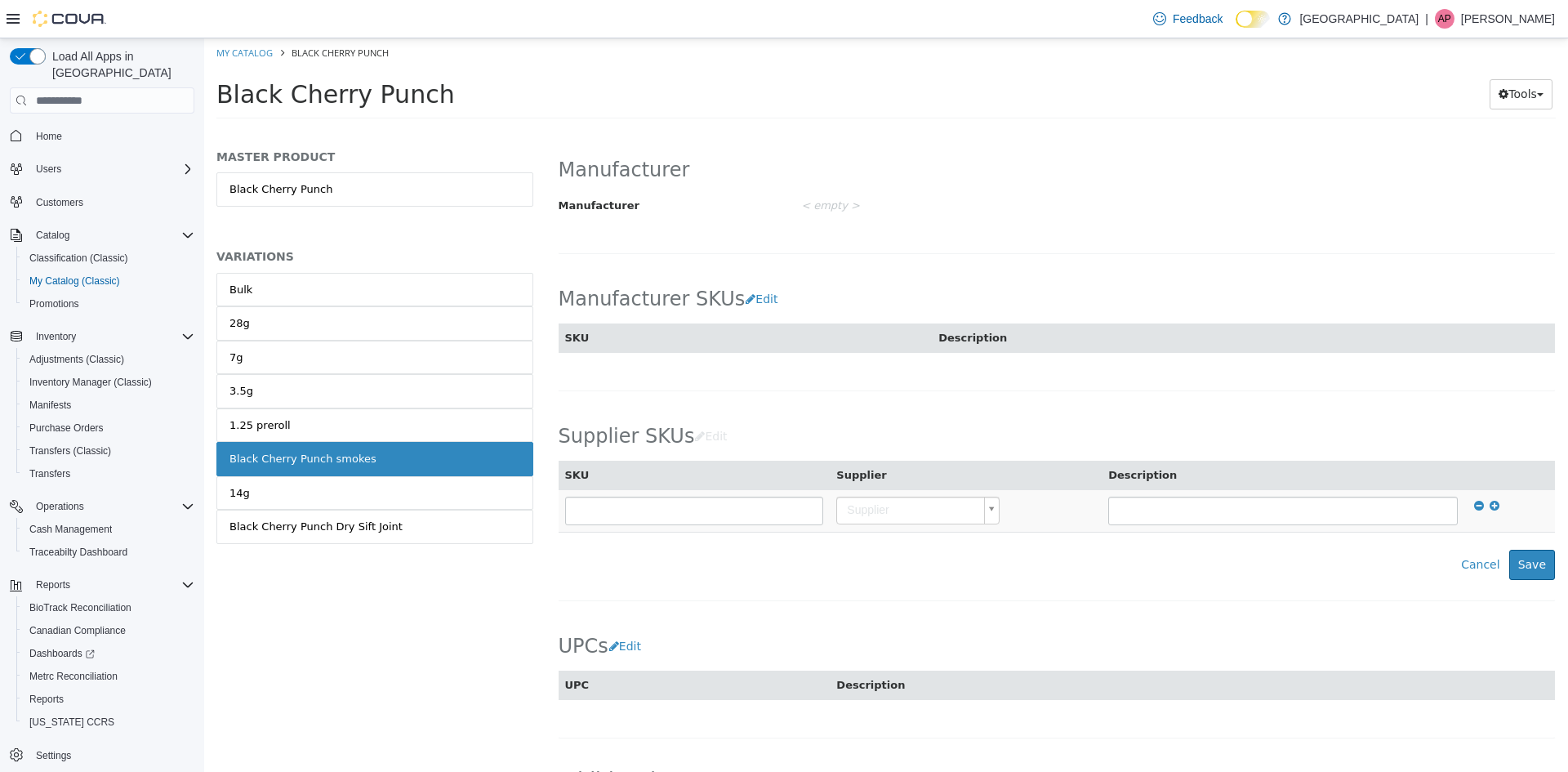
click at [890, 129] on body "Saving Bulk Changes... × My Catalog Black Cherry Punch Black Cherry Punch Tools…" at bounding box center [886, 84] width 1364 height 91
type input "*****"
type input "**********"
click at [1517, 572] on button "Save" at bounding box center [1532, 564] width 46 height 31
